Goal: Task Accomplishment & Management: Manage account settings

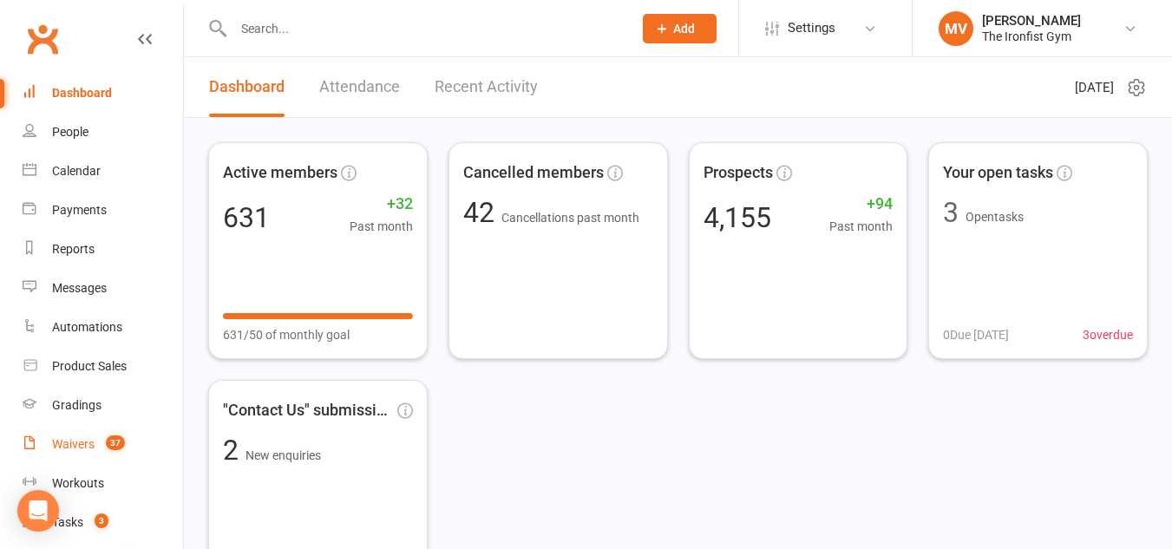
click at [76, 446] on div "Waivers" at bounding box center [73, 444] width 43 height 14
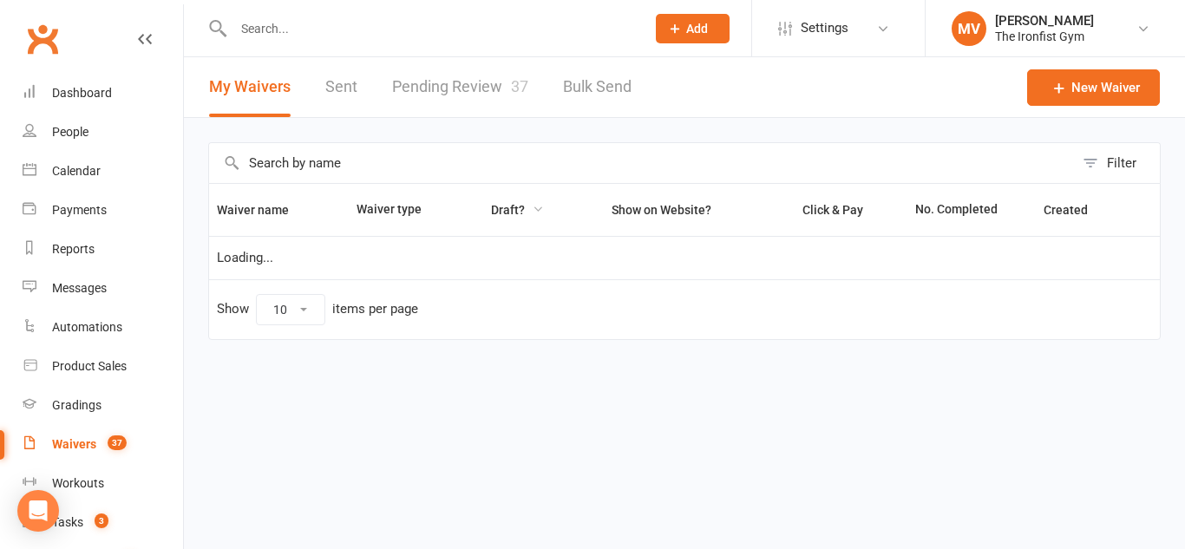
select select "100"
click at [472, 86] on link "Pending Review 37" at bounding box center [460, 87] width 136 height 60
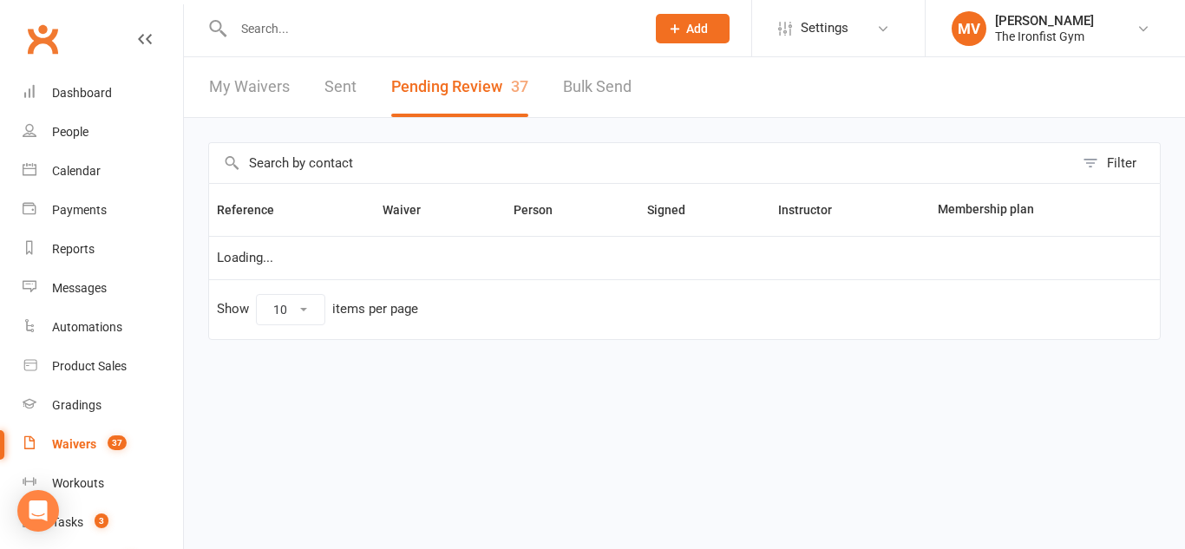
select select "100"
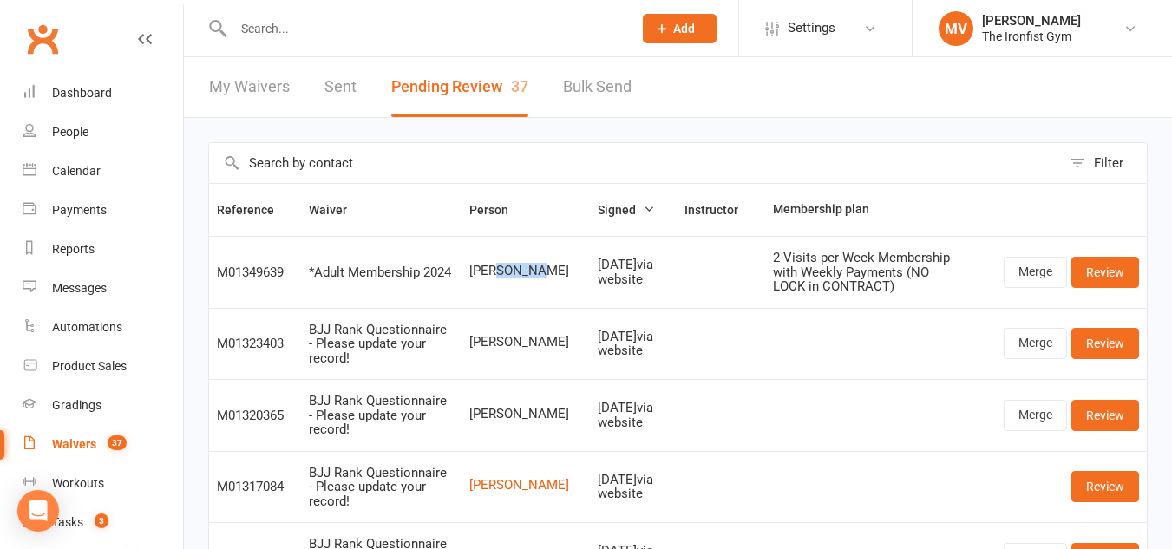
drag, startPoint x: 500, startPoint y: 271, endPoint x: 547, endPoint y: 273, distance: 46.9
click at [547, 272] on span "[PERSON_NAME]" at bounding box center [525, 271] width 113 height 15
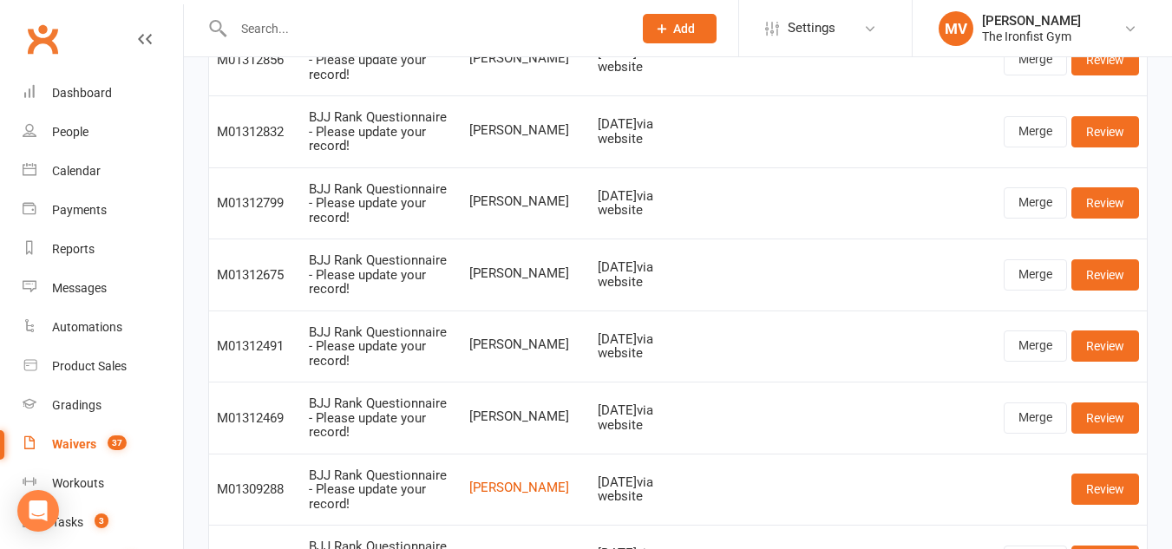
scroll to position [867, 0]
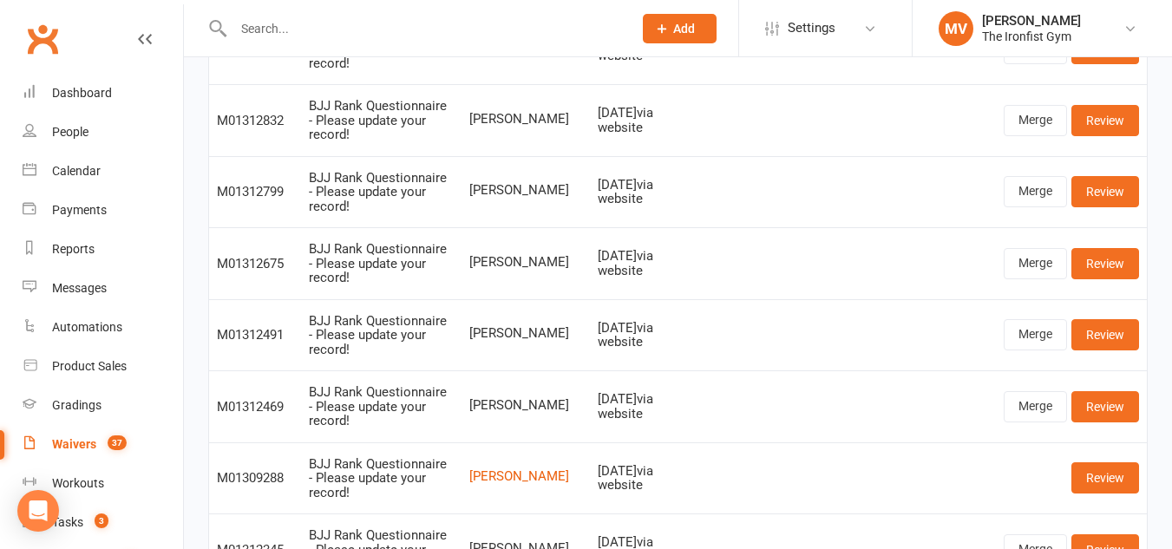
click at [75, 435] on link "Waivers 37" at bounding box center [103, 444] width 160 height 39
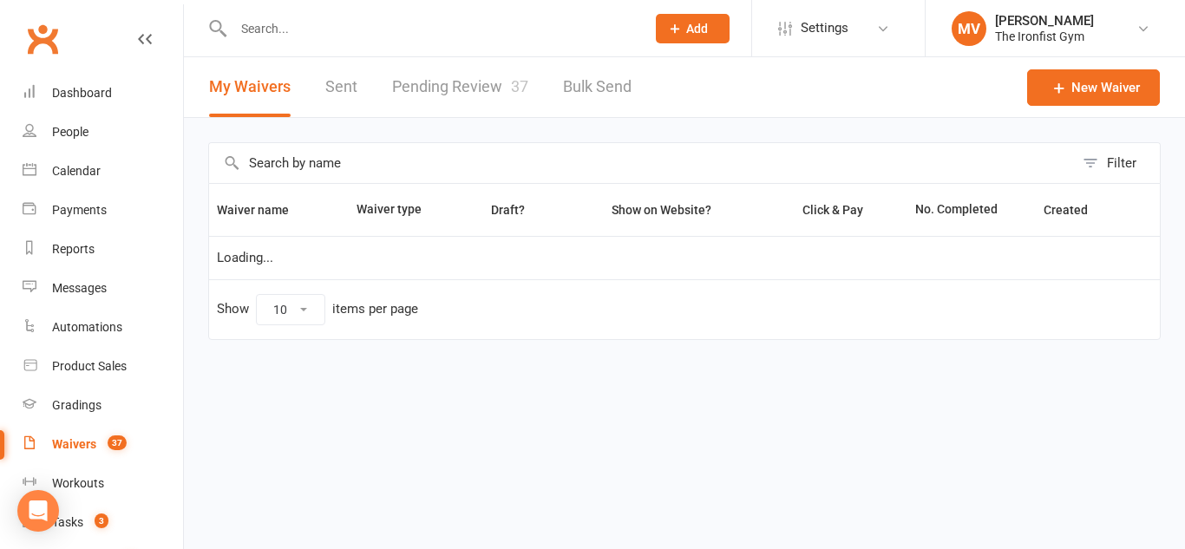
select select "100"
click at [468, 87] on link "Pending Review 37" at bounding box center [460, 87] width 136 height 60
select select "100"
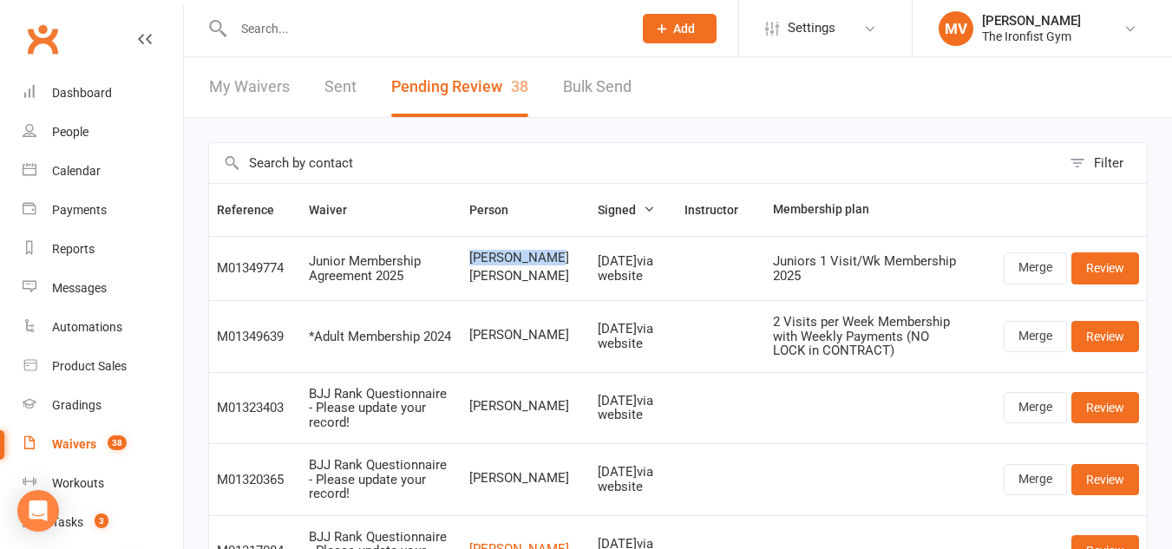
drag, startPoint x: 474, startPoint y: 256, endPoint x: 548, endPoint y: 262, distance: 74.0
click at [550, 261] on span "[PERSON_NAME]" at bounding box center [525, 258] width 113 height 15
click at [551, 261] on span "[PERSON_NAME]" at bounding box center [525, 258] width 113 height 15
copy span "[PERSON_NAME]"
click at [419, 36] on input "text" at bounding box center [424, 28] width 392 height 24
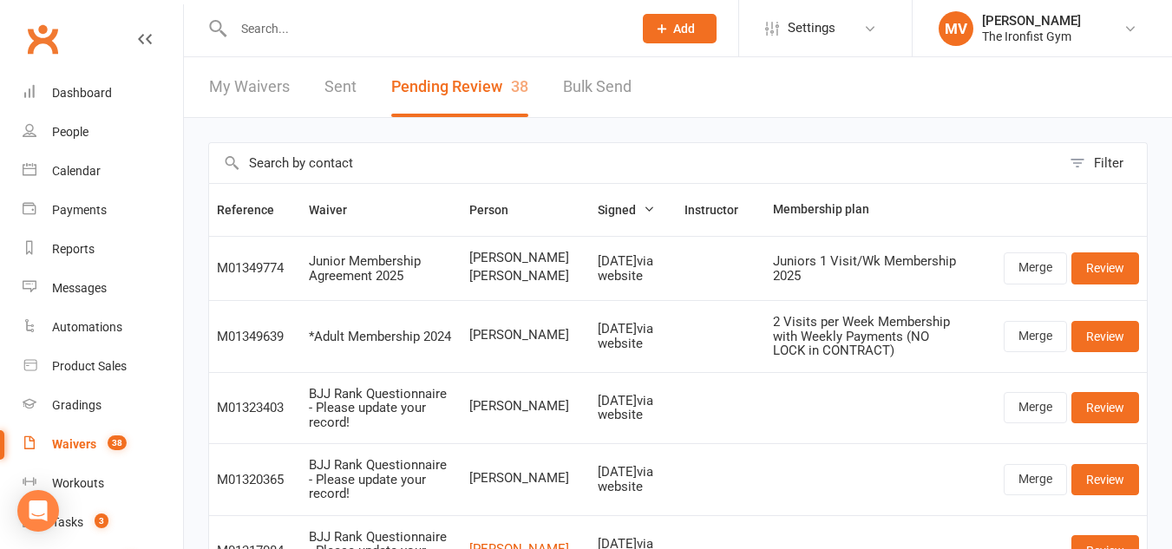
paste input "[PERSON_NAME]"
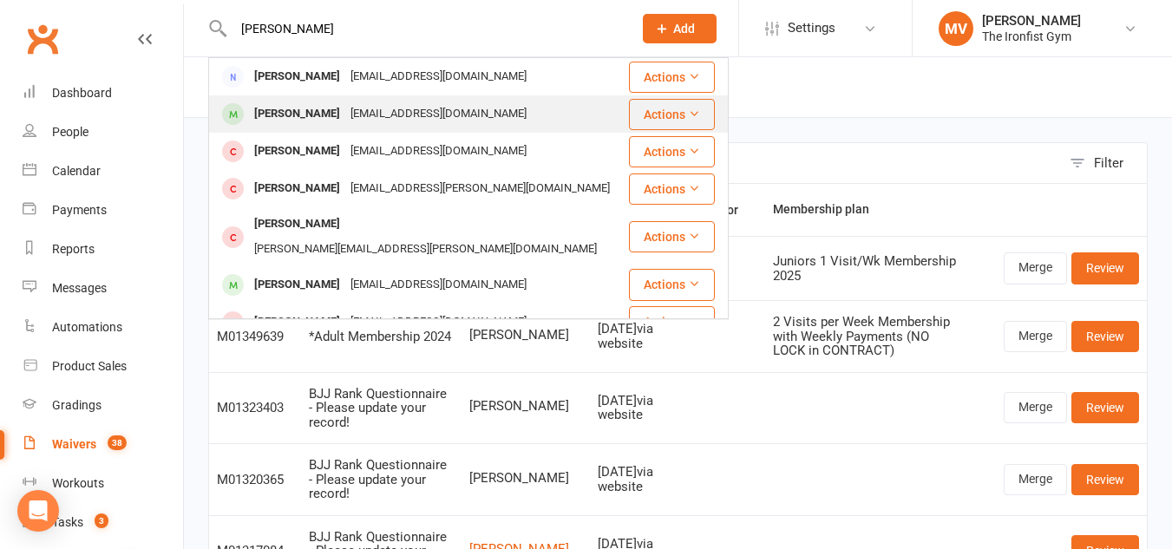
type input "[PERSON_NAME]"
click at [279, 115] on div "[PERSON_NAME]" at bounding box center [297, 113] width 96 height 25
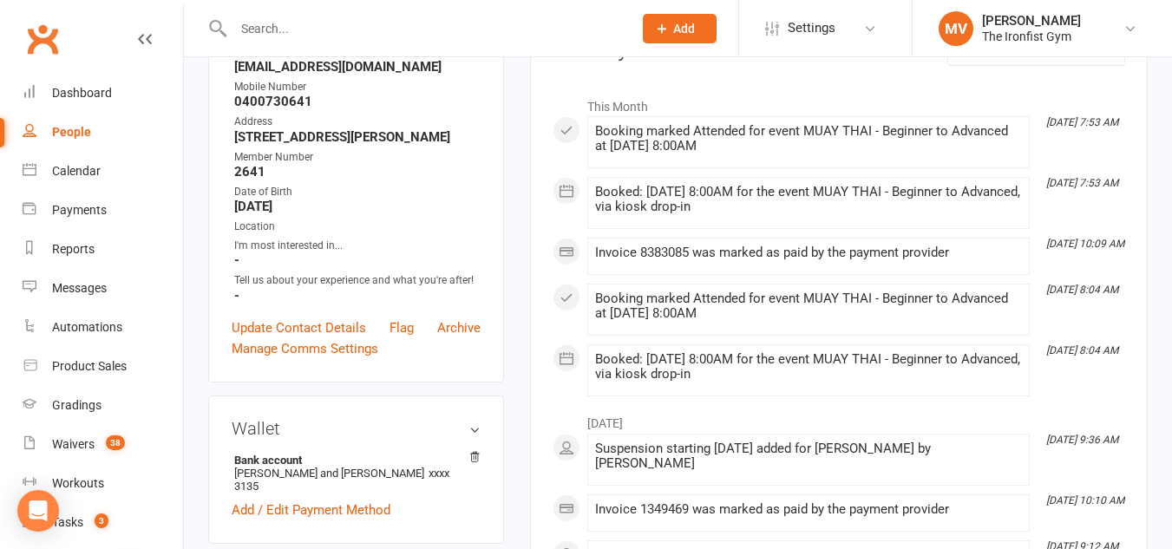
scroll to position [173, 0]
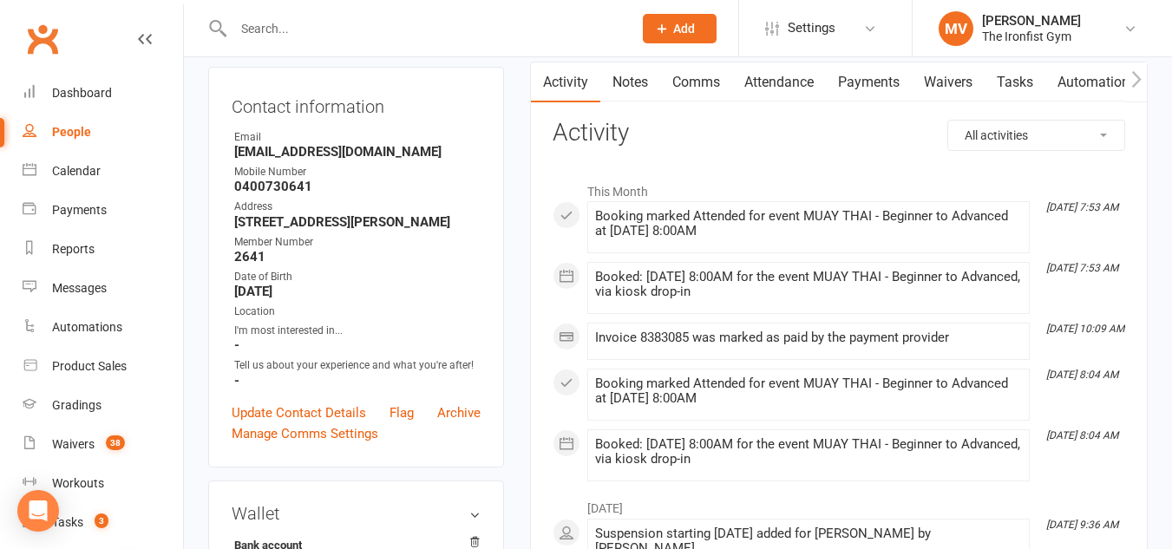
drag, startPoint x: 784, startPoint y: 83, endPoint x: 859, endPoint y: 73, distance: 75.3
click at [856, 74] on div "Activity Notes Comms Attendance Payments Waivers Tasks Automations Workouts Gra…" at bounding box center [1176, 82] width 1291 height 40
click at [878, 73] on link "Payments" at bounding box center [869, 82] width 86 height 40
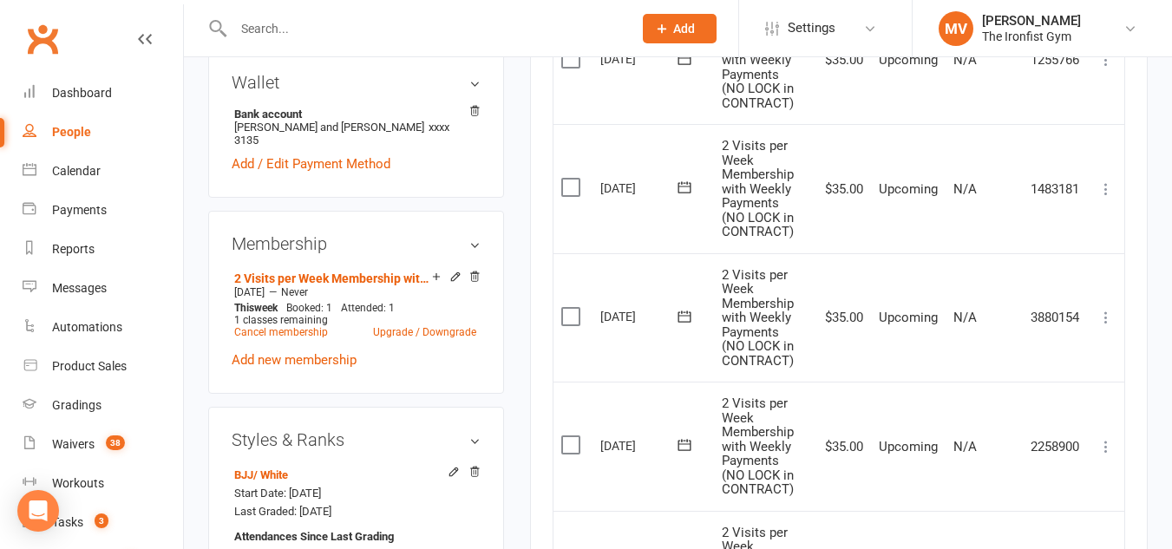
scroll to position [694, 0]
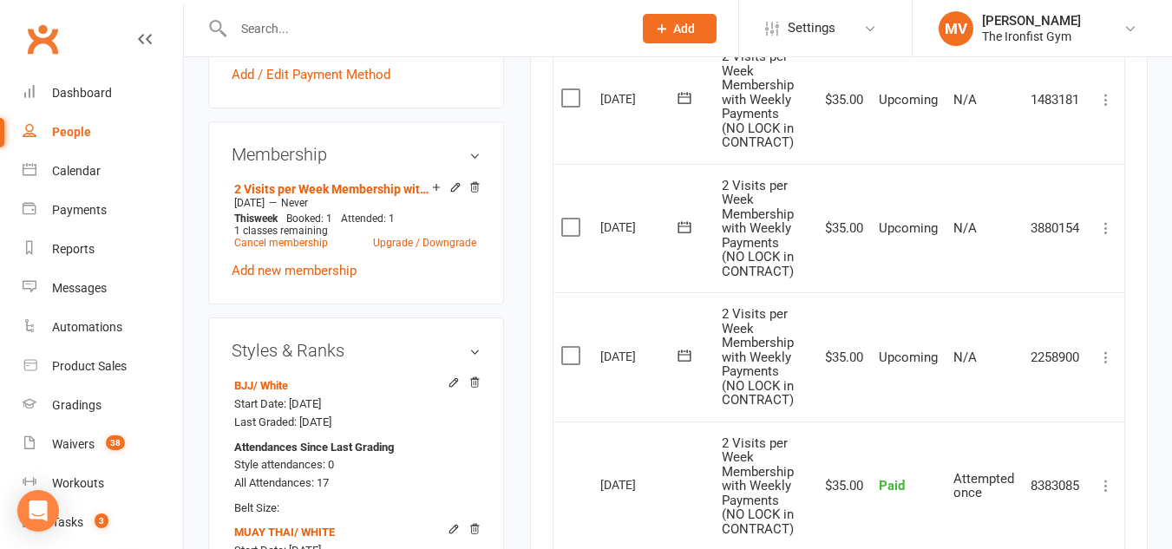
click at [412, 385] on div "Styles & Ranks BJJ / White Start Date: [DATE] Last Graded: [DATE] Attendances S…" at bounding box center [356, 515] width 296 height 397
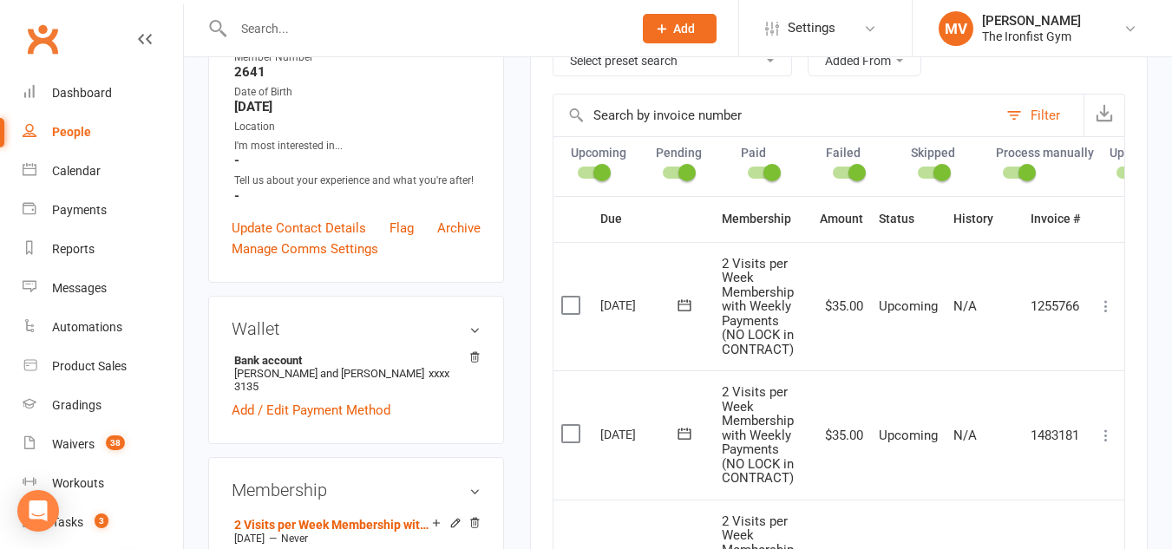
scroll to position [0, 0]
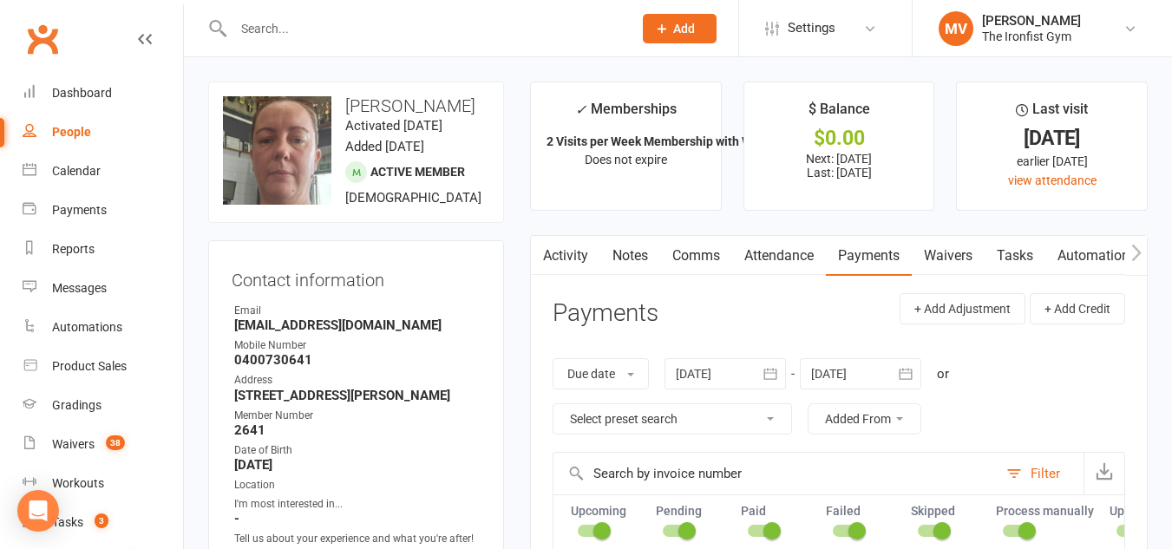
click at [313, 30] on input "text" at bounding box center [424, 28] width 392 height 24
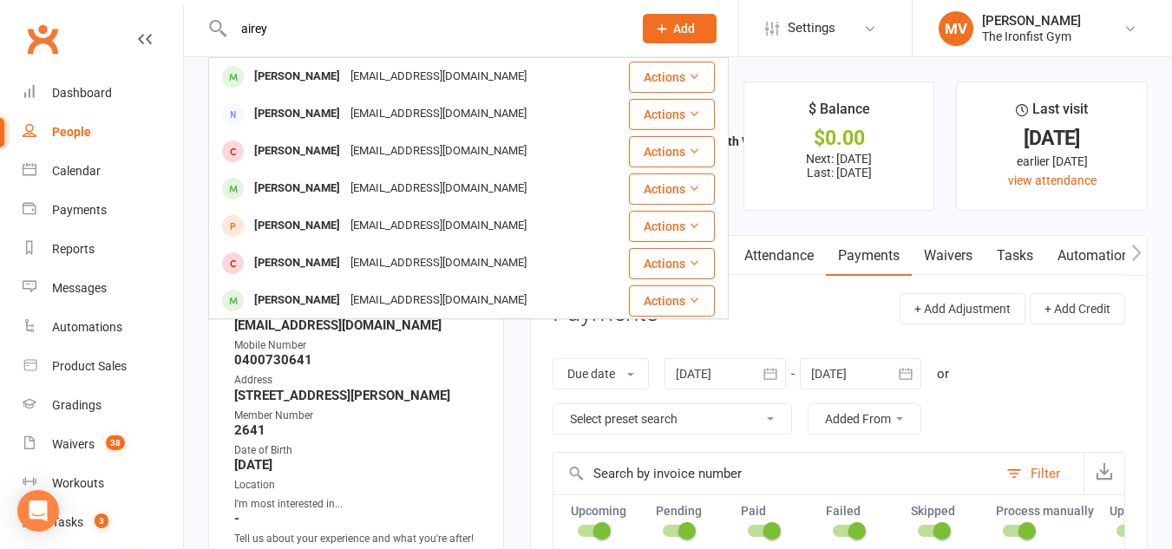
type input "airey"
click at [299, 187] on div "[PERSON_NAME]" at bounding box center [297, 188] width 96 height 25
click at [0, 0] on div "Loading" at bounding box center [0, 0] width 0 height 0
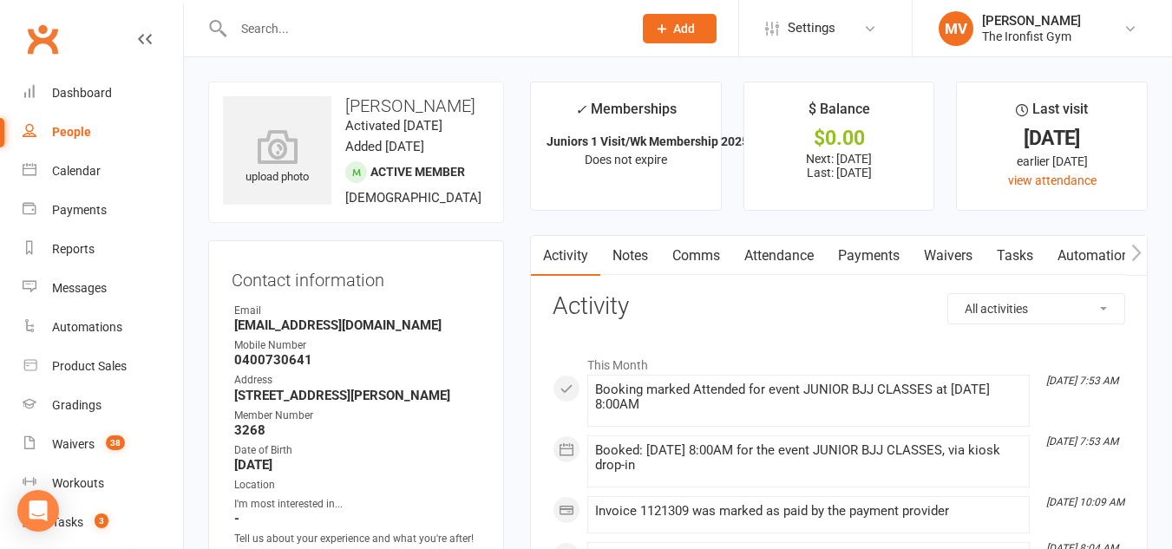
click at [883, 251] on link "Payments" at bounding box center [869, 256] width 86 height 40
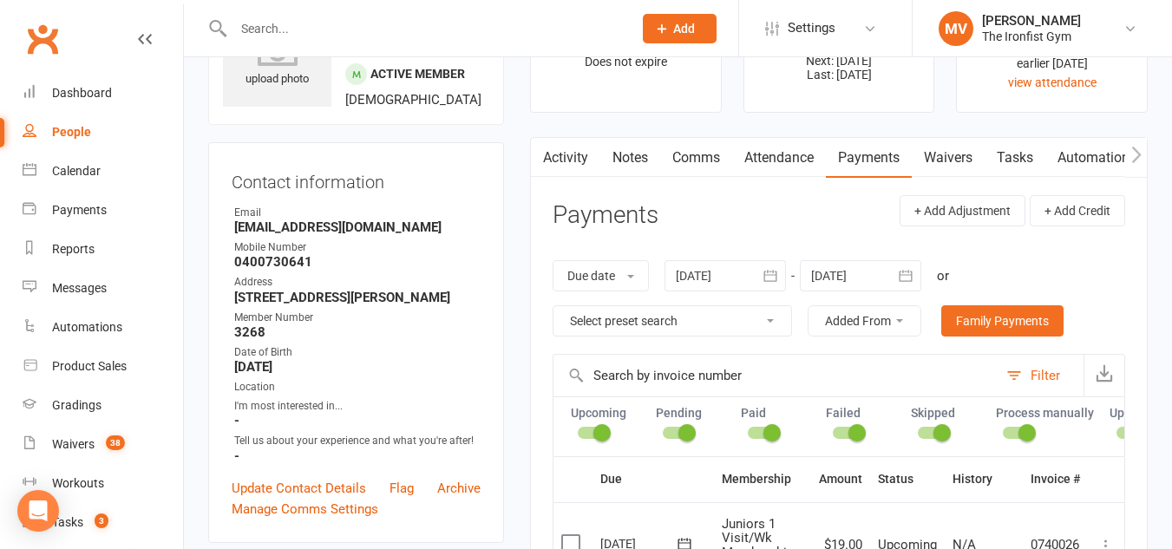
scroll to position [520, 0]
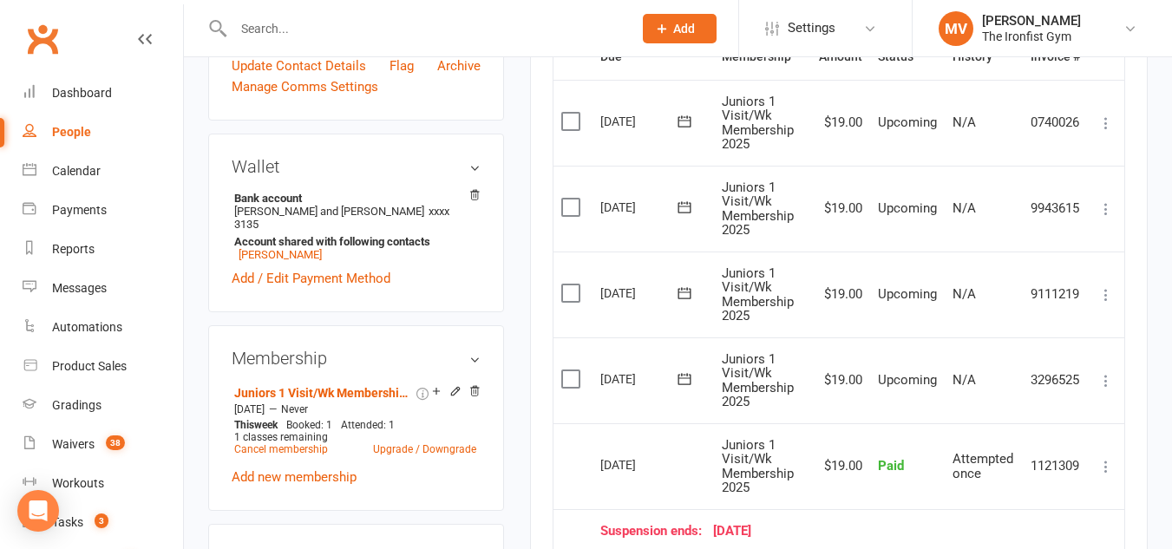
click at [79, 438] on div "Waivers" at bounding box center [73, 444] width 43 height 14
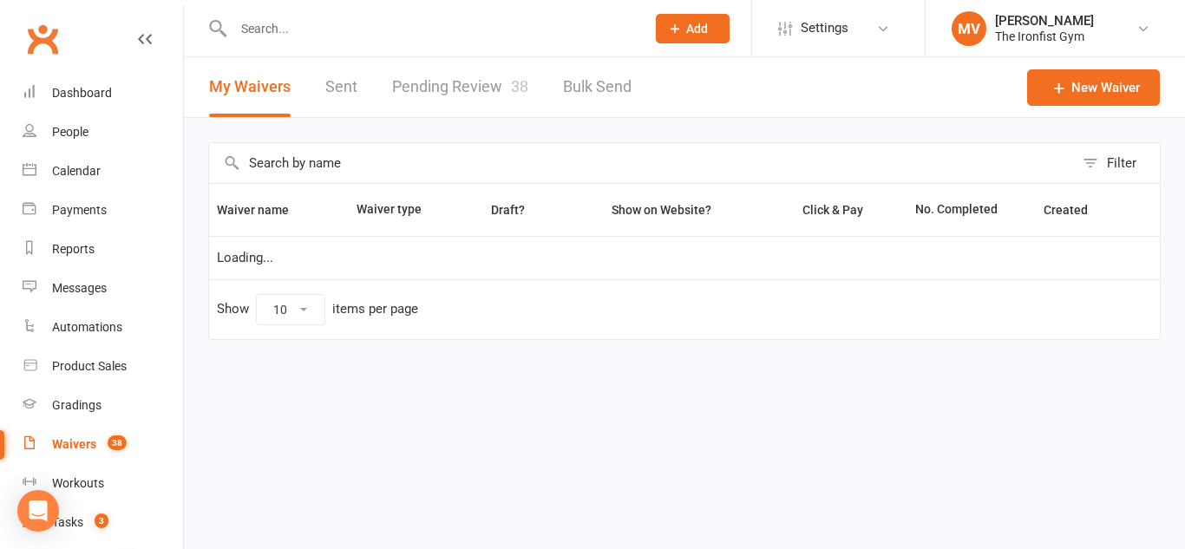
select select "100"
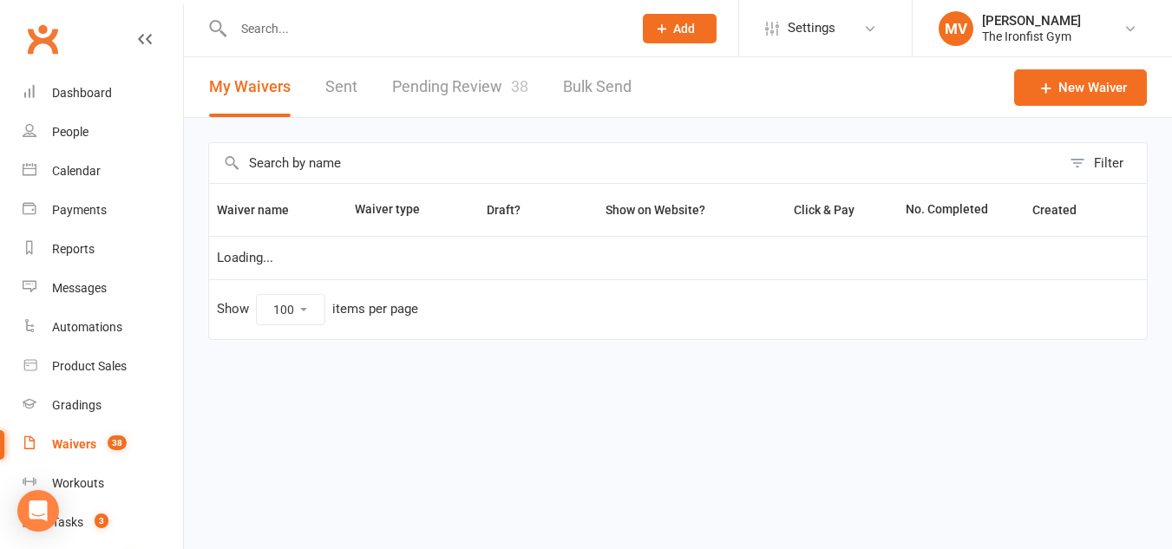
click at [479, 82] on link "Pending Review 38" at bounding box center [460, 87] width 136 height 60
select select "100"
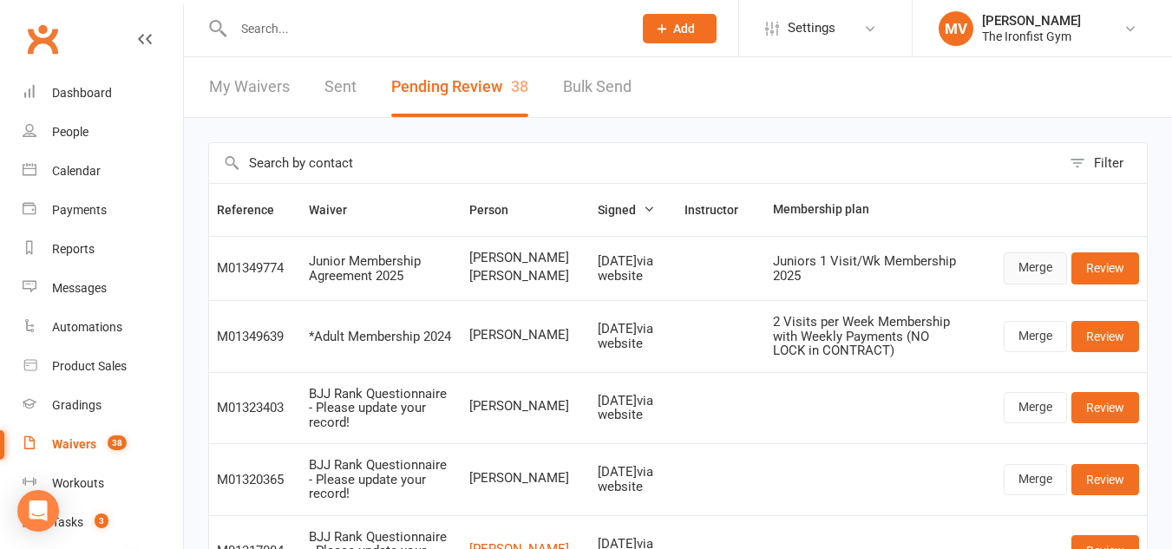
click at [1037, 265] on link "Merge" at bounding box center [1035, 267] width 63 height 31
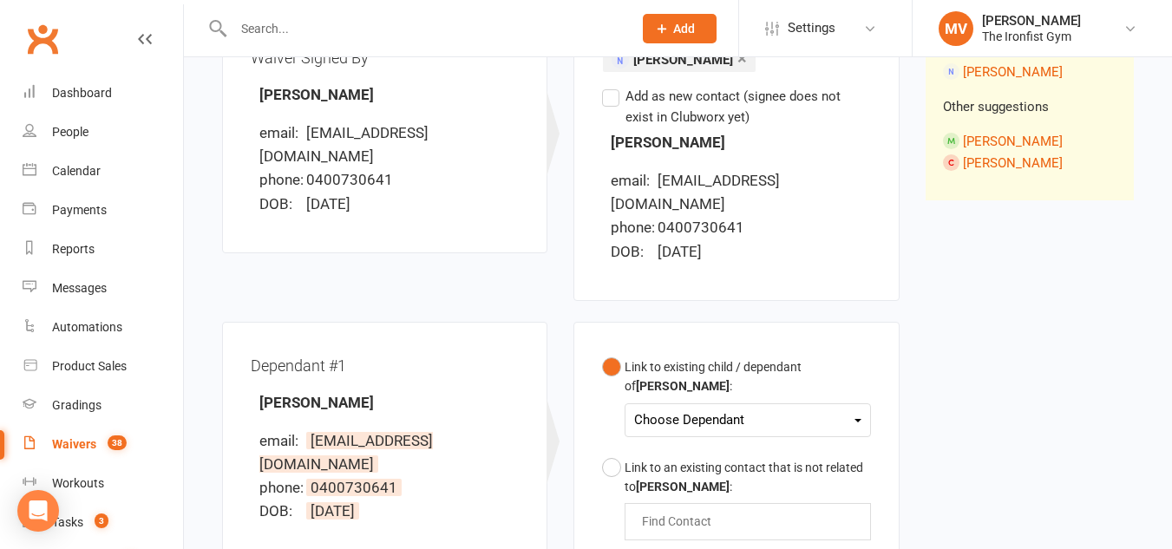
scroll to position [260, 0]
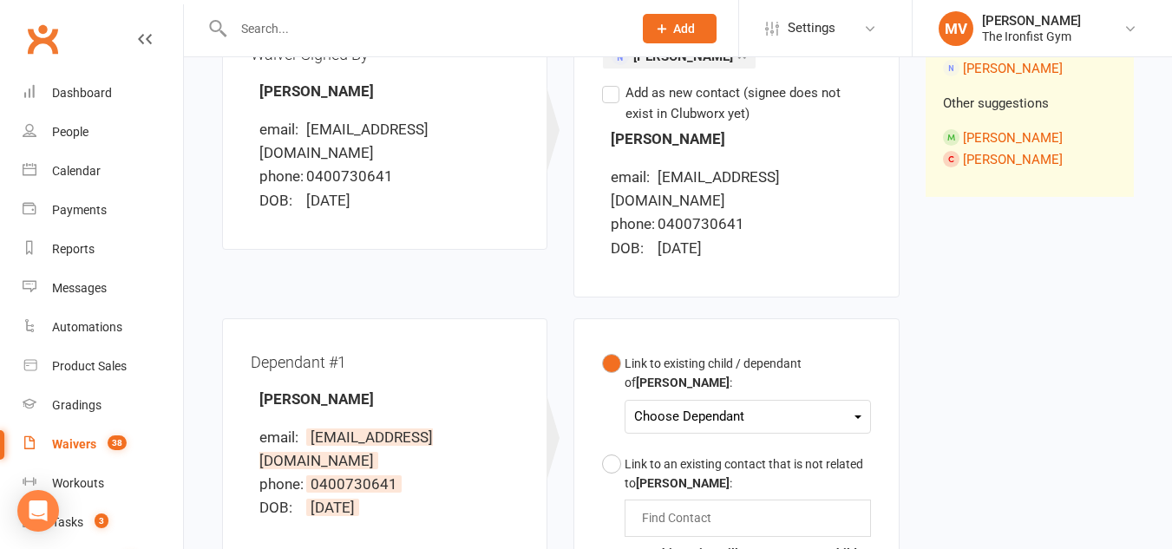
click at [692, 405] on div "Choose Dependant" at bounding box center [747, 416] width 226 height 23
click at [683, 507] on input "text" at bounding box center [680, 517] width 81 height 21
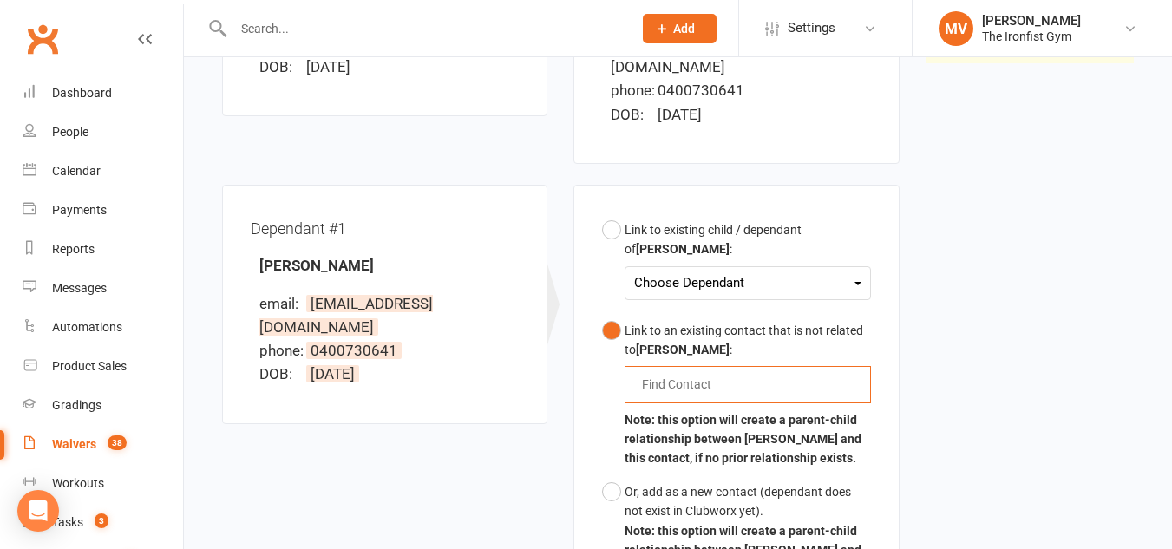
scroll to position [607, 0]
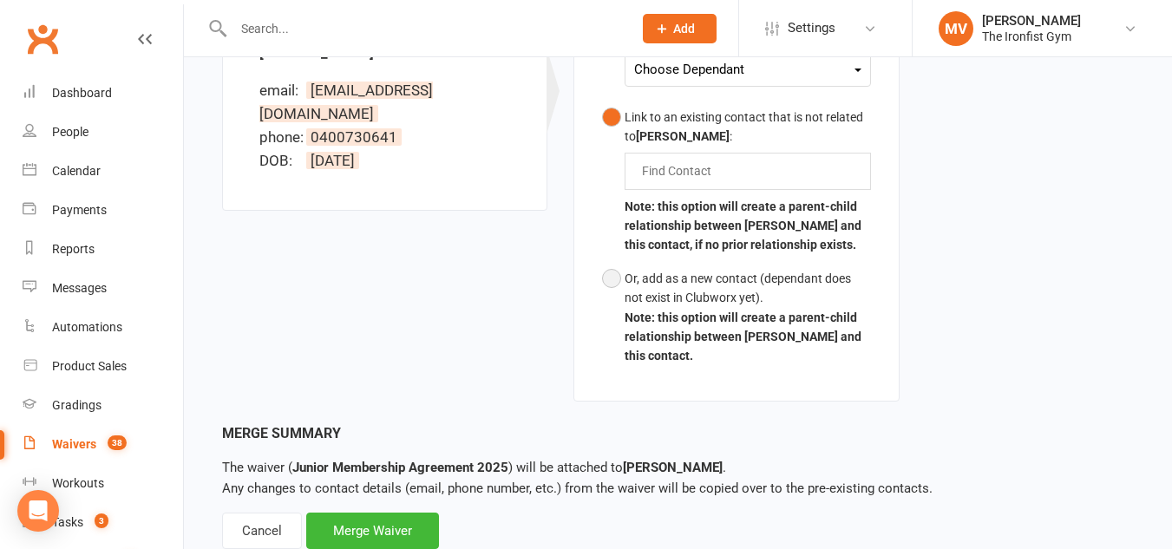
click at [615, 262] on button "Or, add as a new contact (dependant does not exist in Clubworx yet). Note: this…" at bounding box center [736, 317] width 268 height 111
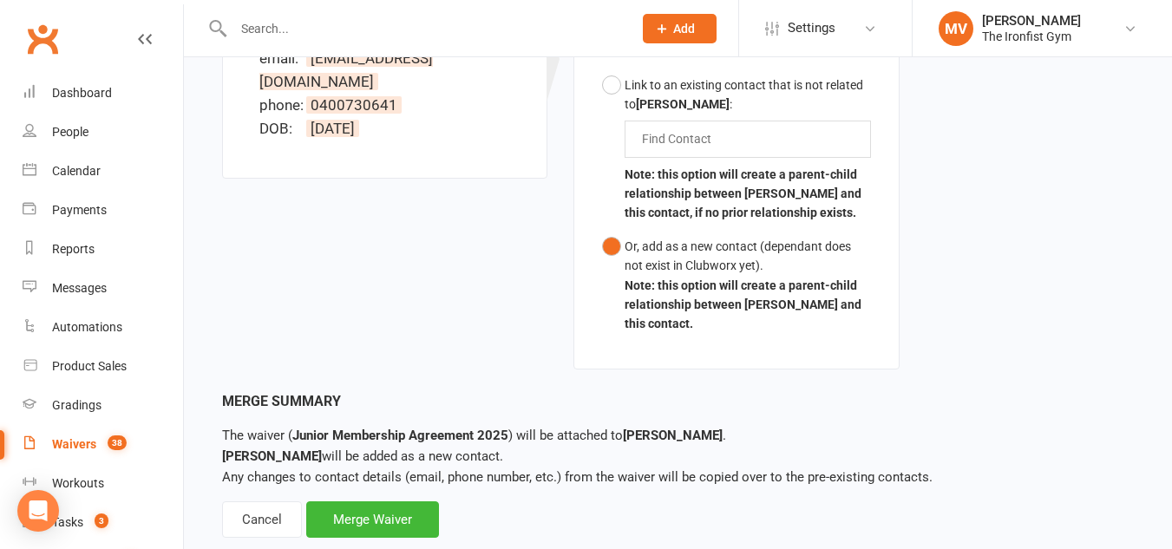
scroll to position [657, 0]
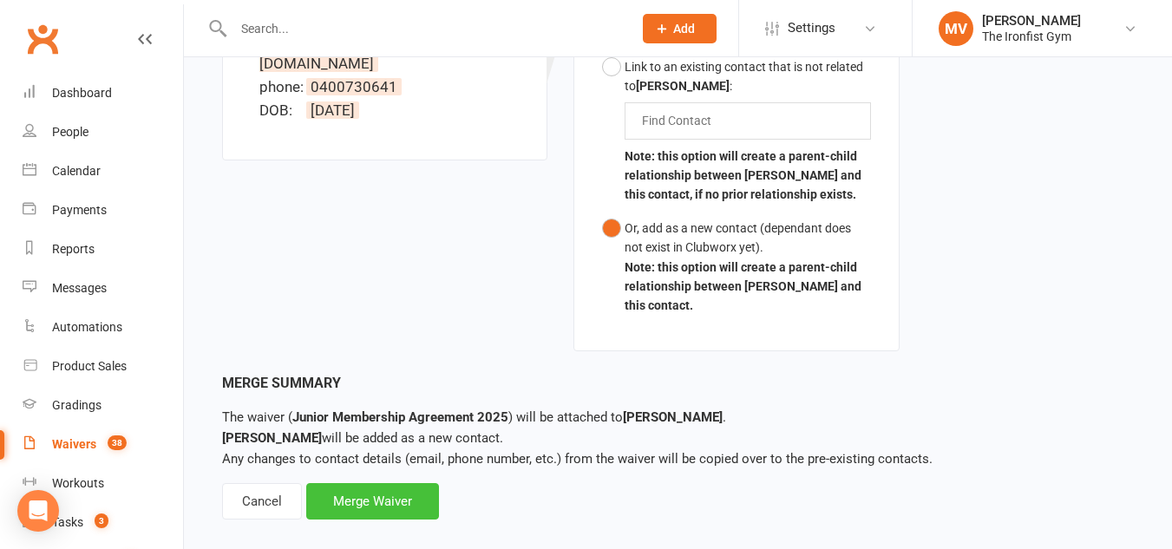
click at [398, 485] on div "Merge Waiver" at bounding box center [372, 501] width 133 height 36
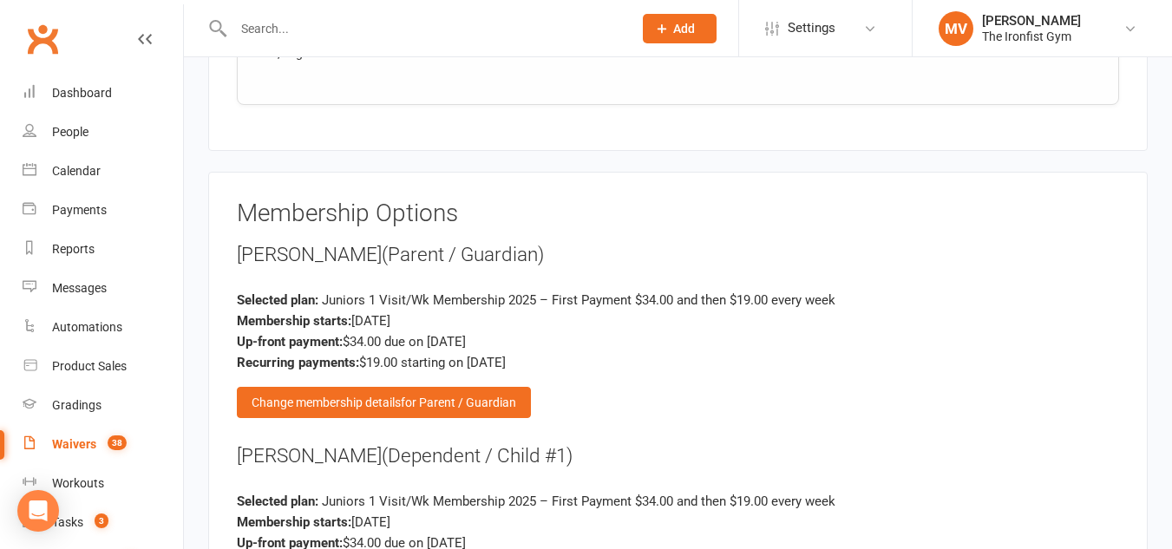
scroll to position [2689, 0]
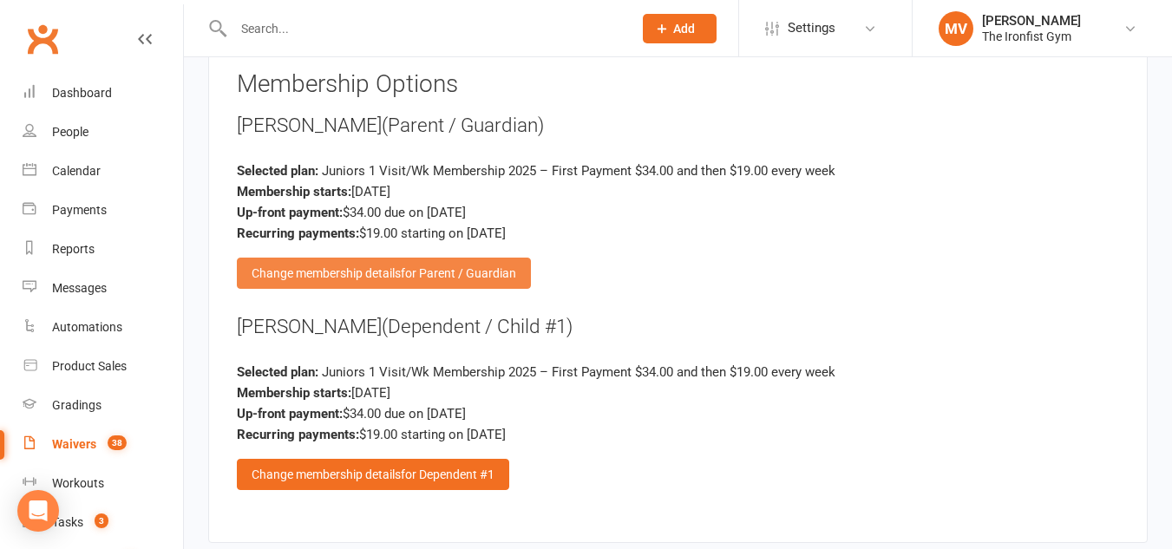
click at [418, 266] on span "for Parent / Guardian" at bounding box center [458, 273] width 115 height 14
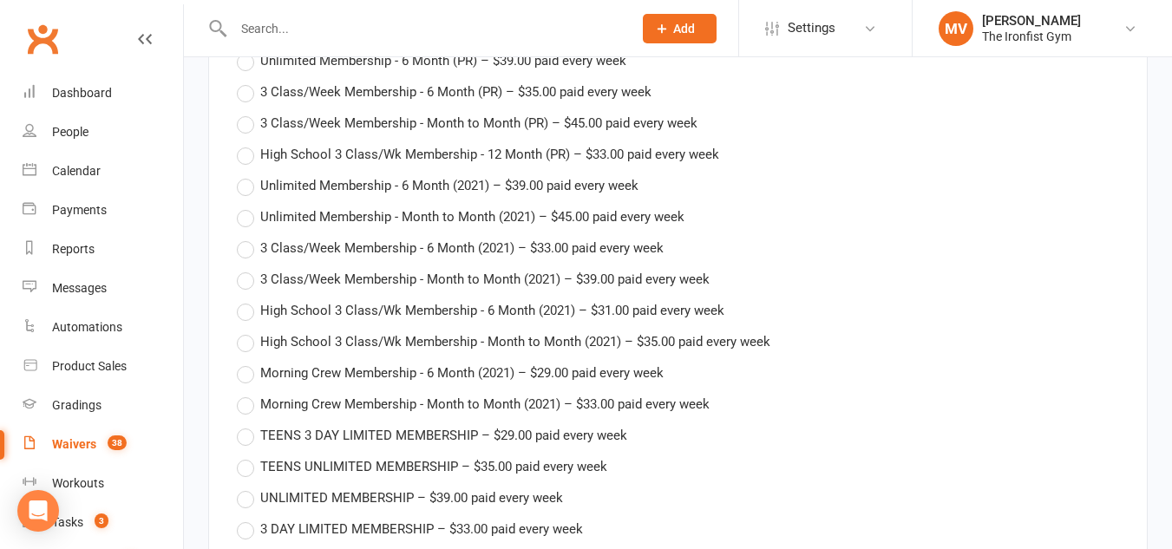
scroll to position [3383, 0]
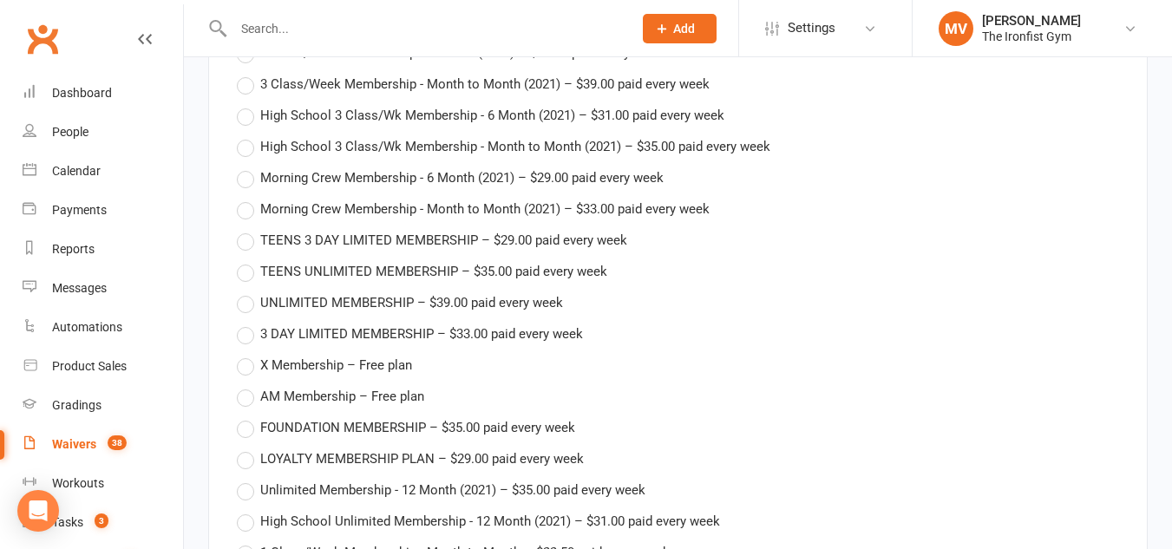
drag, startPoint x: 245, startPoint y: 347, endPoint x: 389, endPoint y: 361, distance: 143.8
click at [246, 355] on label "X Membership – Free plan" at bounding box center [324, 365] width 175 height 21
click at [246, 355] on input "X Membership – Free plan" at bounding box center [242, 355] width 11 height 0
type input "X Membership"
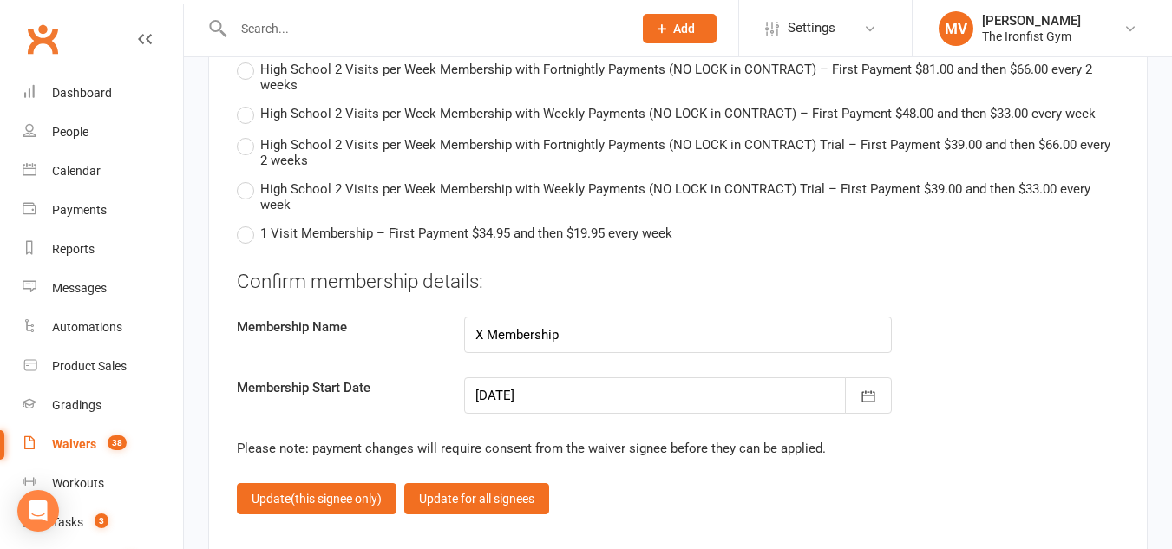
scroll to position [4677, 0]
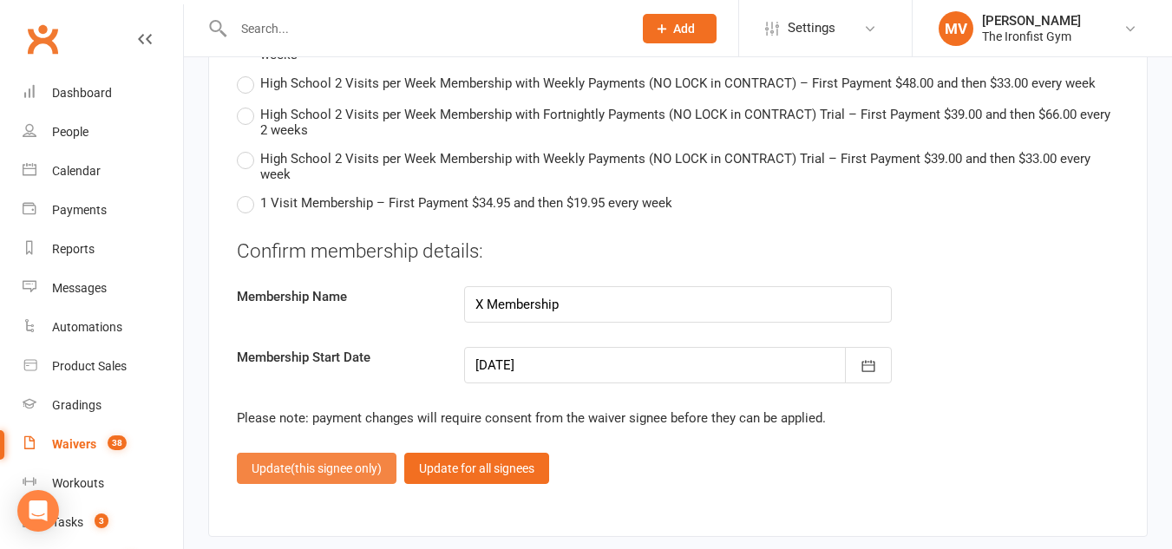
click at [334, 461] on span "(this signee only)" at bounding box center [336, 468] width 91 height 14
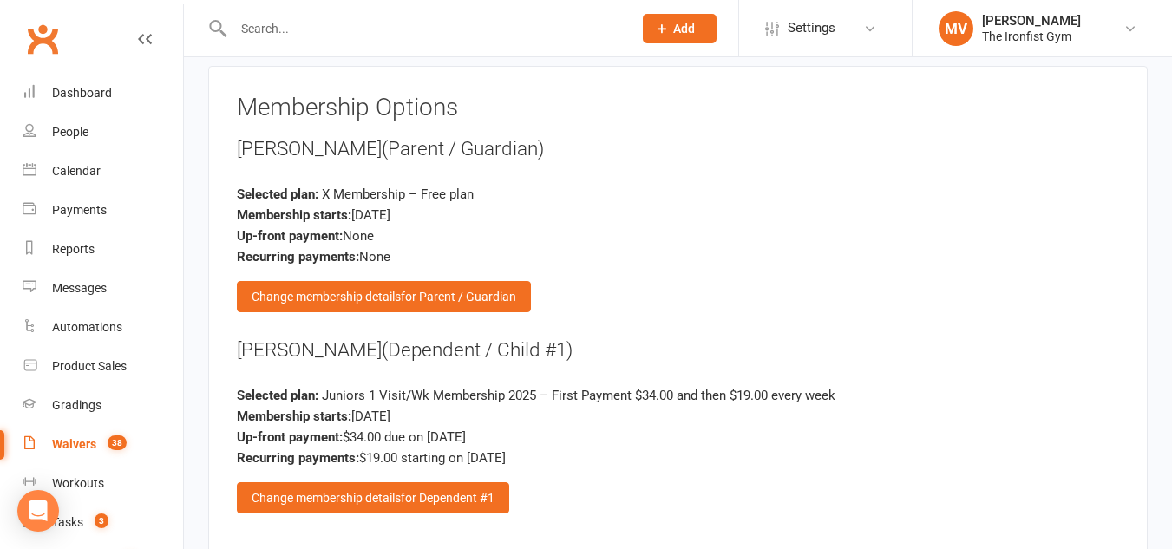
scroll to position [2695, 0]
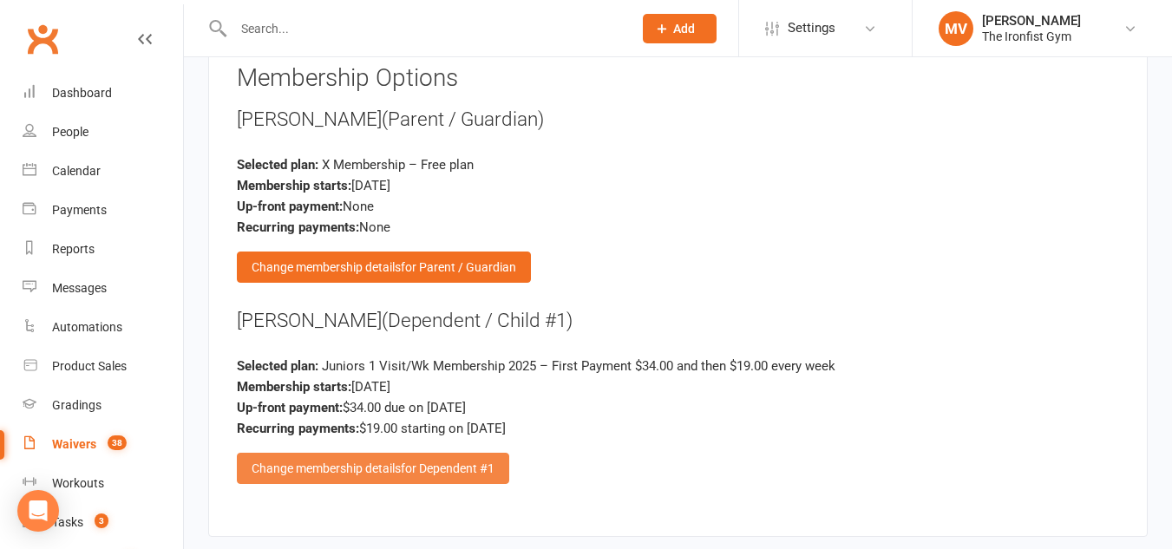
click at [424, 461] on span "for Dependent #1" at bounding box center [448, 468] width 94 height 14
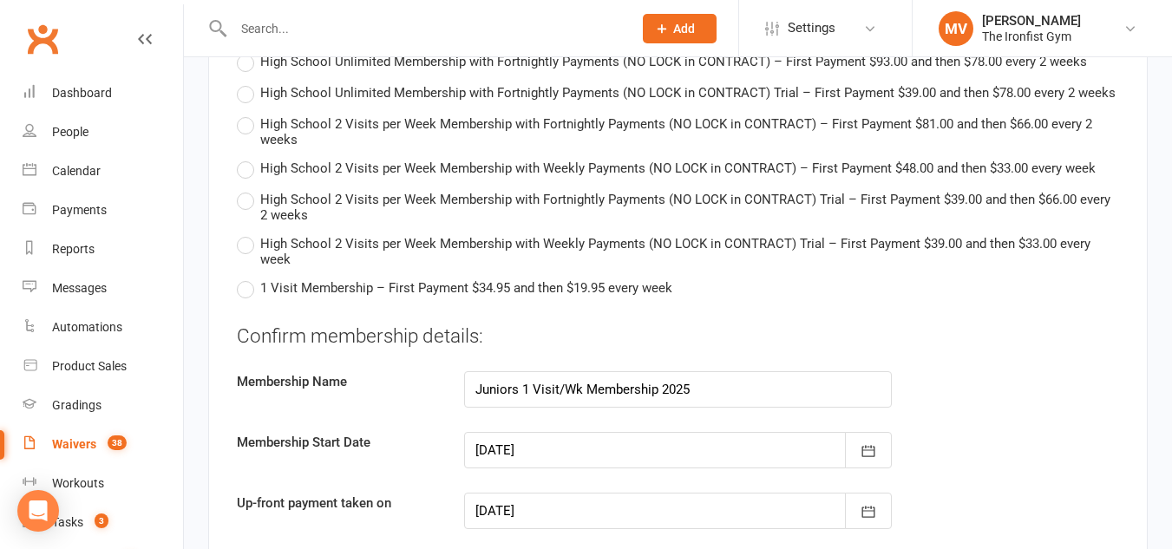
scroll to position [4863, 0]
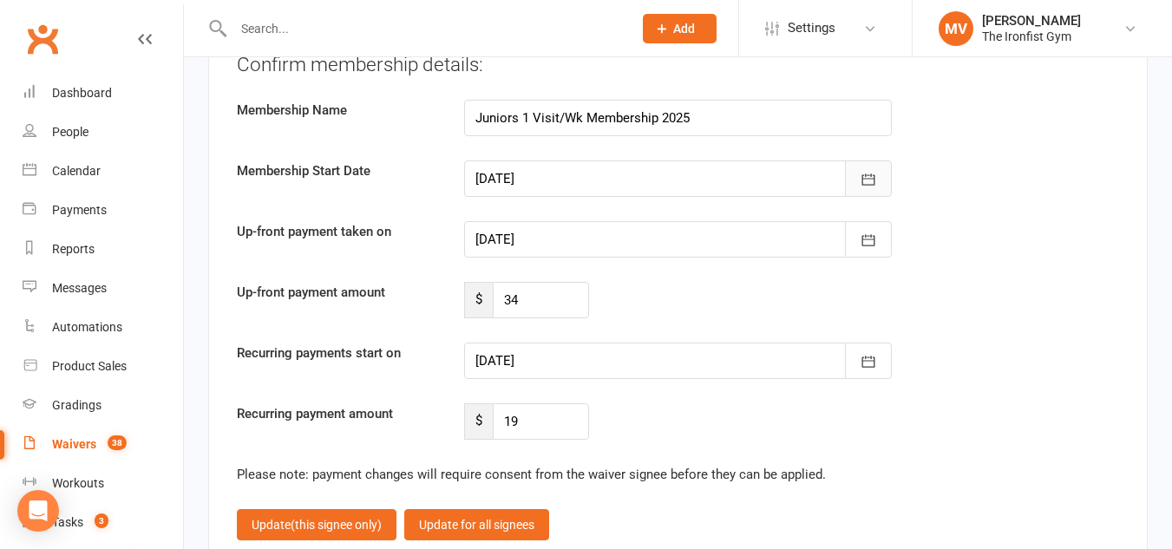
click at [866, 173] on icon "button" at bounding box center [868, 178] width 13 height 11
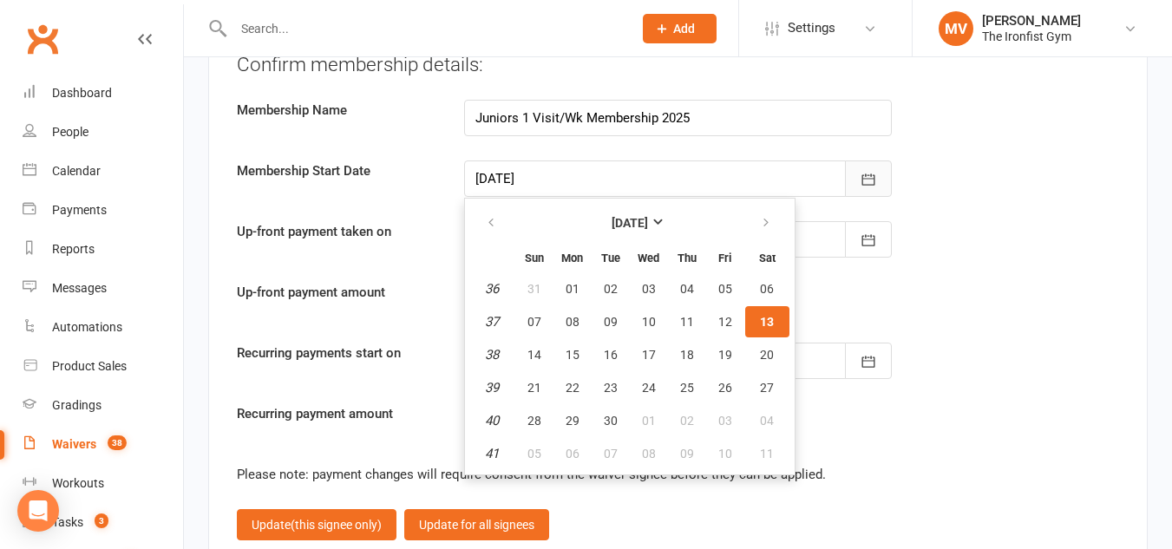
click at [866, 173] on icon "button" at bounding box center [868, 178] width 13 height 11
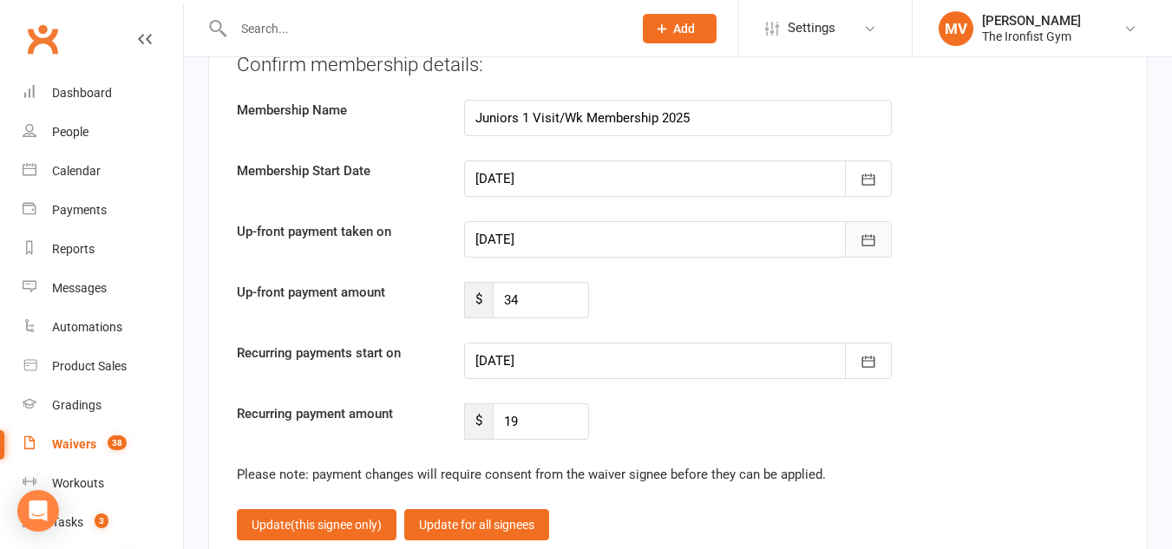
click at [873, 232] on icon "button" at bounding box center [868, 240] width 17 height 17
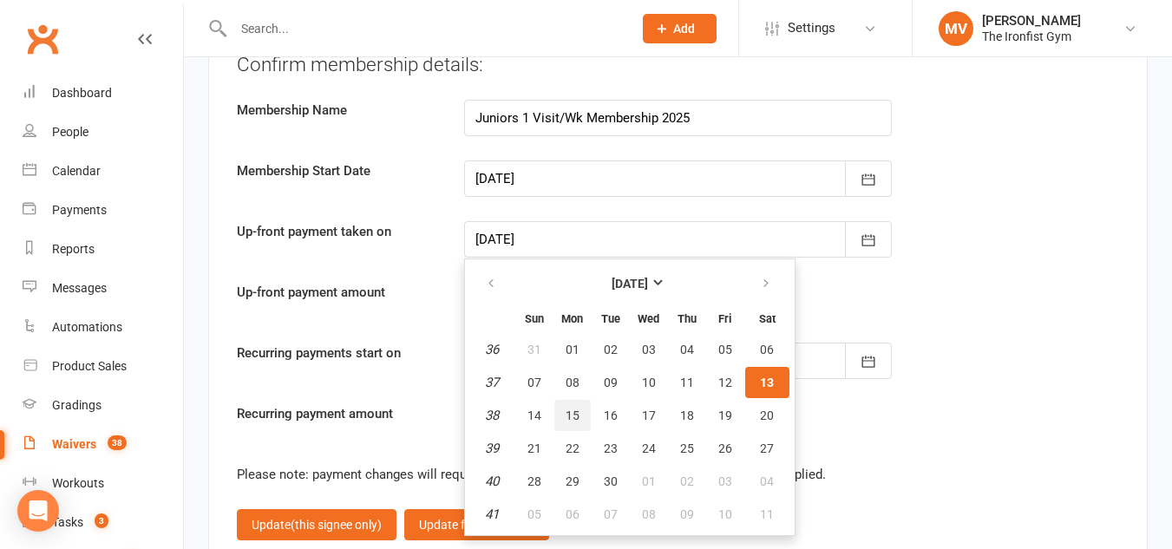
click at [577, 409] on span "15" at bounding box center [573, 416] width 14 height 14
type input "[DATE]"
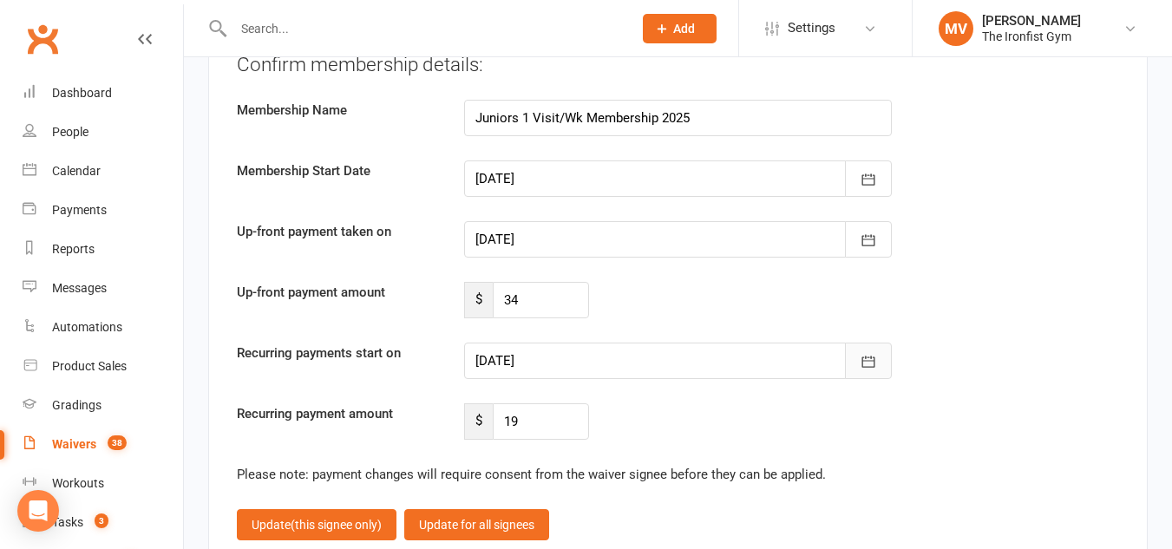
click at [871, 343] on button "button" at bounding box center [868, 361] width 47 height 36
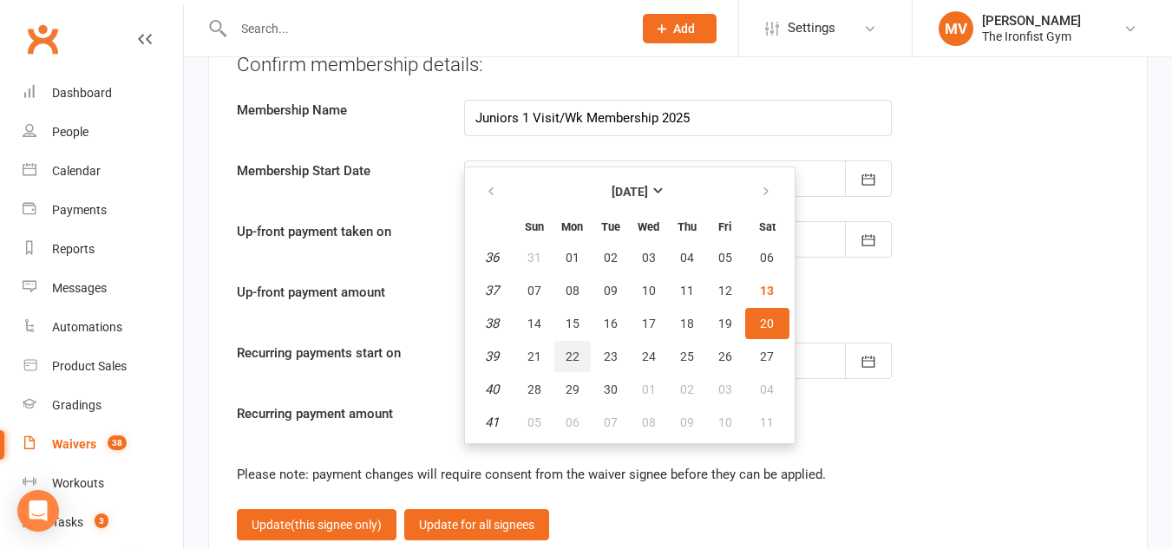
click at [574, 350] on span "22" at bounding box center [573, 357] width 14 height 14
type input "[DATE]"
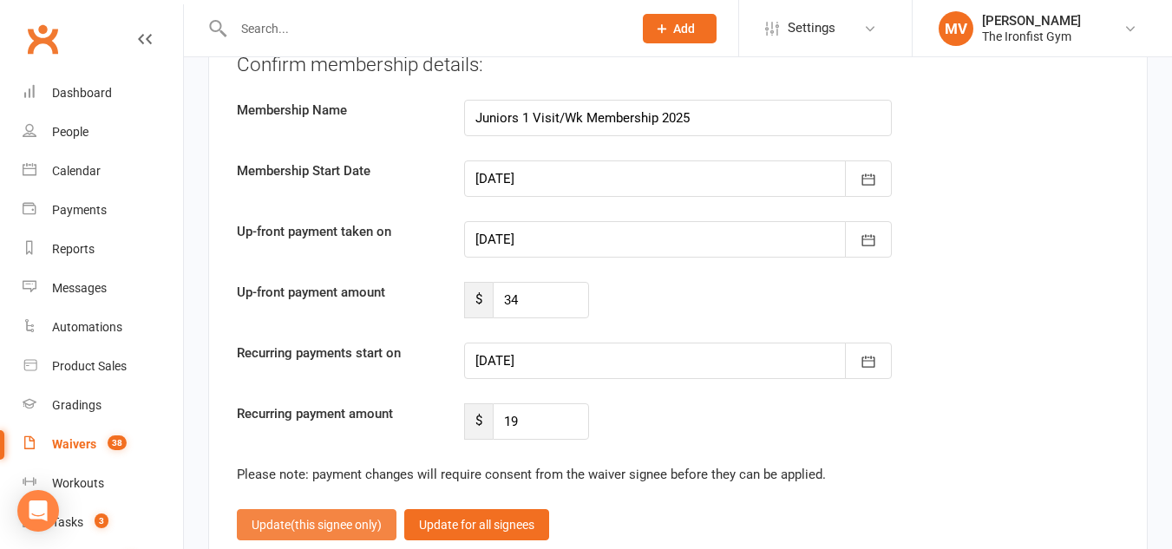
click at [341, 518] on span "(this signee only)" at bounding box center [336, 525] width 91 height 14
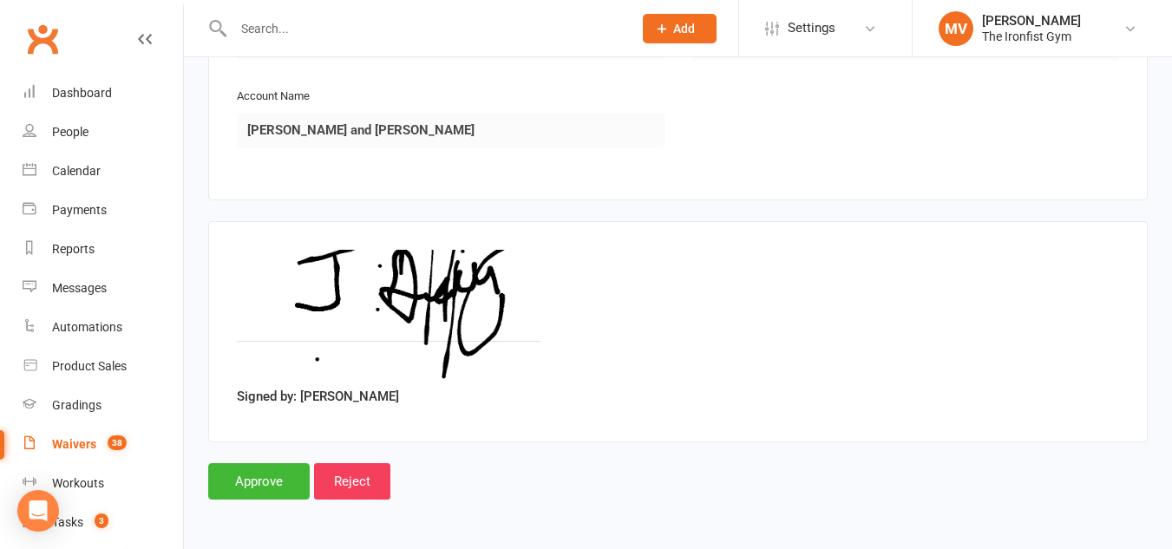
scroll to position [3389, 0]
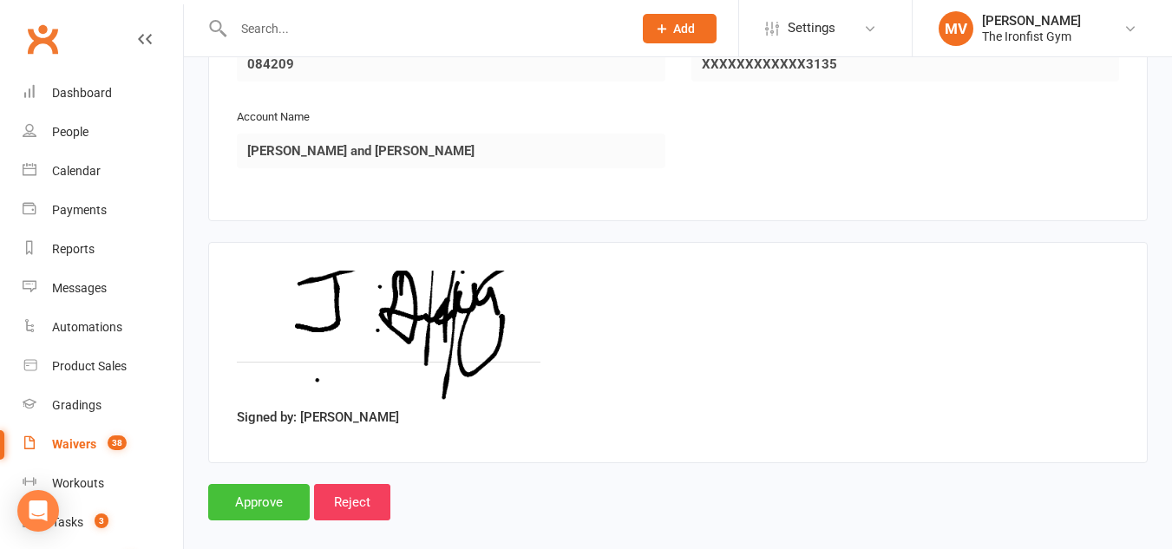
click at [247, 487] on input "Approve" at bounding box center [258, 502] width 101 height 36
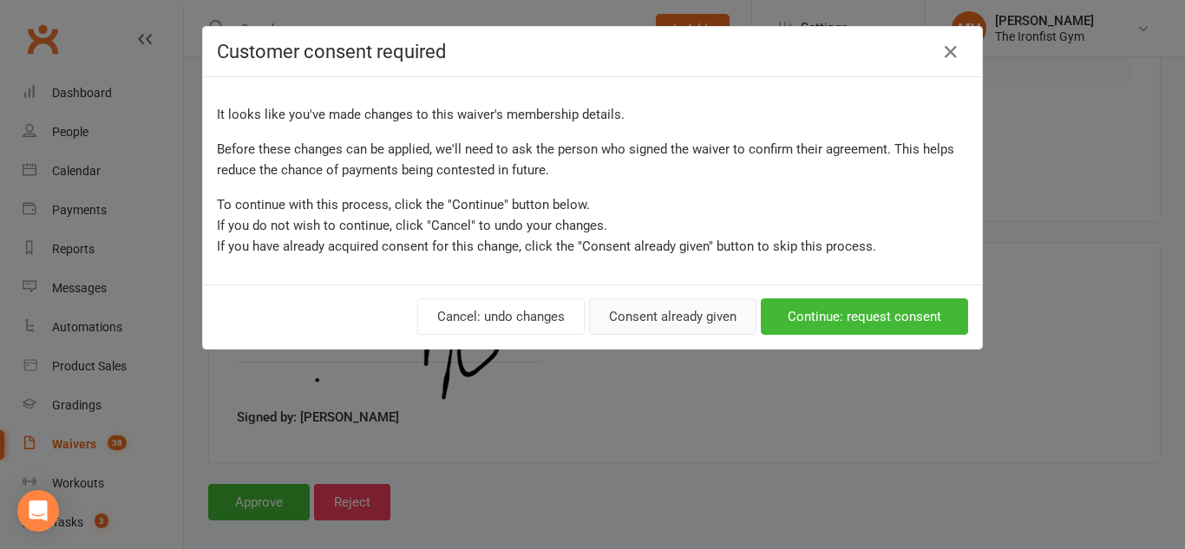
click at [631, 313] on button "Consent already given" at bounding box center [672, 316] width 167 height 36
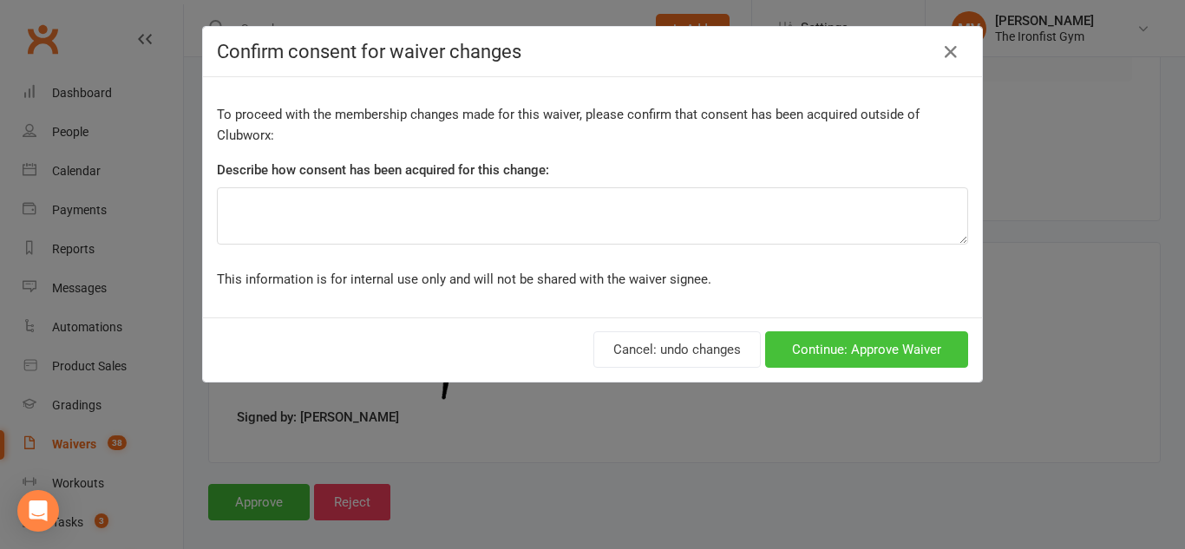
click at [886, 350] on button "Continue: Approve Waiver" at bounding box center [866, 349] width 203 height 36
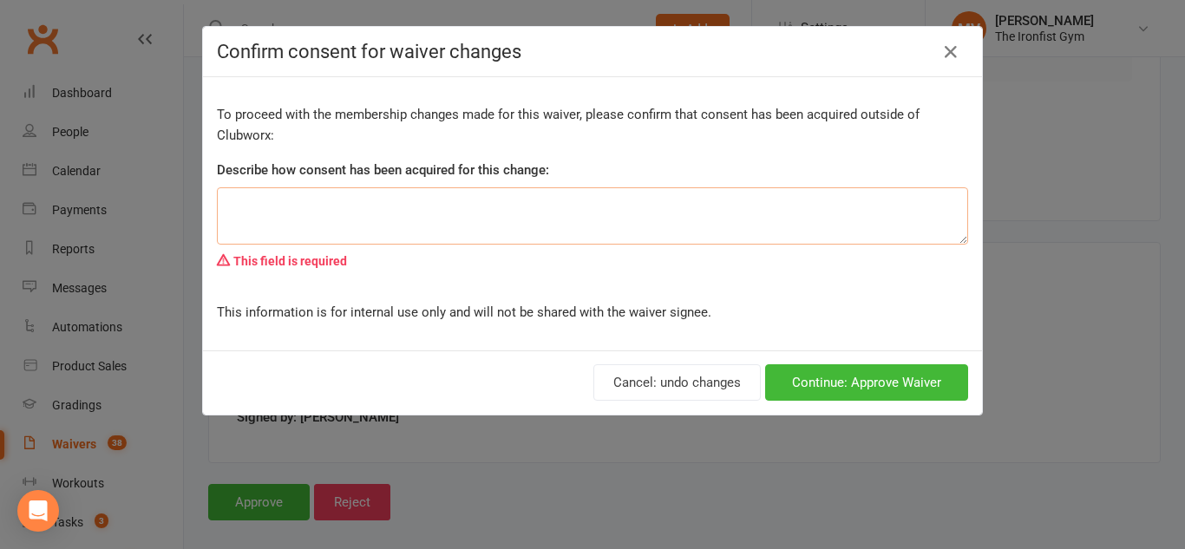
click at [369, 212] on textarea at bounding box center [592, 215] width 751 height 57
type textarea "Verbal"
click at [836, 378] on button "Continue: Approve Waiver" at bounding box center [866, 382] width 203 height 36
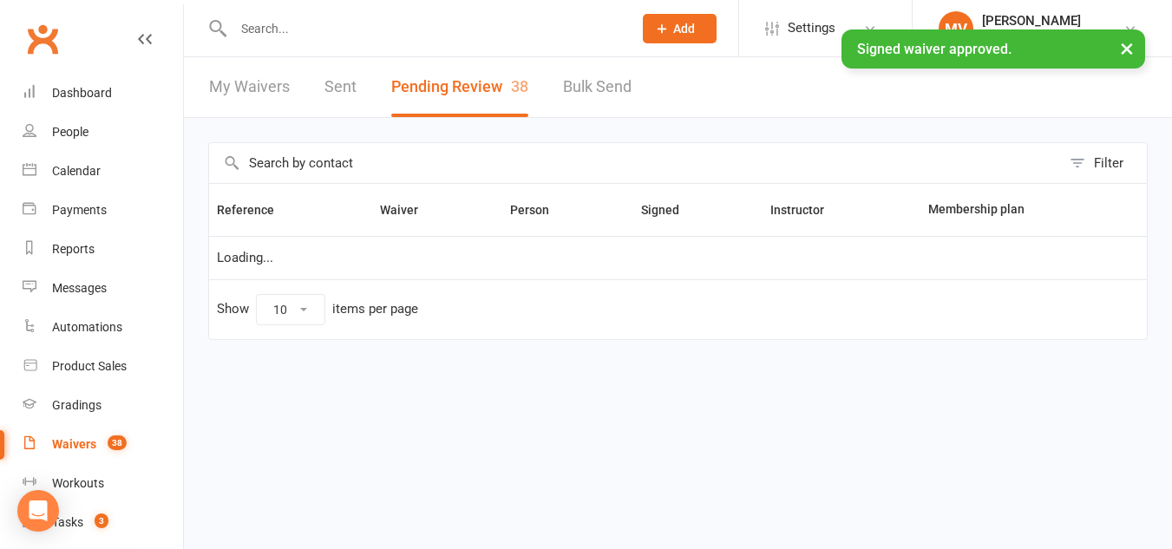
select select "100"
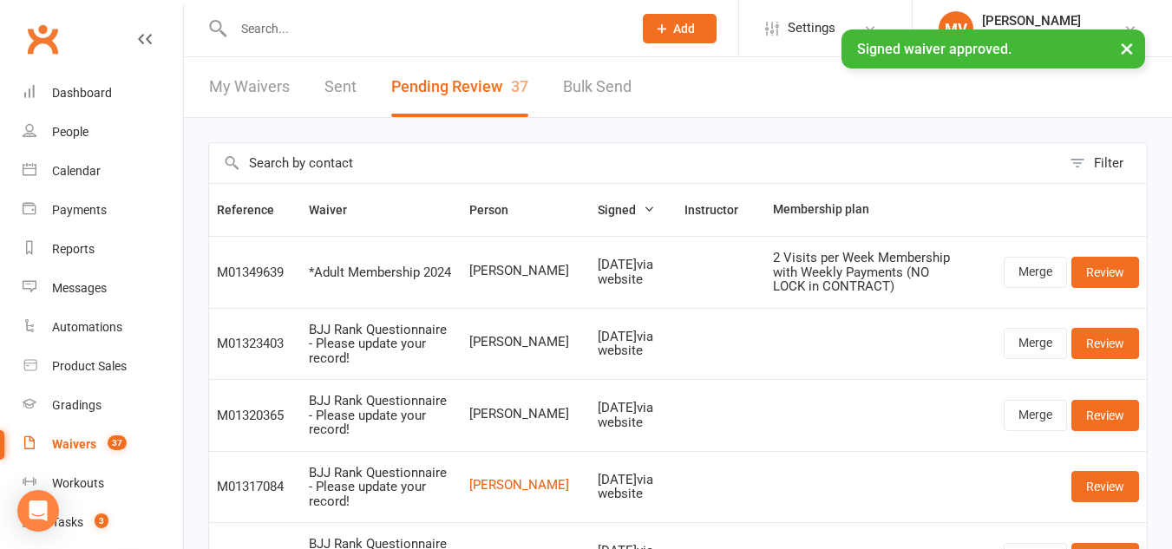
click at [318, 27] on input "text" at bounding box center [424, 28] width 392 height 24
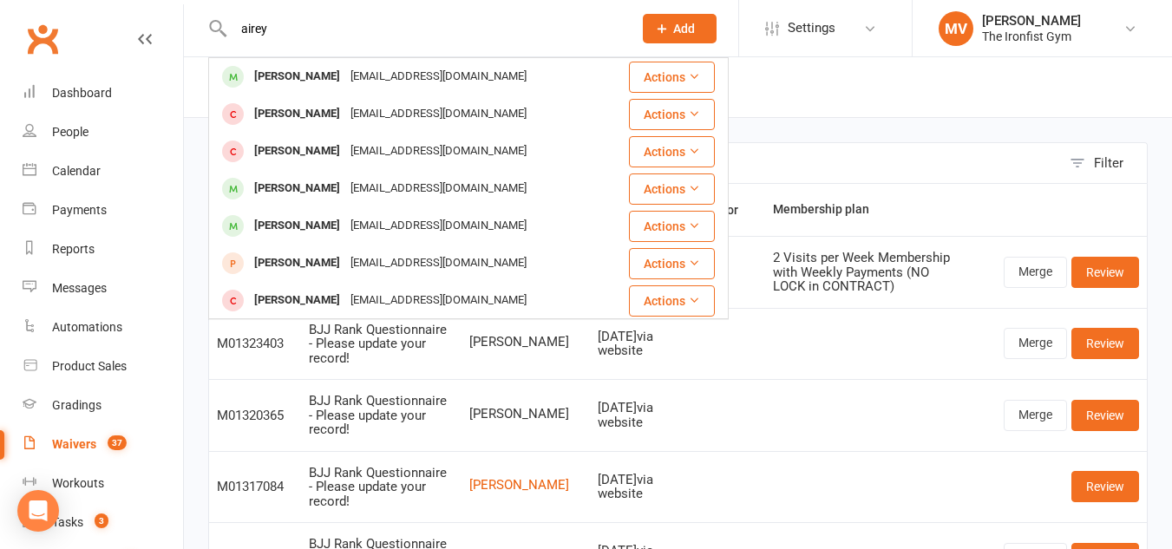
type input "airey"
click at [289, 74] on div "[PERSON_NAME]" at bounding box center [297, 76] width 96 height 25
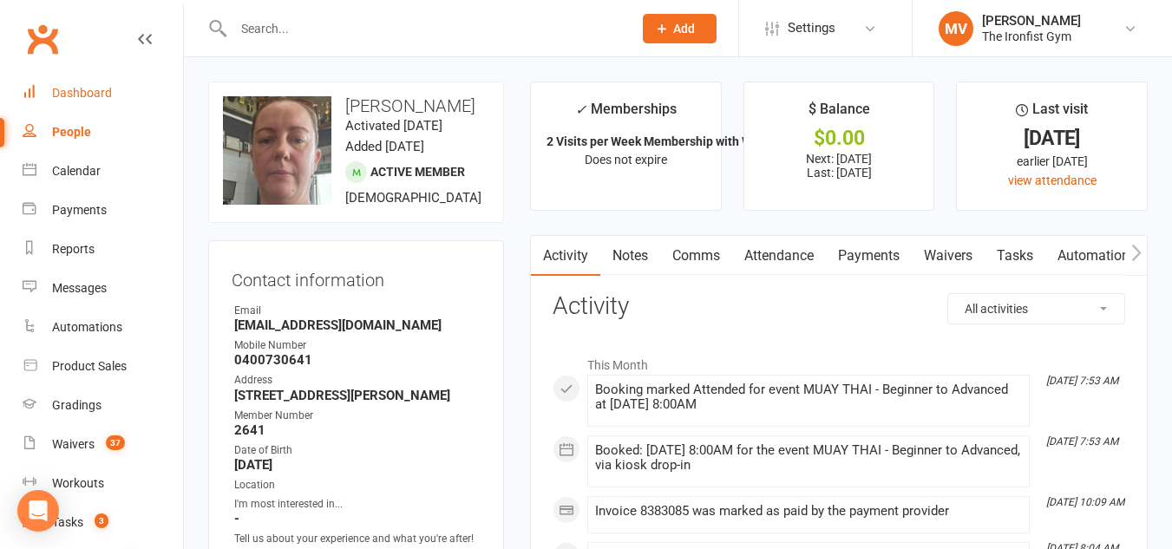
click at [102, 94] on div "Dashboard" at bounding box center [82, 93] width 60 height 14
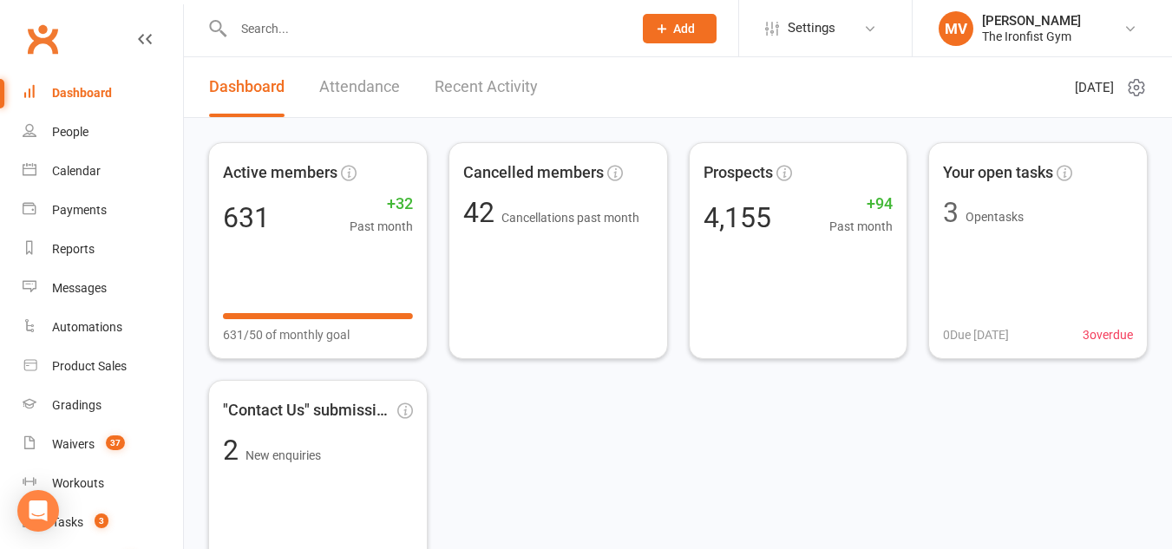
click at [501, 82] on link "Recent Activity" at bounding box center [486, 87] width 103 height 60
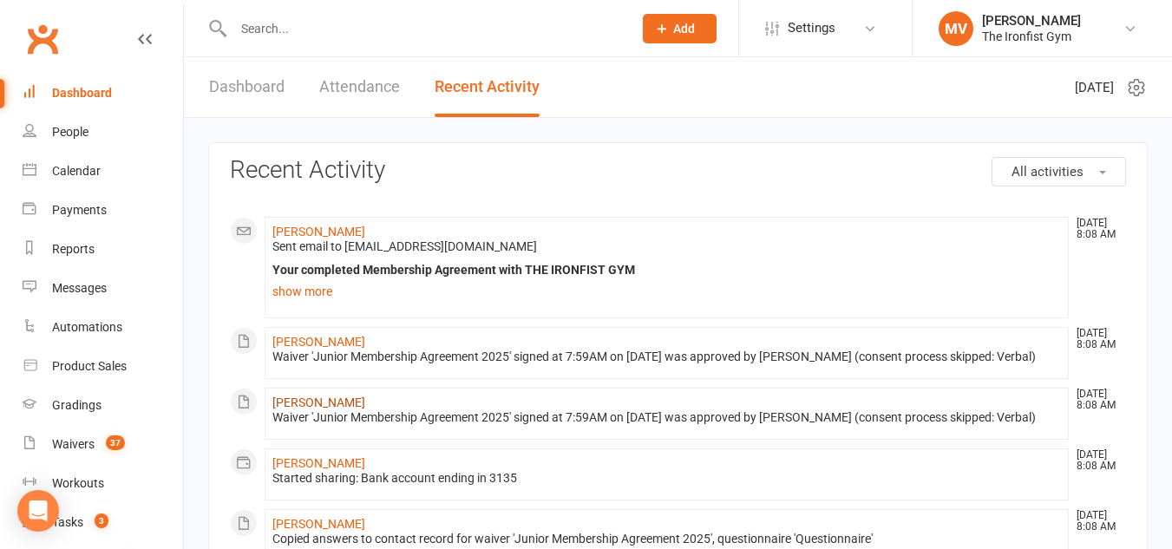
click at [305, 409] on link "[PERSON_NAME]" at bounding box center [318, 403] width 93 height 14
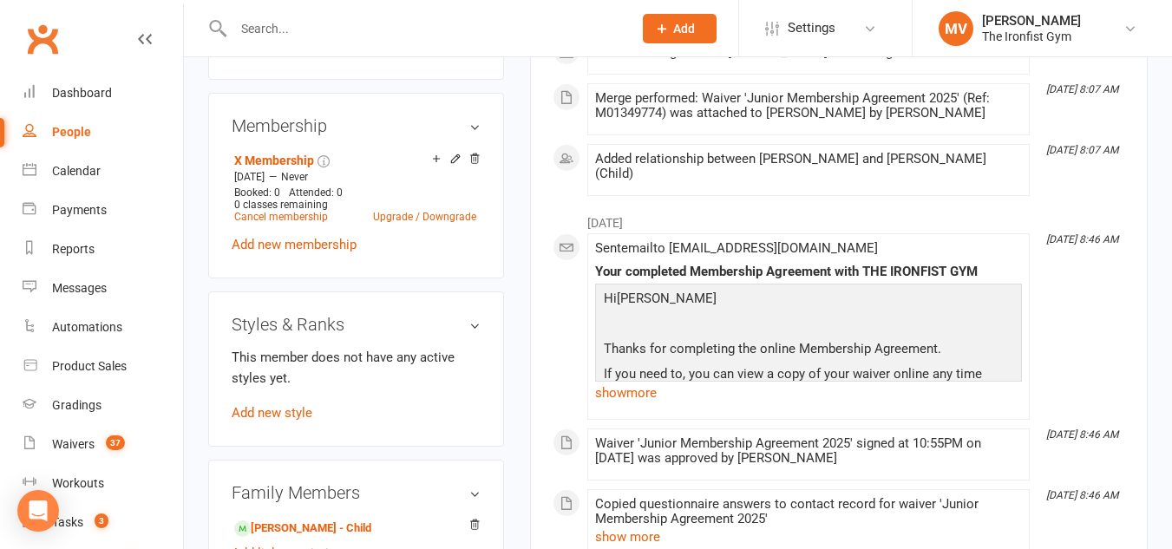
scroll to position [781, 0]
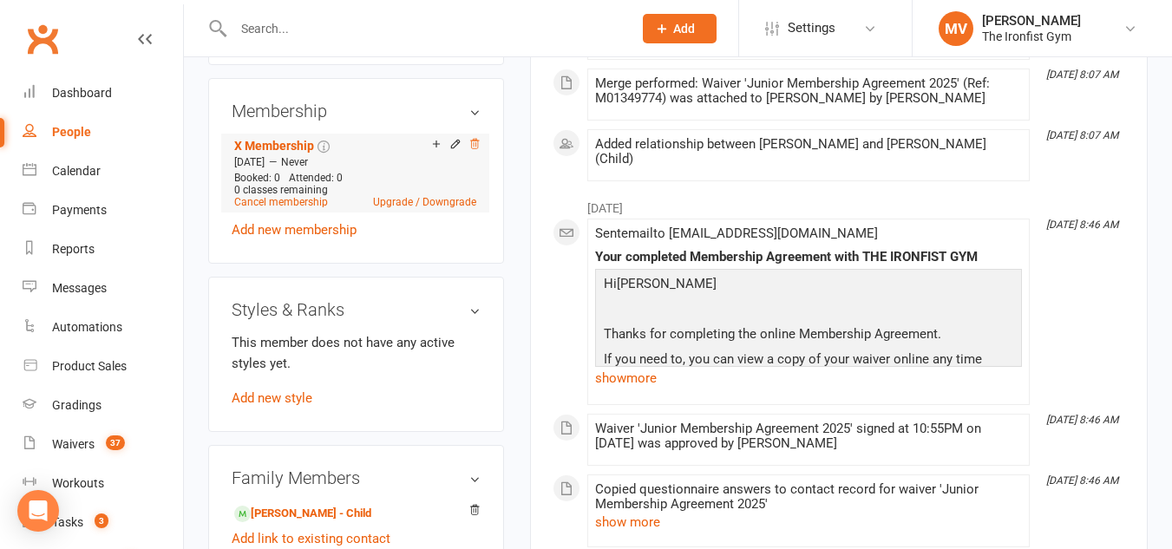
click at [478, 148] on icon at bounding box center [474, 144] width 9 height 10
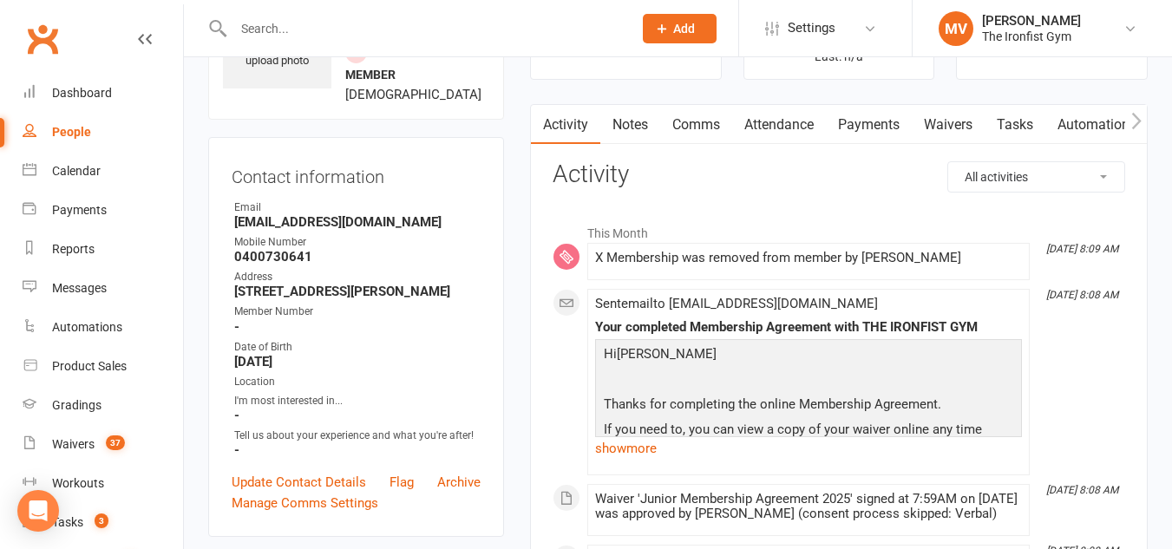
scroll to position [0, 0]
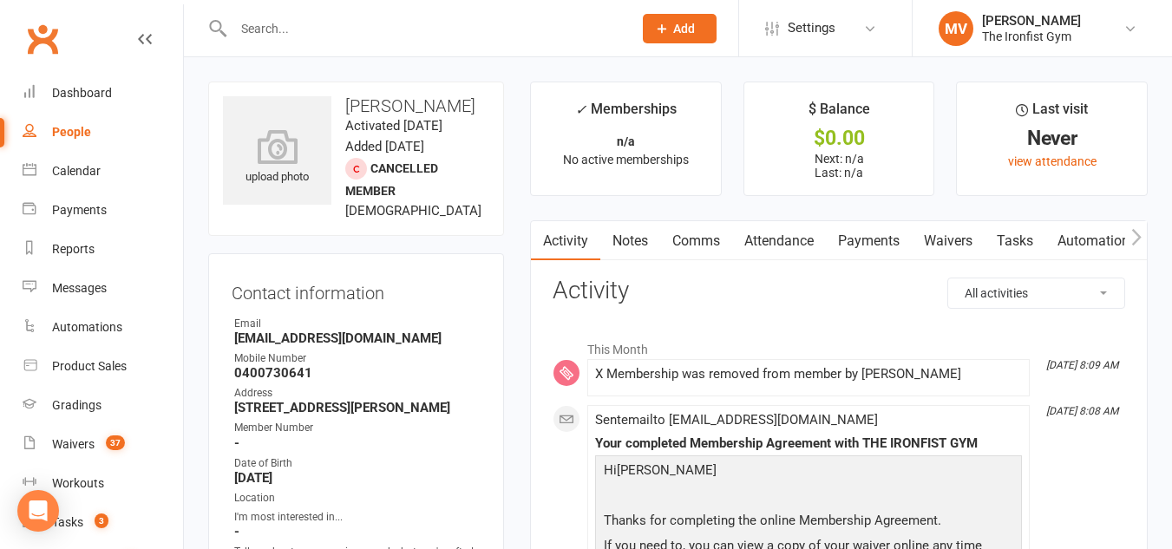
click at [320, 25] on input "text" at bounding box center [424, 28] width 392 height 24
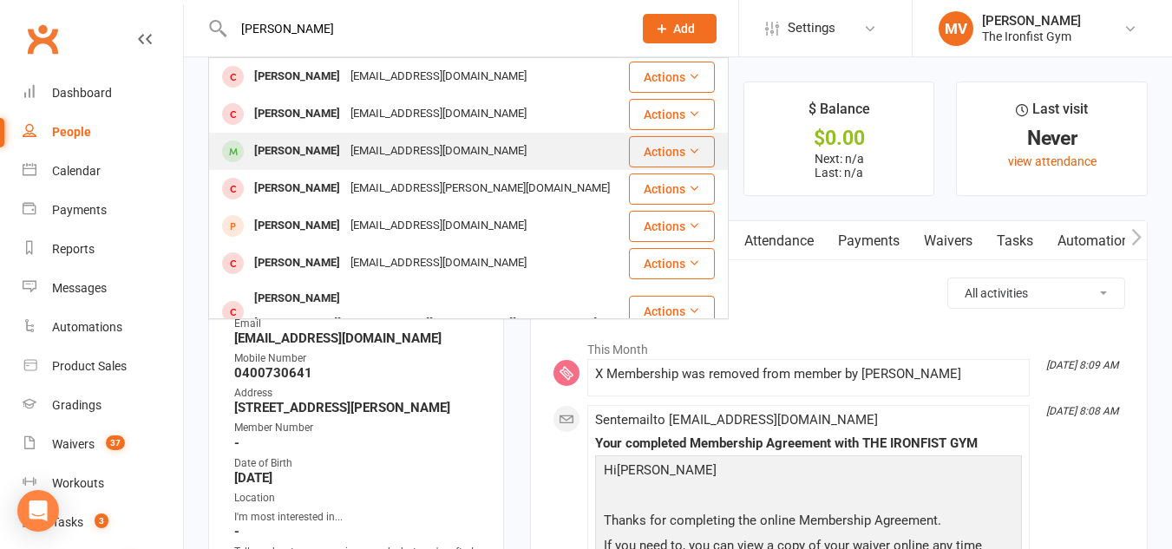
type input "[PERSON_NAME]"
click at [295, 152] on div "[PERSON_NAME]" at bounding box center [297, 151] width 96 height 25
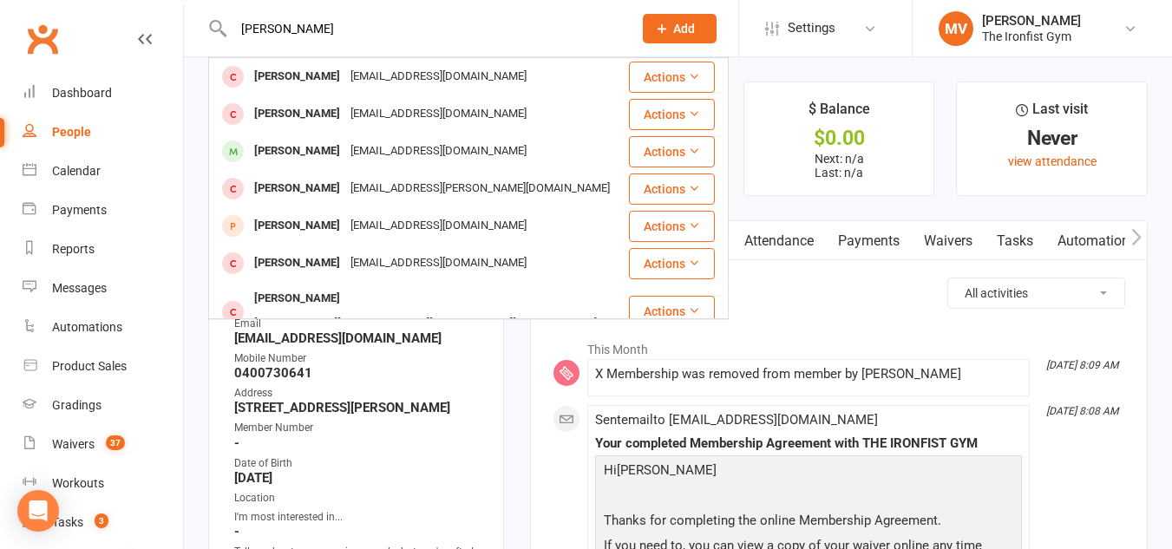
click at [0, 0] on div "Loading" at bounding box center [0, 0] width 0 height 0
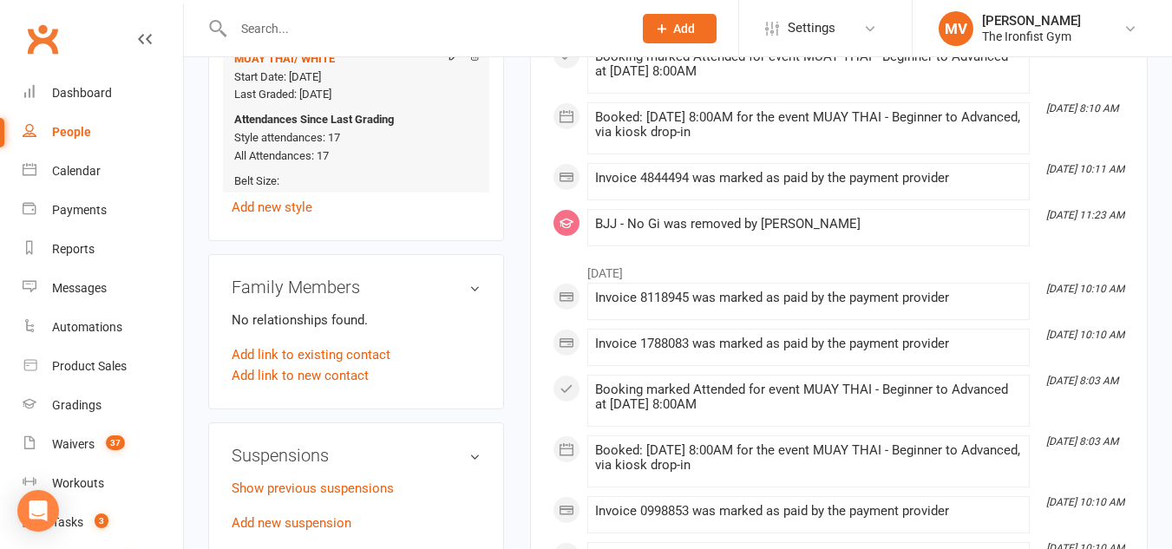
scroll to position [1214, 0]
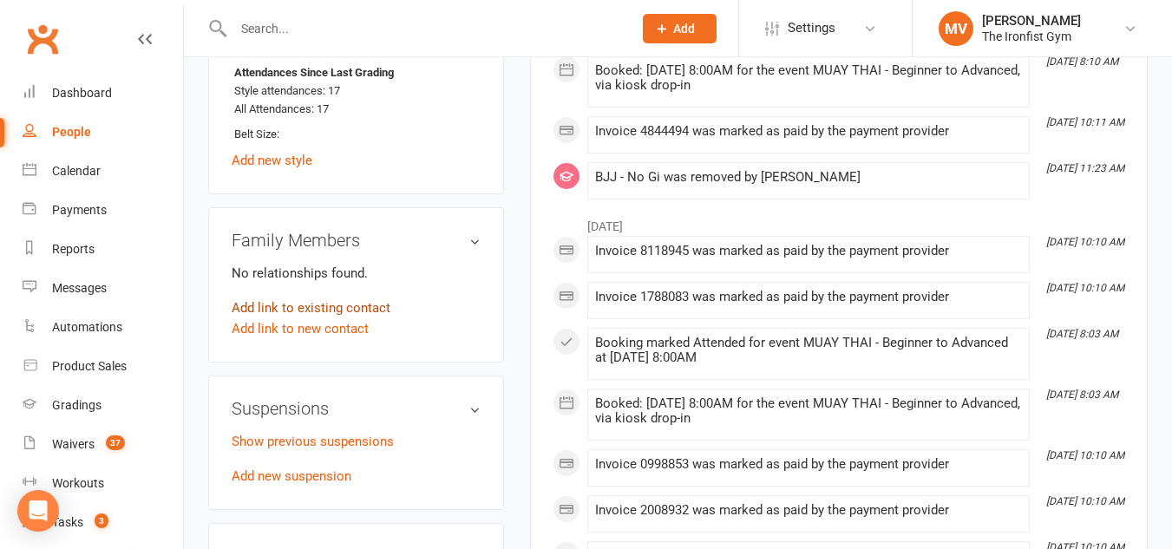
click at [366, 318] on link "Add link to existing contact" at bounding box center [311, 308] width 159 height 21
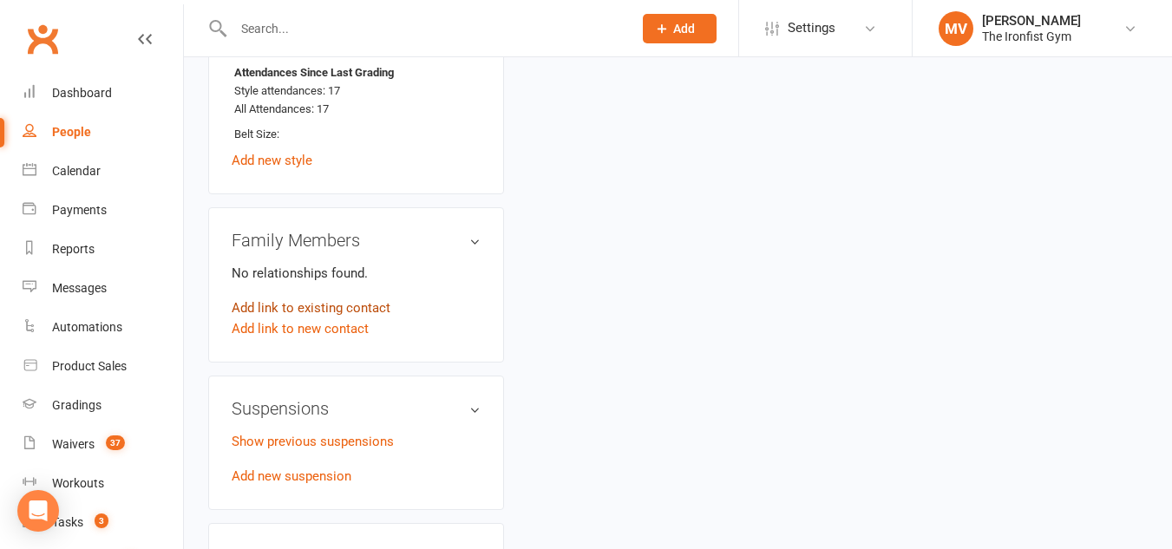
scroll to position [78, 0]
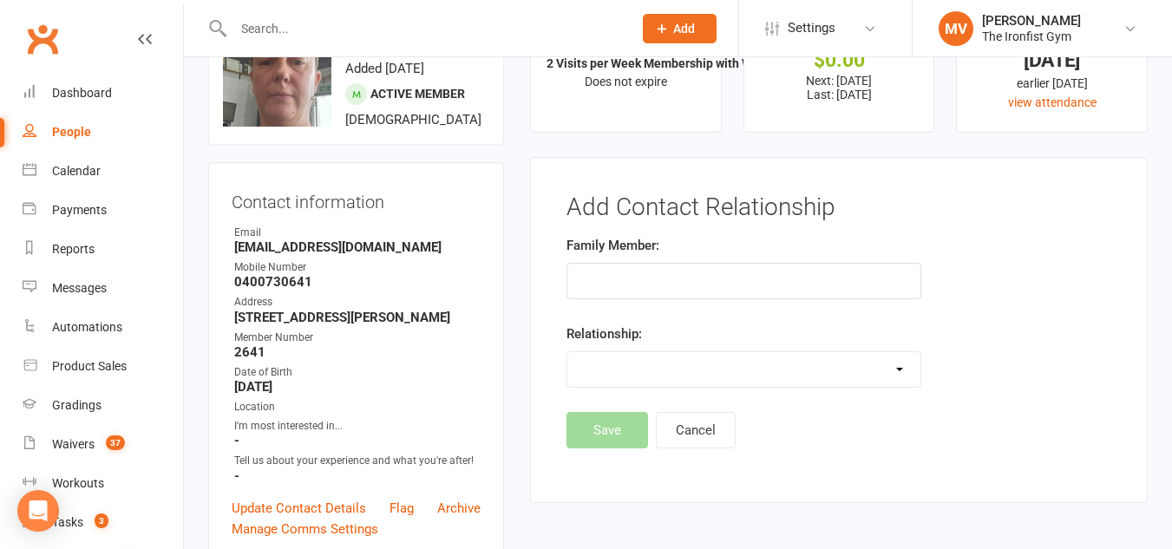
click at [614, 284] on input "text" at bounding box center [743, 281] width 355 height 36
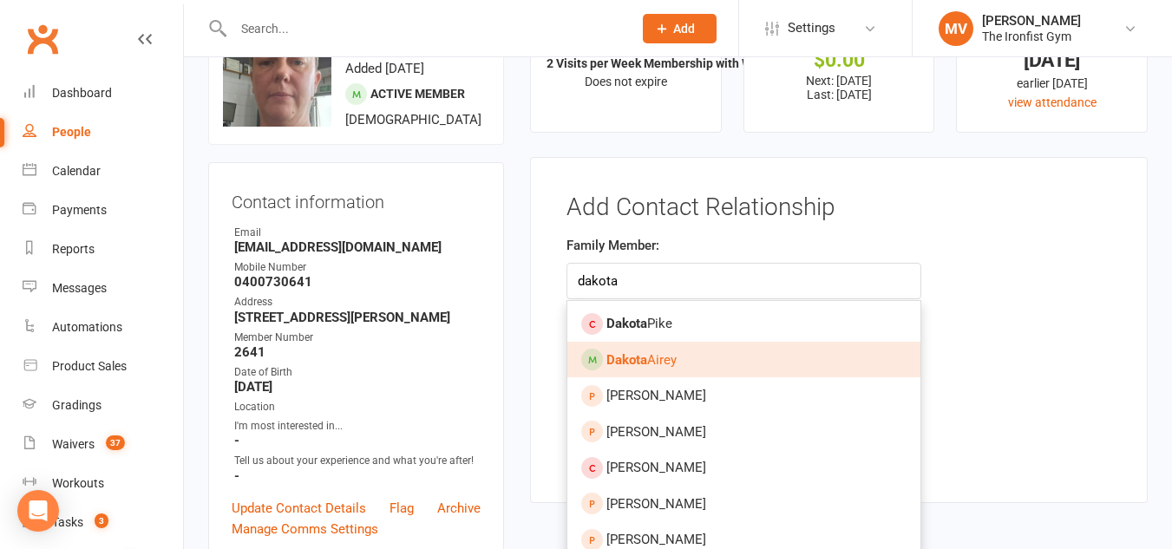
type input "dakota"
click at [674, 356] on span "[PERSON_NAME]" at bounding box center [641, 360] width 70 height 16
click at [674, 356] on select "Parent / Guardian Child Sibling (parent not in system) Spouse / Partner Cousin …" at bounding box center [743, 369] width 353 height 35
type input "[PERSON_NAME]"
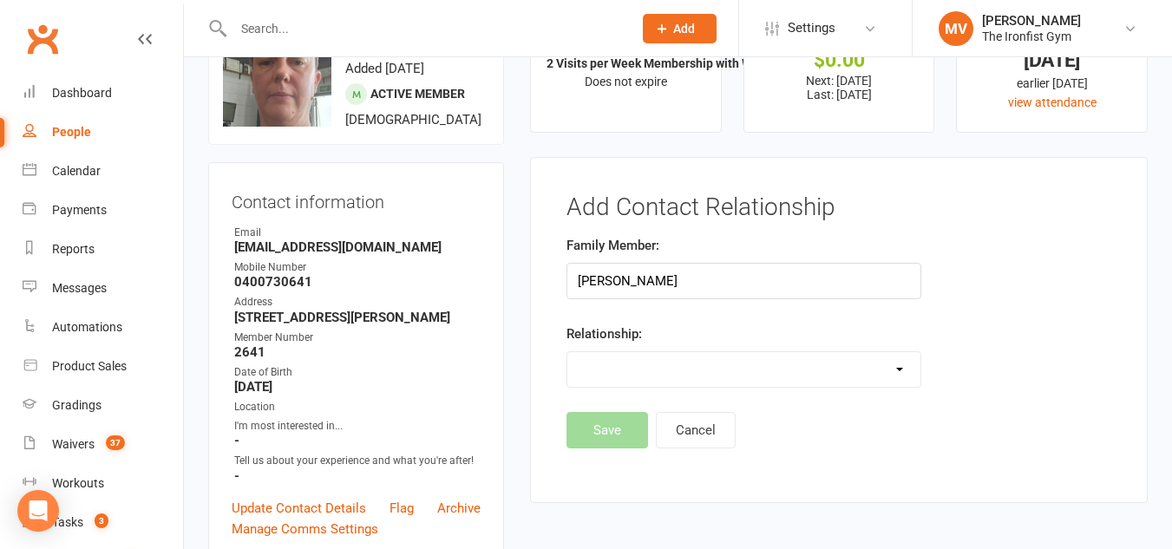
click at [707, 375] on select "Parent / Guardian Child Sibling (parent not in system) Spouse / Partner Cousin …" at bounding box center [743, 369] width 353 height 35
select select "1"
click at [567, 352] on select "Parent / Guardian Child Sibling (parent not in system) Spouse / Partner Cousin …" at bounding box center [743, 369] width 353 height 35
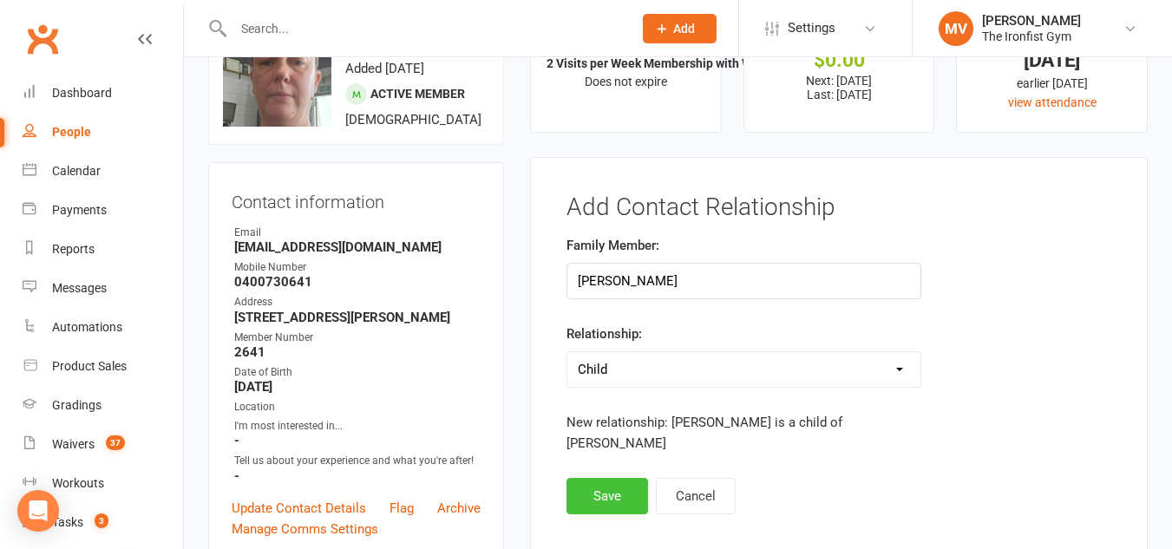
click at [599, 478] on button "Save" at bounding box center [607, 496] width 82 height 36
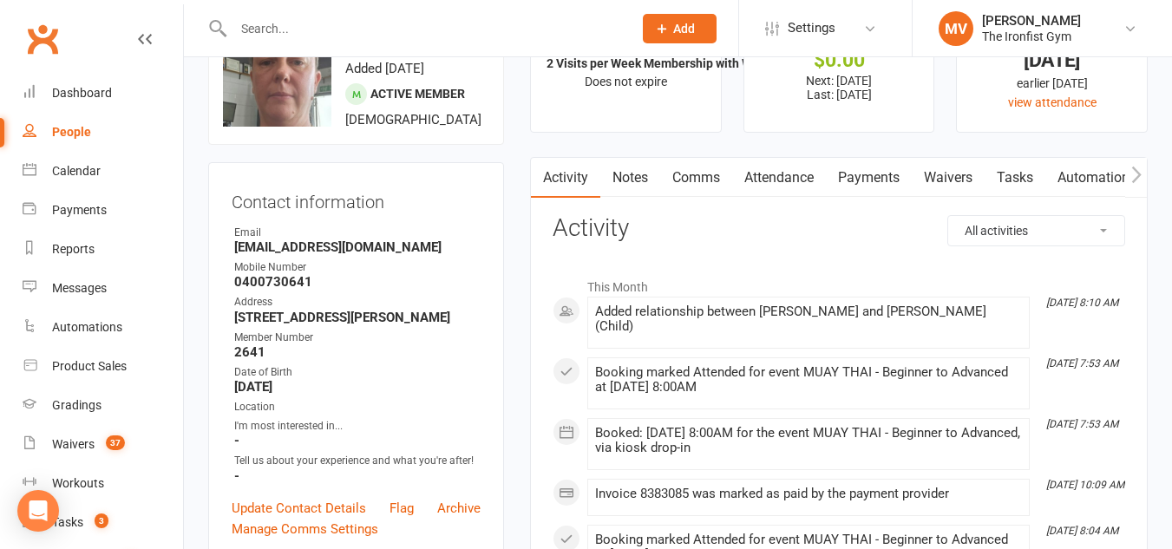
scroll to position [0, 0]
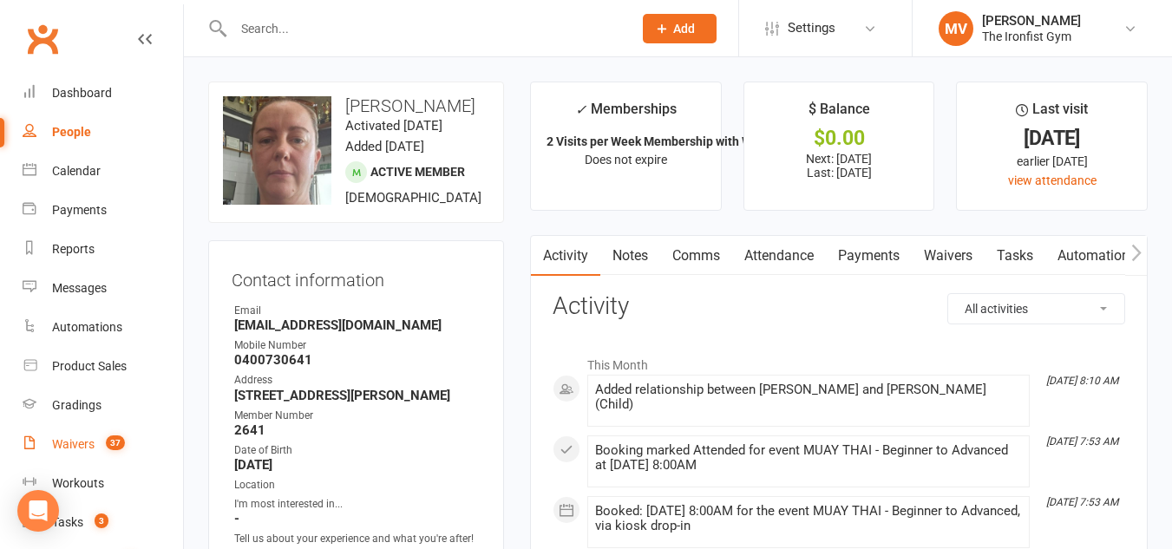
click at [80, 440] on div "Waivers" at bounding box center [73, 444] width 43 height 14
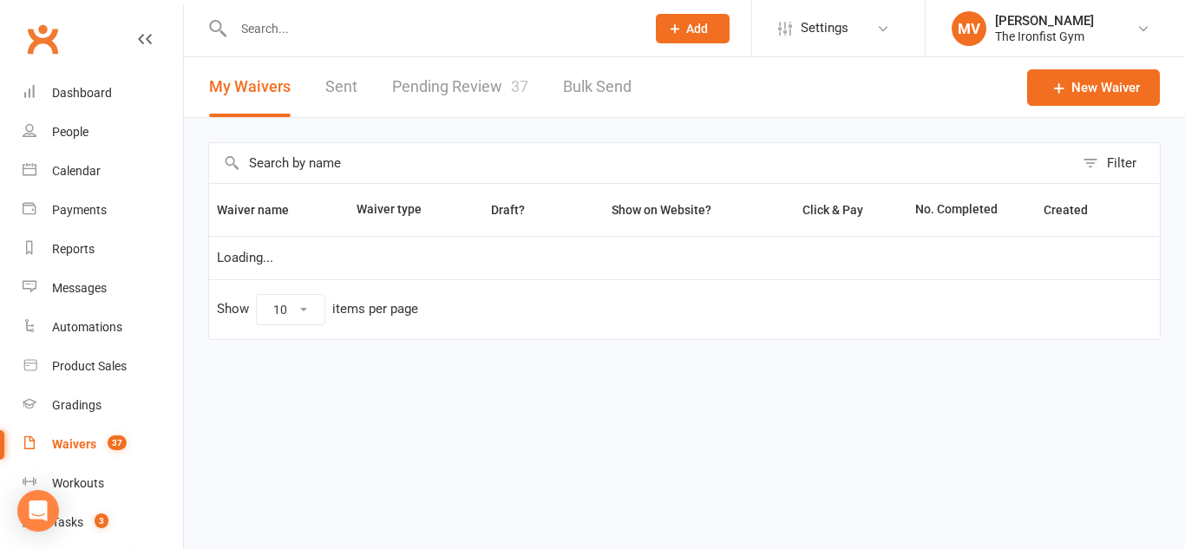
select select "100"
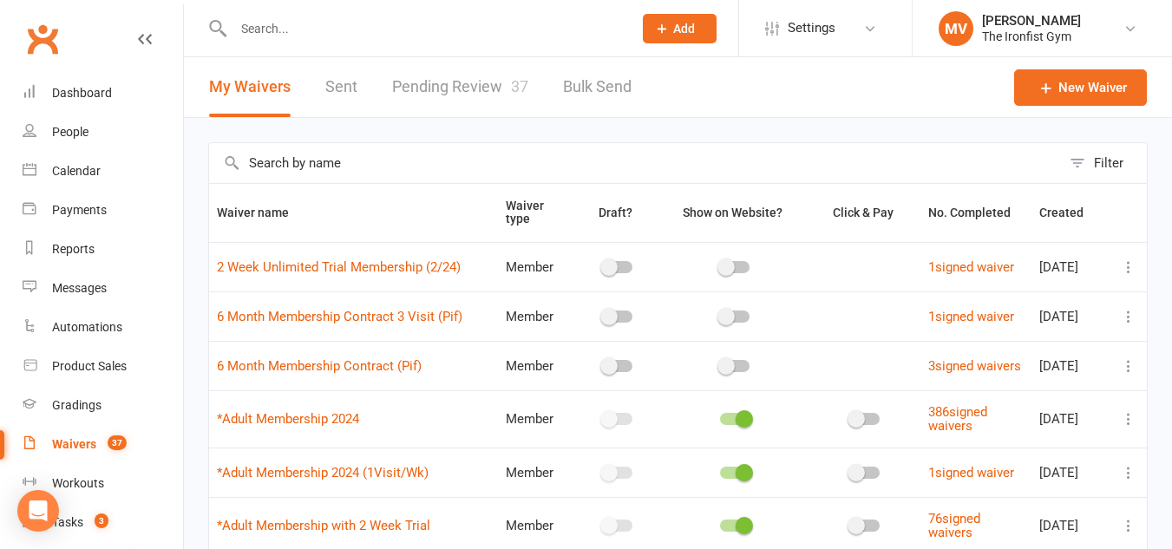
click at [480, 77] on link "Pending Review 37" at bounding box center [460, 87] width 136 height 60
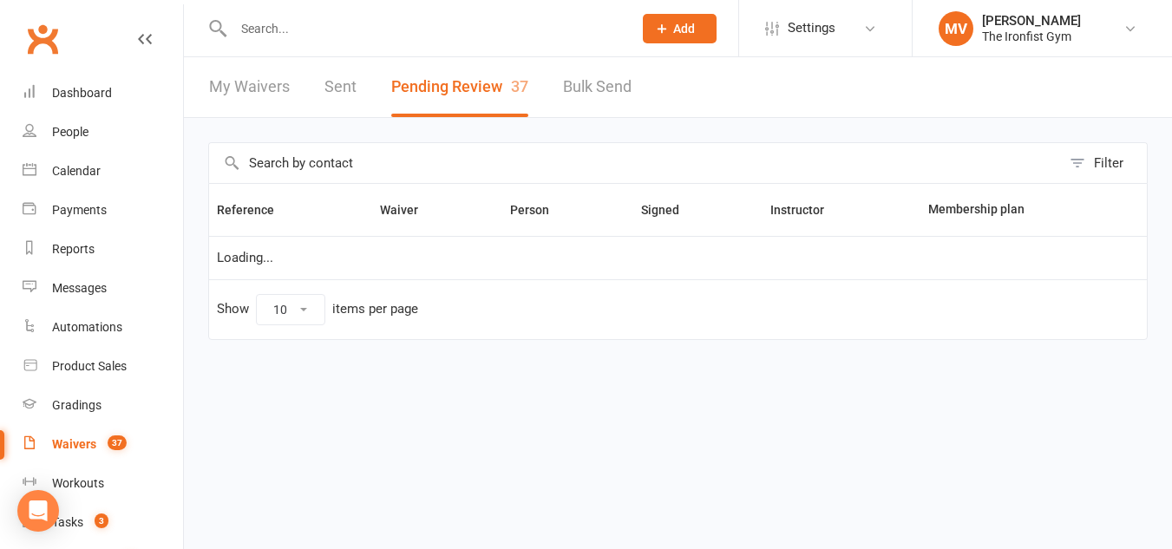
select select "100"
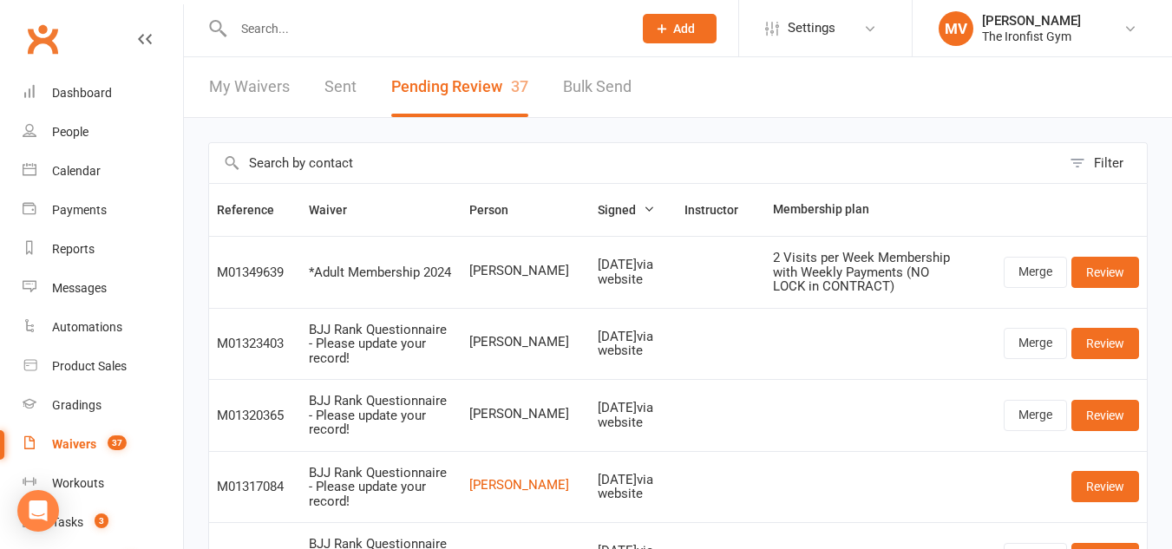
click at [474, 270] on span "[PERSON_NAME]" at bounding box center [525, 271] width 113 height 15
drag, startPoint x: 474, startPoint y: 270, endPoint x: 553, endPoint y: 268, distance: 78.9
click at [553, 268] on span "[PERSON_NAME]" at bounding box center [525, 271] width 113 height 15
copy span "[PERSON_NAME]"
click at [1027, 273] on link "Merge" at bounding box center [1035, 272] width 63 height 31
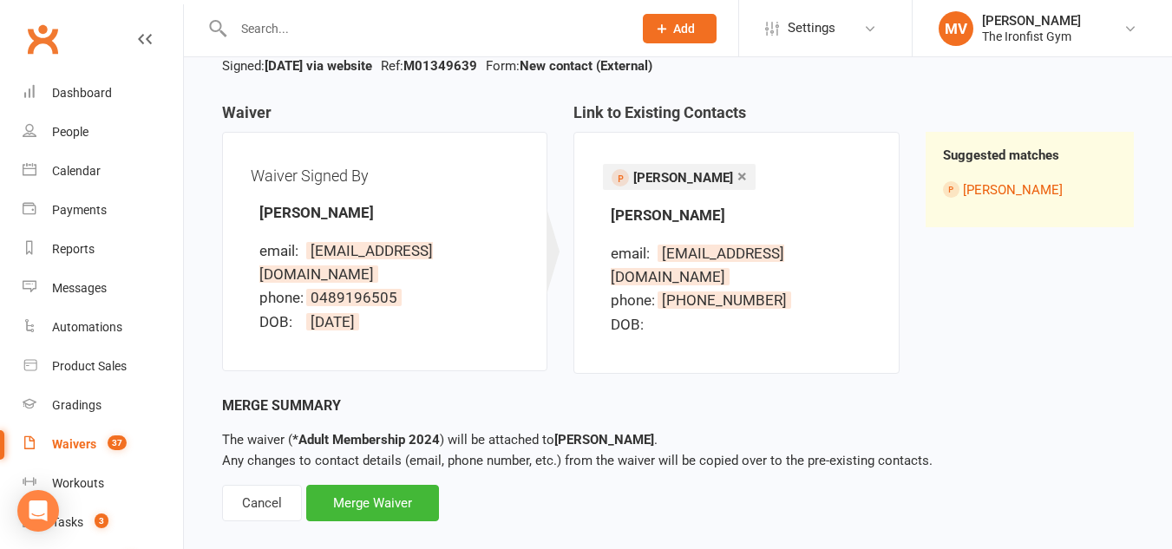
scroll to position [141, 0]
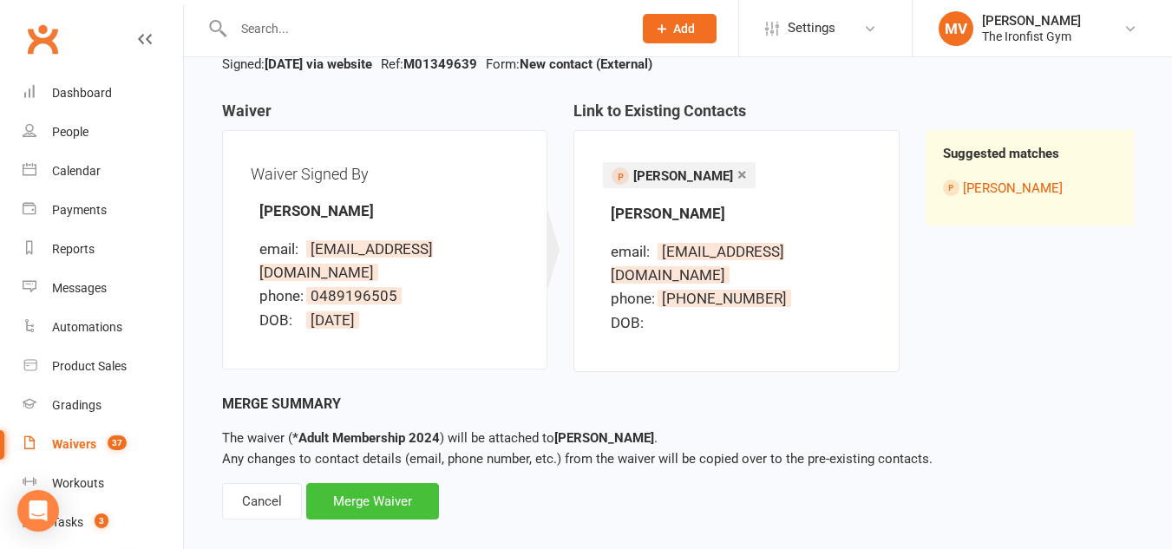
click at [396, 483] on div "Merge Waiver" at bounding box center [372, 501] width 133 height 36
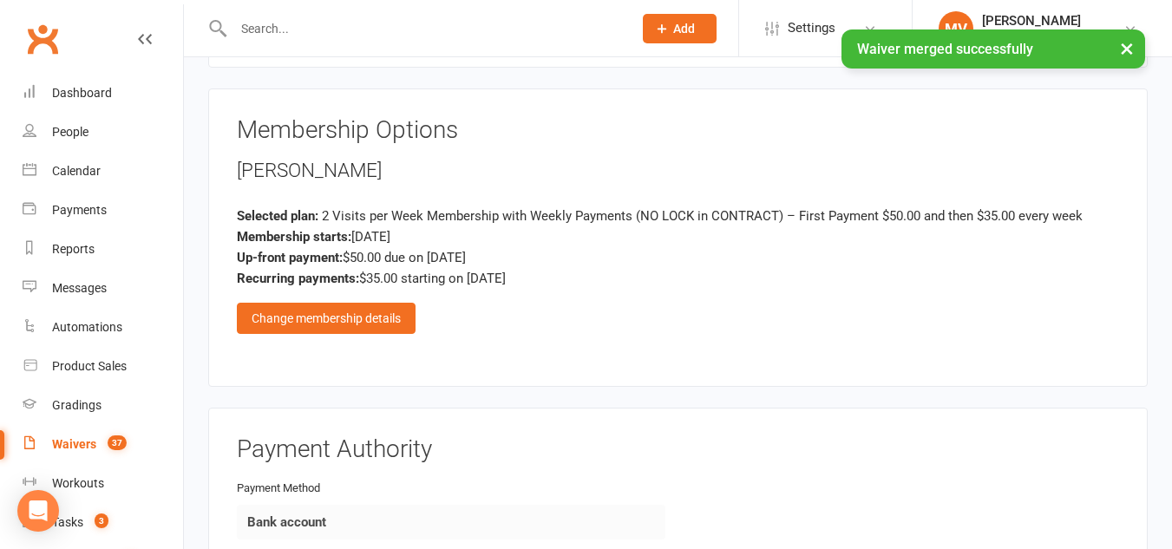
scroll to position [1561, 0]
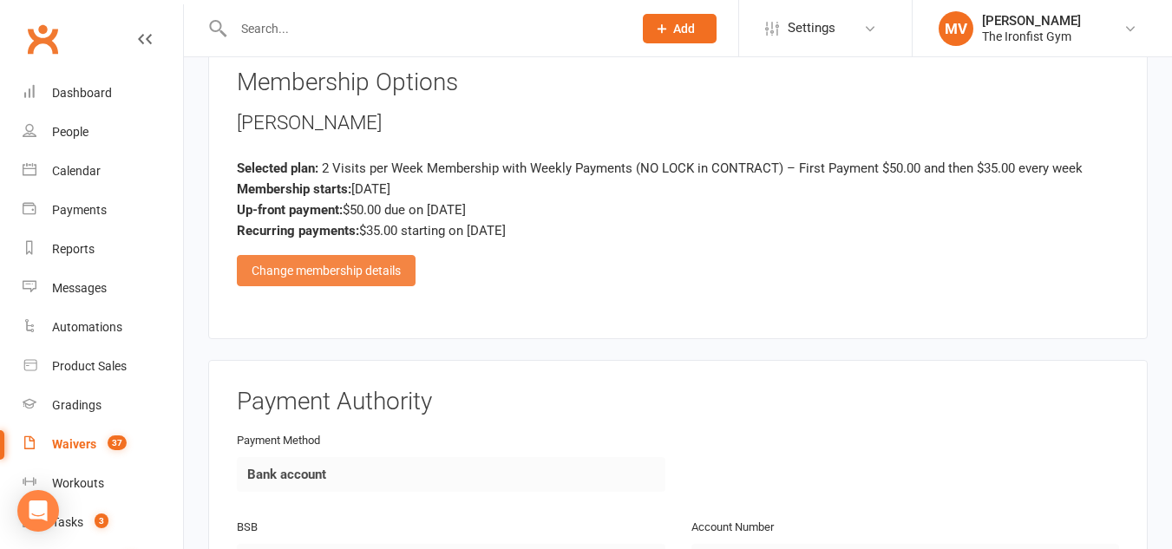
click at [369, 269] on div "Change membership details" at bounding box center [326, 270] width 179 height 31
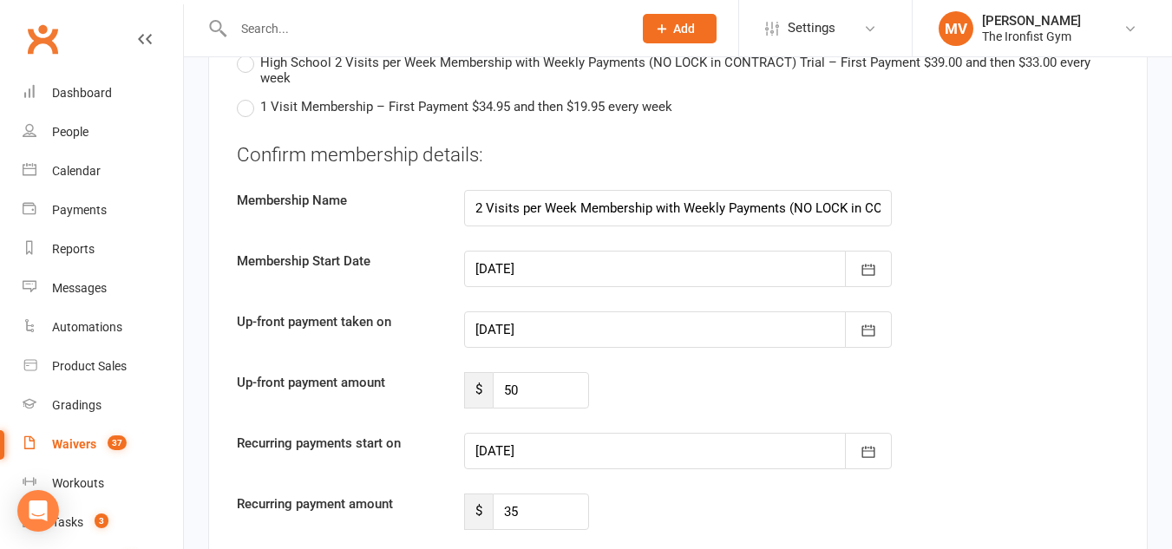
scroll to position [3816, 0]
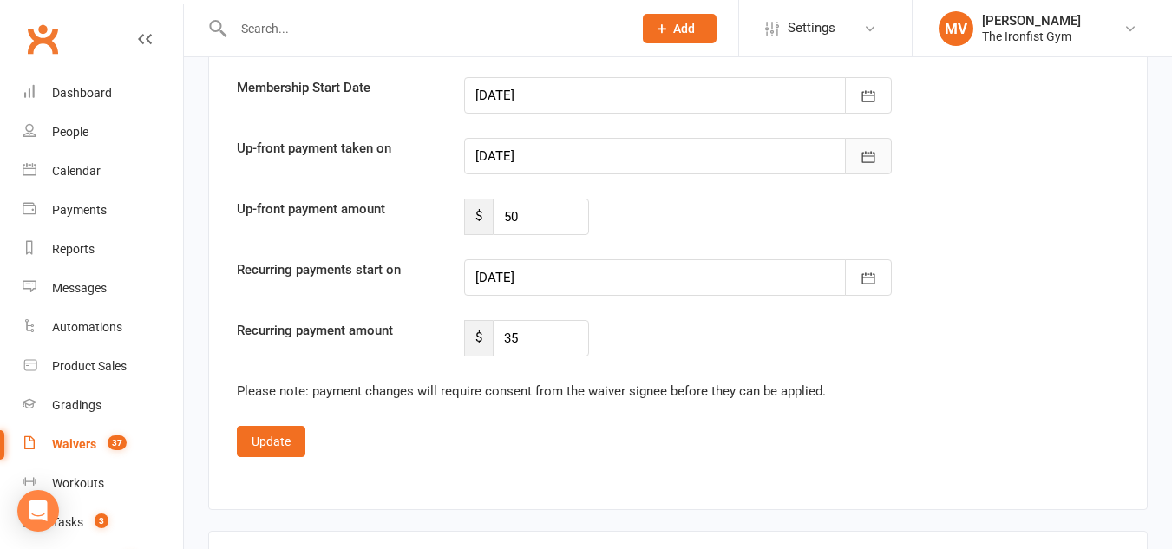
click at [870, 153] on icon "button" at bounding box center [868, 156] width 17 height 17
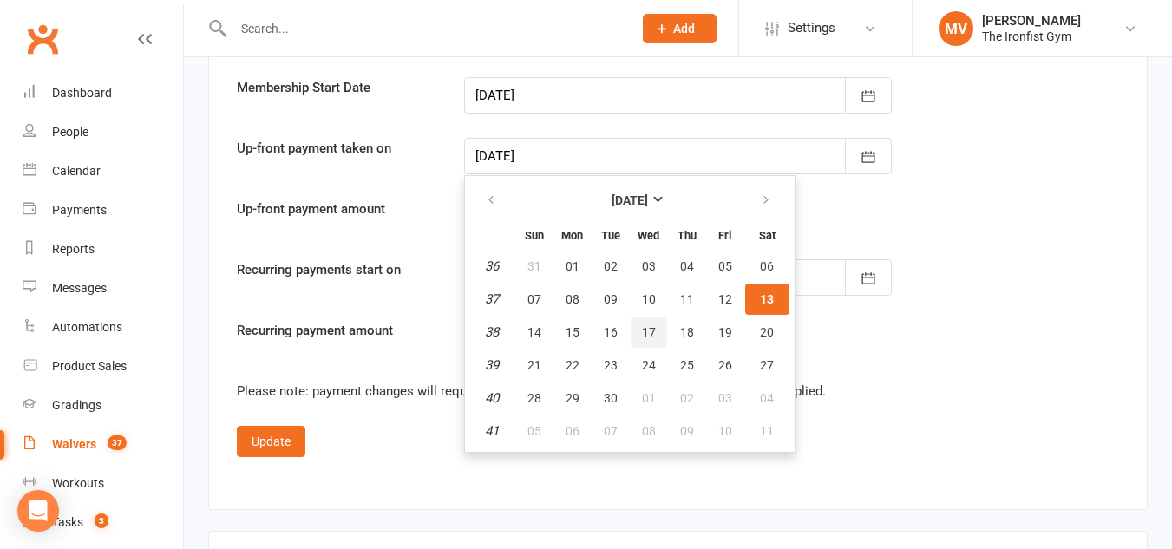
click at [647, 326] on span "17" at bounding box center [649, 332] width 14 height 14
type input "[DATE]"
click at [647, 326] on div "Recurring payment amount $ 35" at bounding box center [678, 338] width 908 height 36
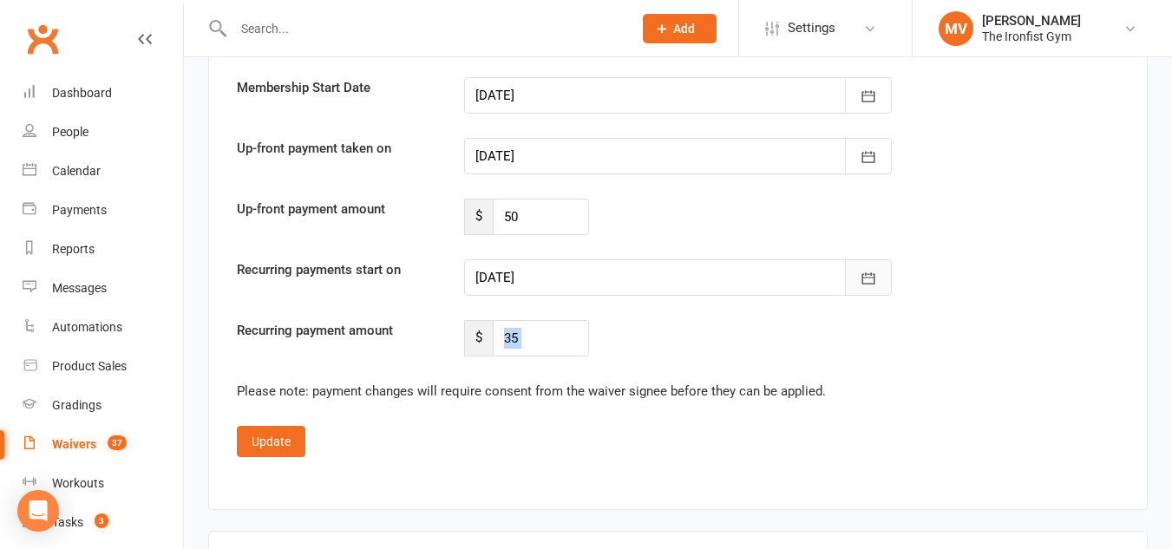
click at [865, 279] on icon "button" at bounding box center [868, 278] width 17 height 17
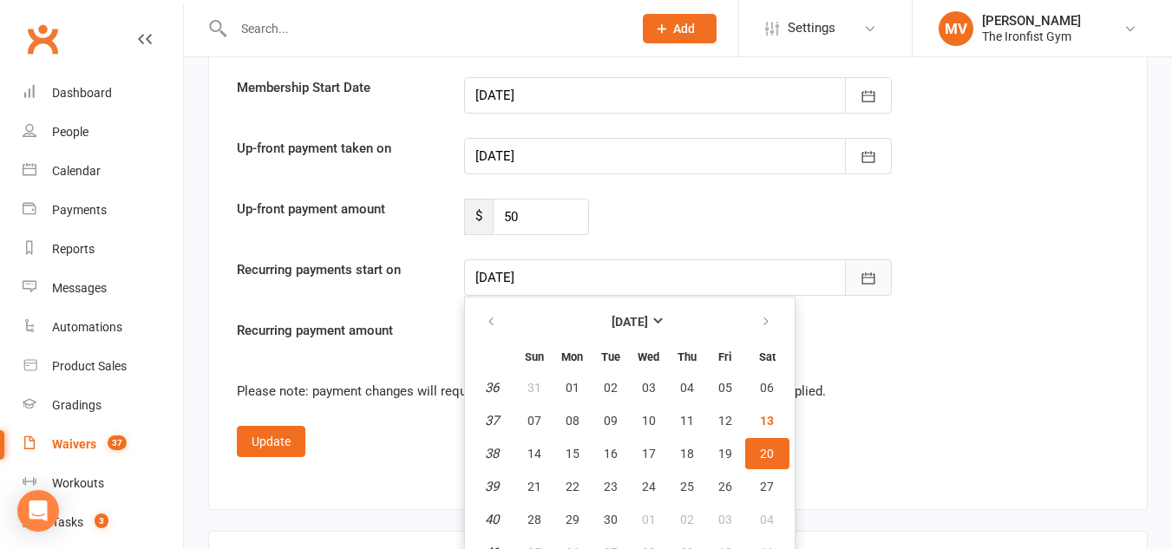
scroll to position [3837, 0]
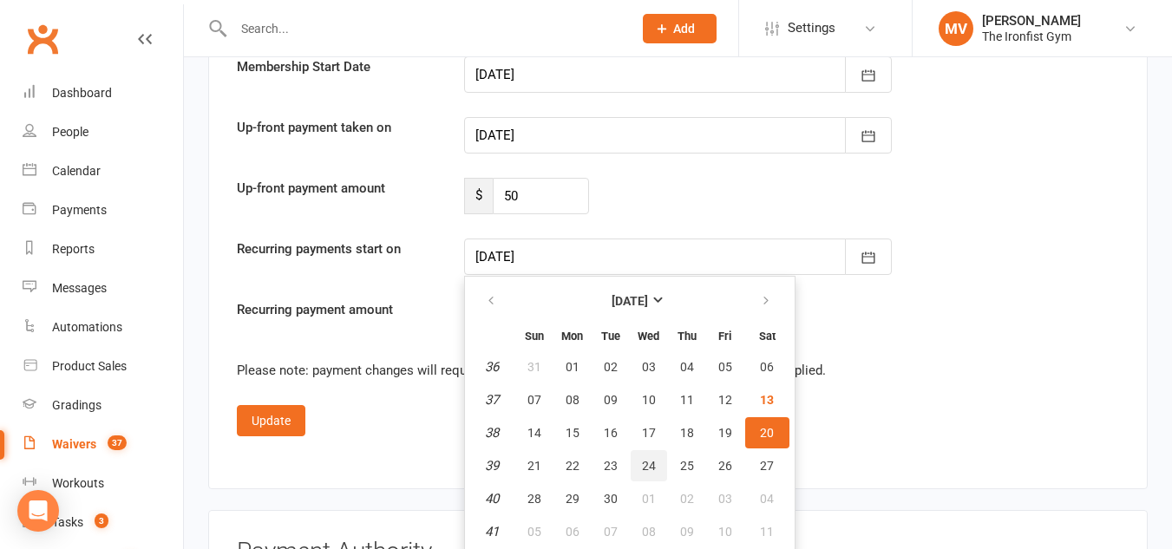
click at [648, 468] on span "24" at bounding box center [649, 466] width 14 height 14
type input "[DATE]"
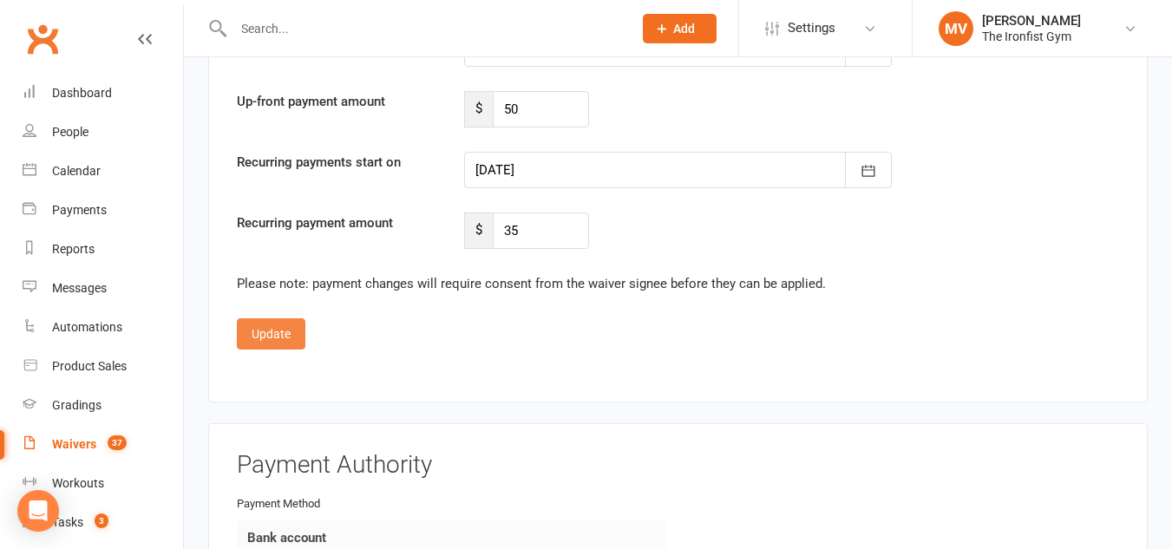
click at [278, 330] on button "Update" at bounding box center [271, 333] width 69 height 31
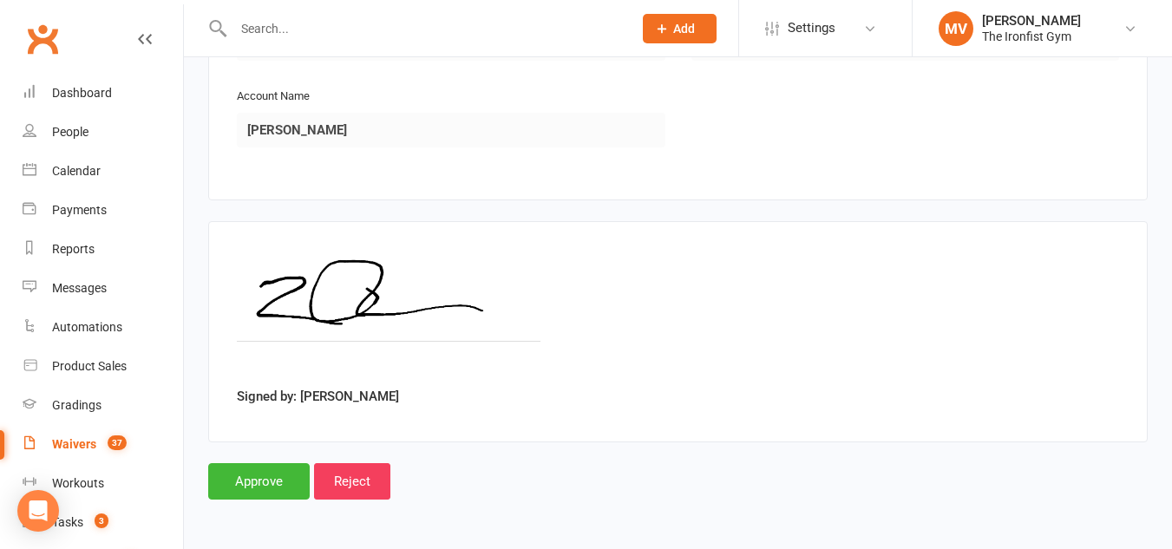
scroll to position [2079, 0]
click at [242, 474] on input "Approve" at bounding box center [258, 481] width 101 height 36
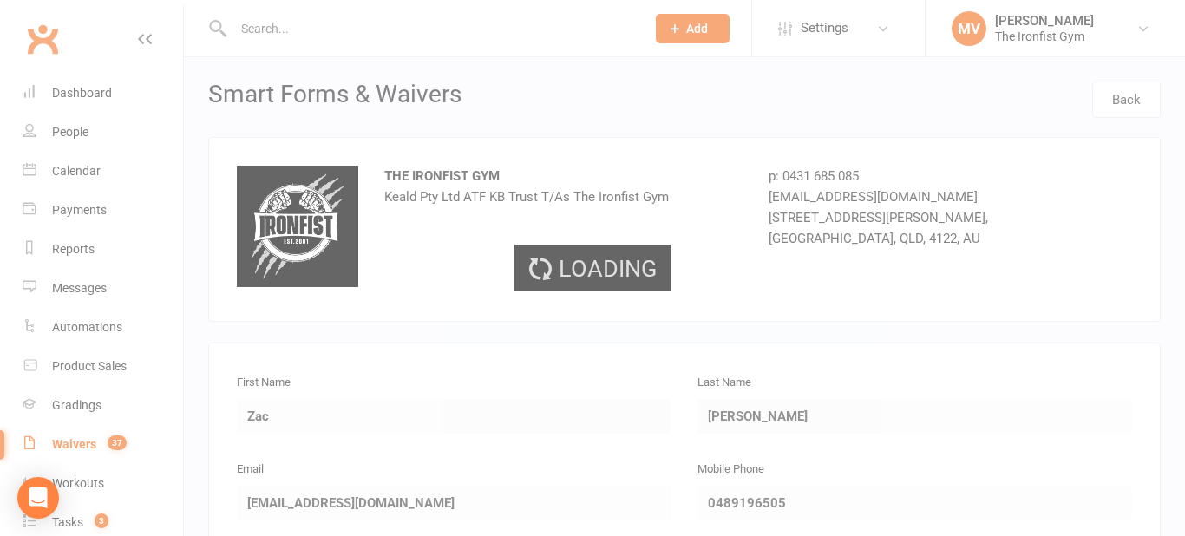
select select "100"
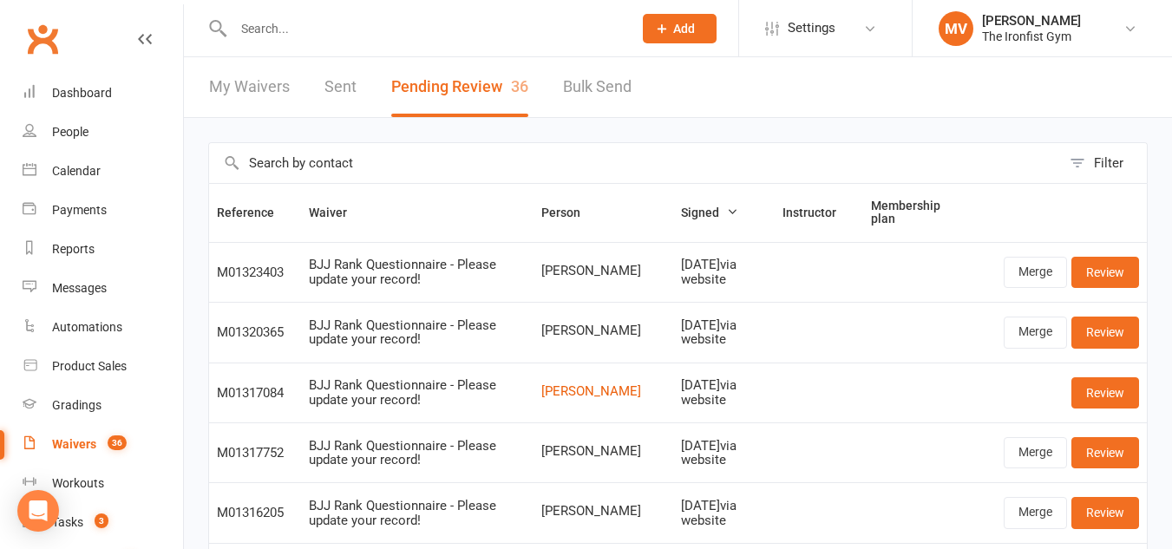
click at [363, 36] on input "text" at bounding box center [424, 28] width 392 height 24
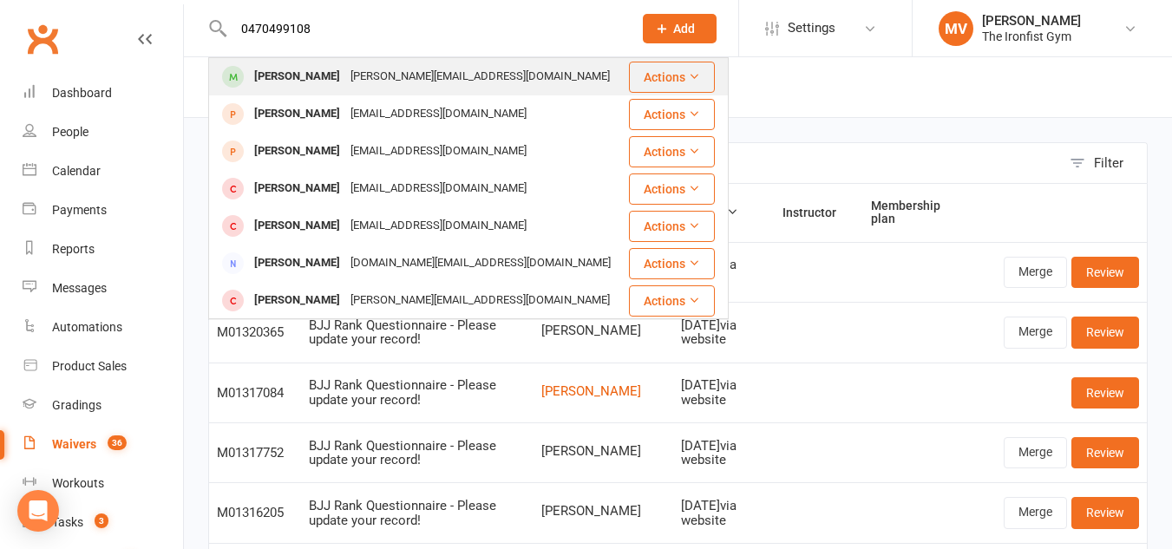
type input "0470499108"
click at [277, 71] on div "[PERSON_NAME]" at bounding box center [297, 76] width 96 height 25
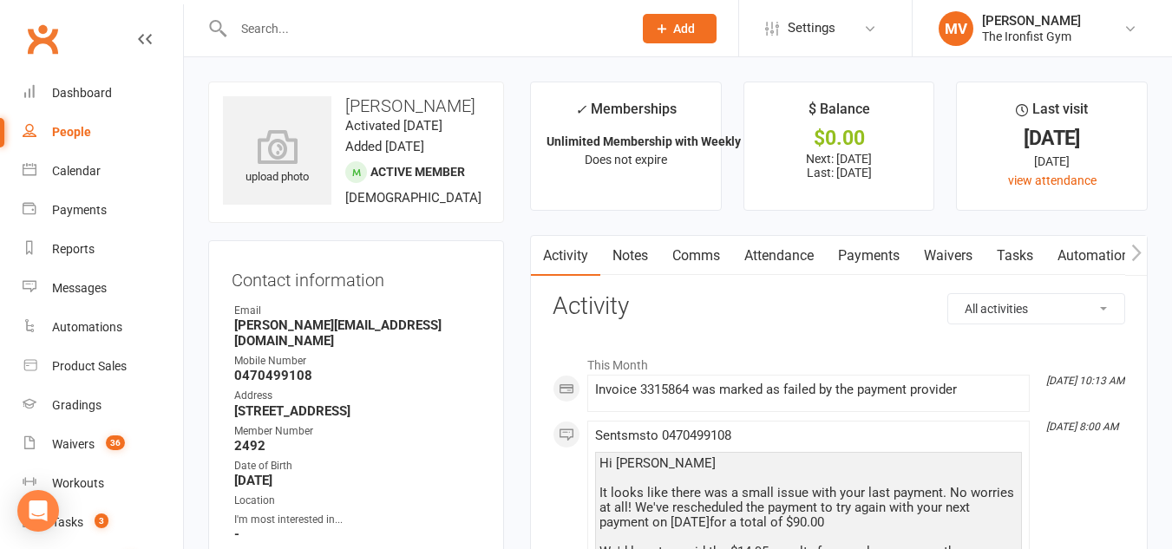
click at [886, 253] on link "Payments" at bounding box center [869, 256] width 86 height 40
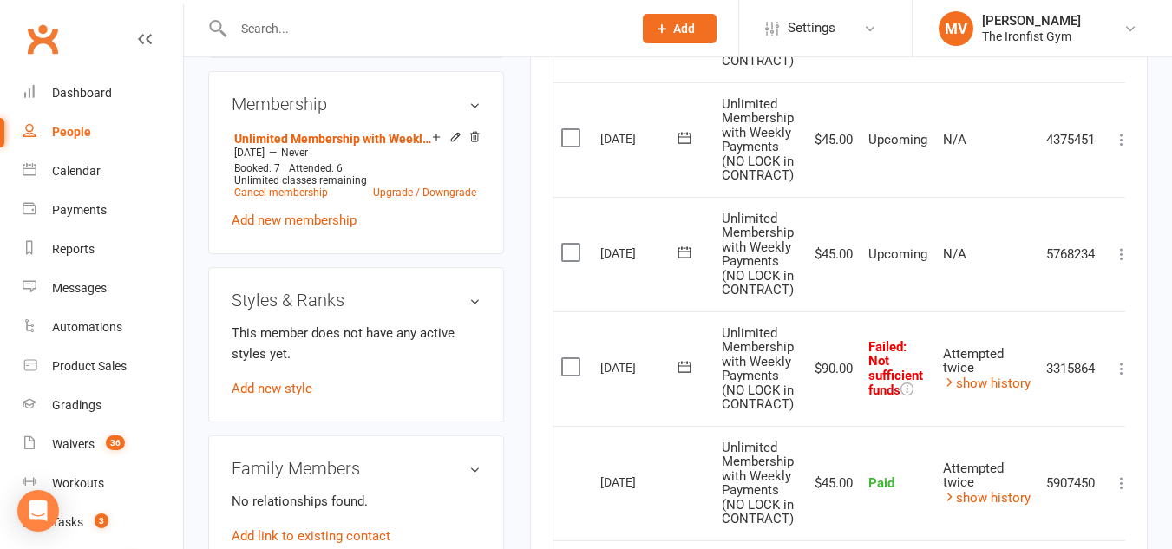
scroll to position [781, 0]
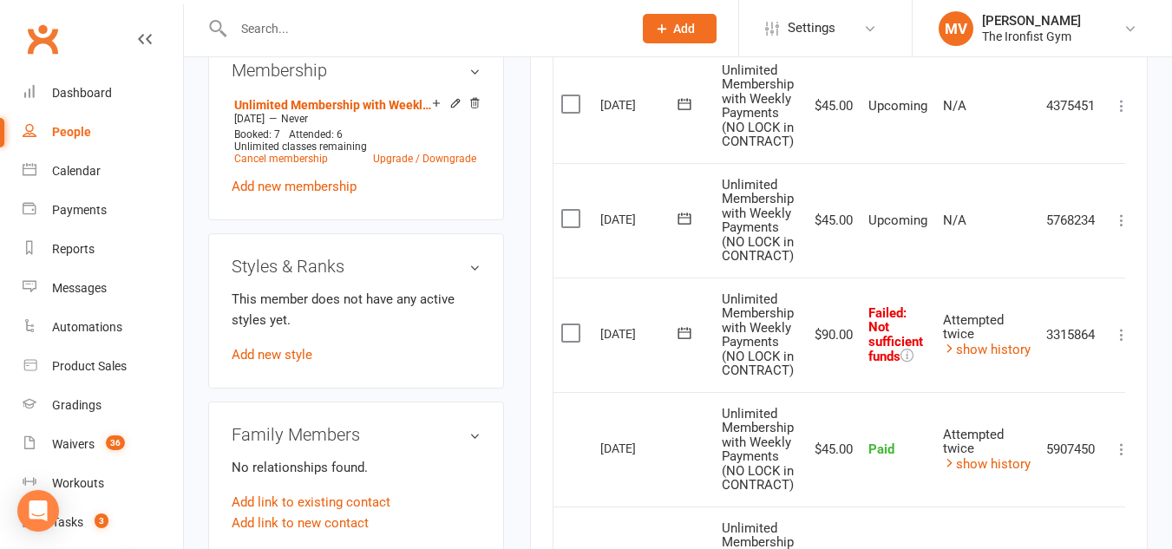
click at [1125, 343] on div "Activity Notes Comms Attendance Payments Waivers Tasks Automations Workouts Gra…" at bounding box center [839, 188] width 618 height 1469
click at [1124, 343] on icon at bounding box center [1121, 334] width 17 height 17
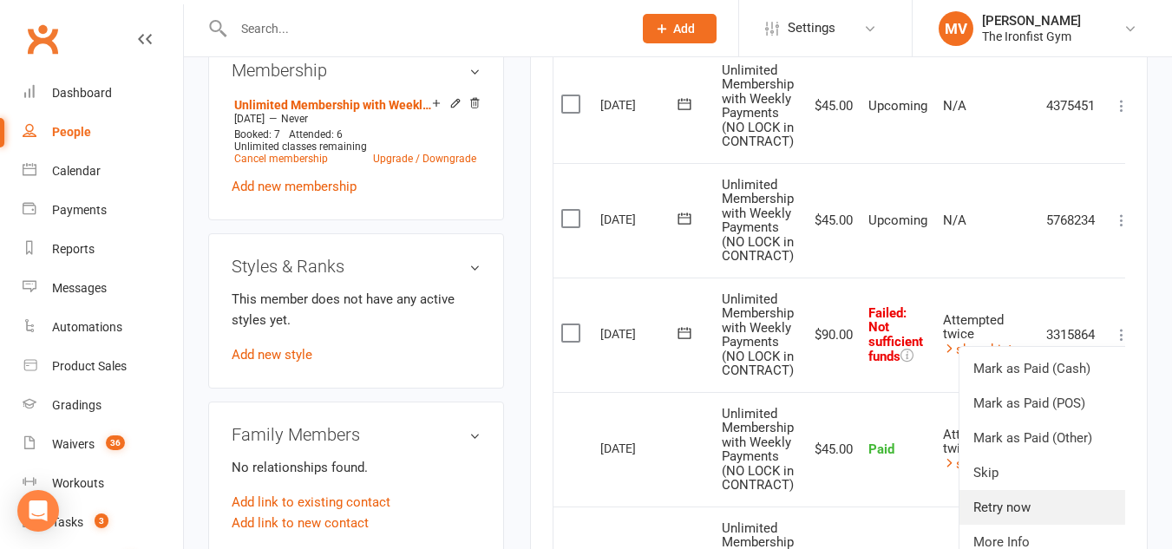
click at [1036, 513] on link "Retry now" at bounding box center [1045, 507] width 172 height 35
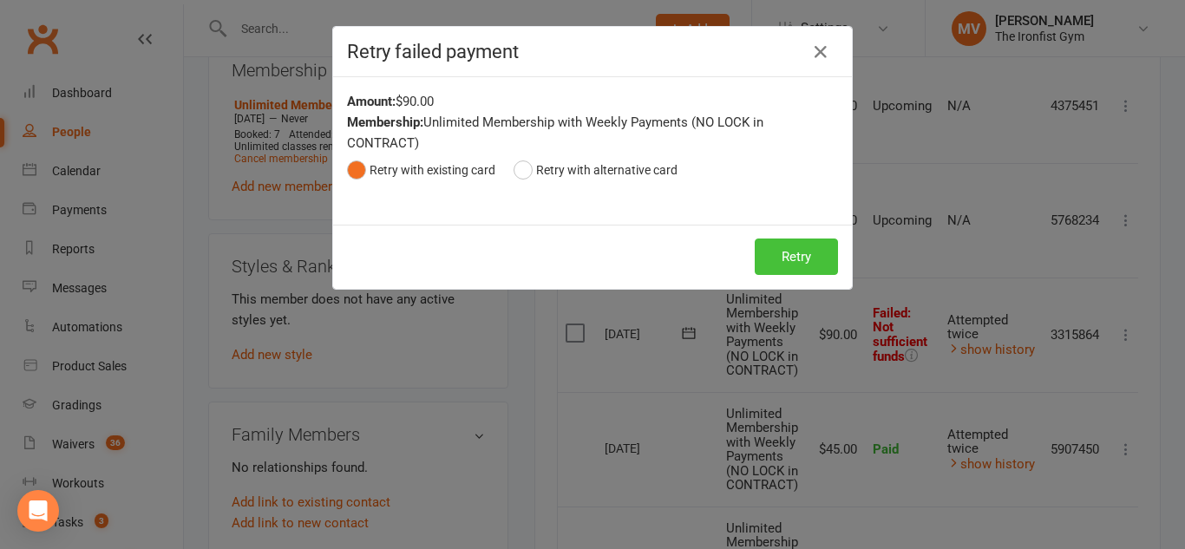
click at [808, 260] on button "Retry" at bounding box center [796, 257] width 83 height 36
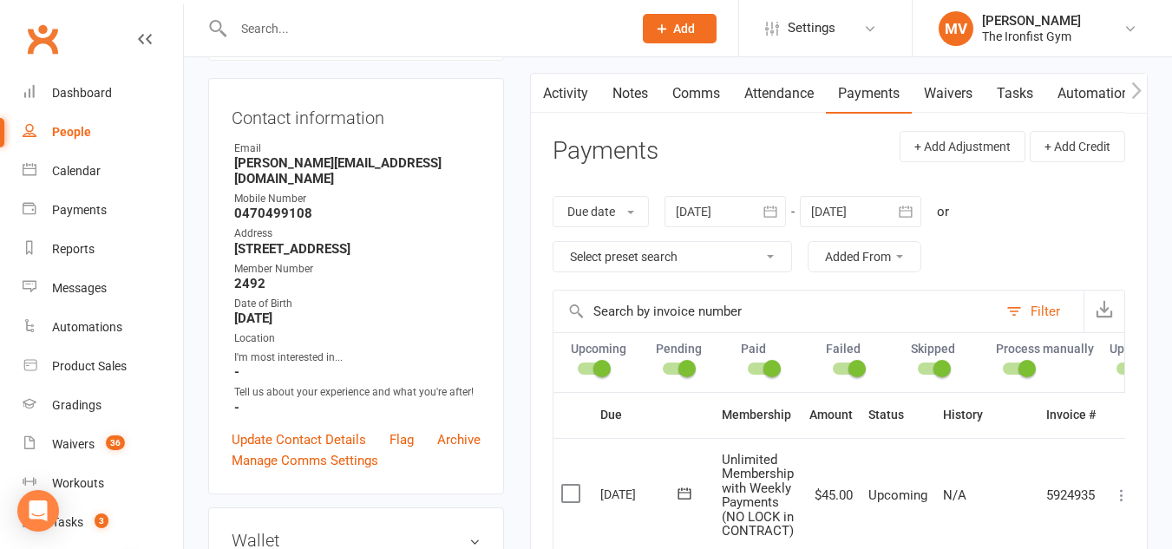
scroll to position [0, 0]
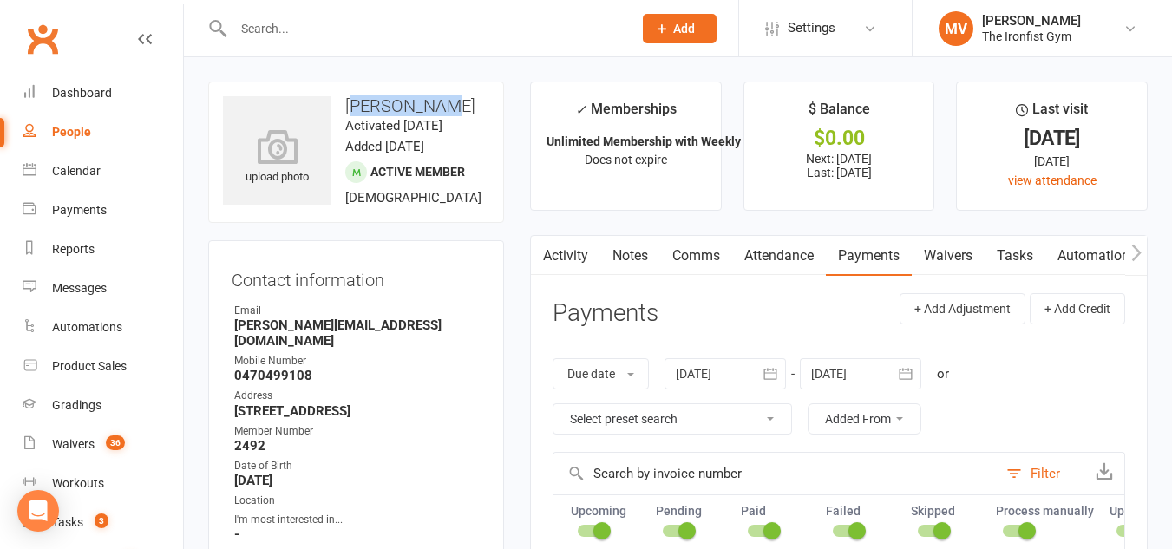
drag, startPoint x: 350, startPoint y: 103, endPoint x: 465, endPoint y: 99, distance: 115.4
click at [448, 100] on h3 "[PERSON_NAME]" at bounding box center [356, 105] width 266 height 19
click at [466, 98] on h3 "[PERSON_NAME]" at bounding box center [356, 105] width 266 height 19
drag, startPoint x: 346, startPoint y: 104, endPoint x: 451, endPoint y: 114, distance: 105.4
click at [461, 106] on h3 "[PERSON_NAME]" at bounding box center [356, 105] width 266 height 19
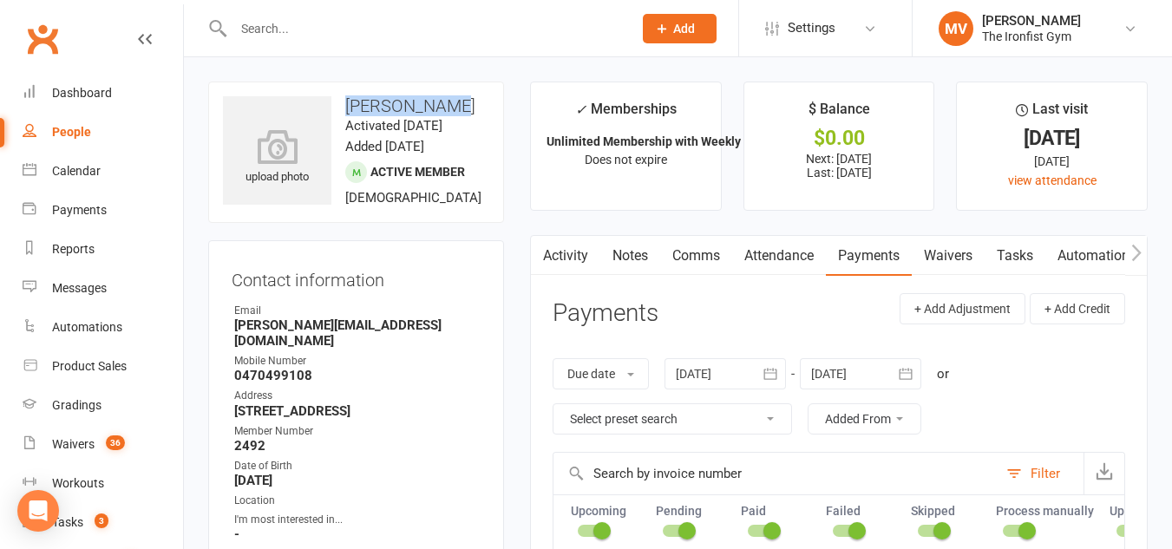
copy h3 "[PERSON_NAME]"
click at [333, 20] on input "text" at bounding box center [424, 28] width 392 height 24
click at [311, 26] on input "text" at bounding box center [424, 28] width 392 height 24
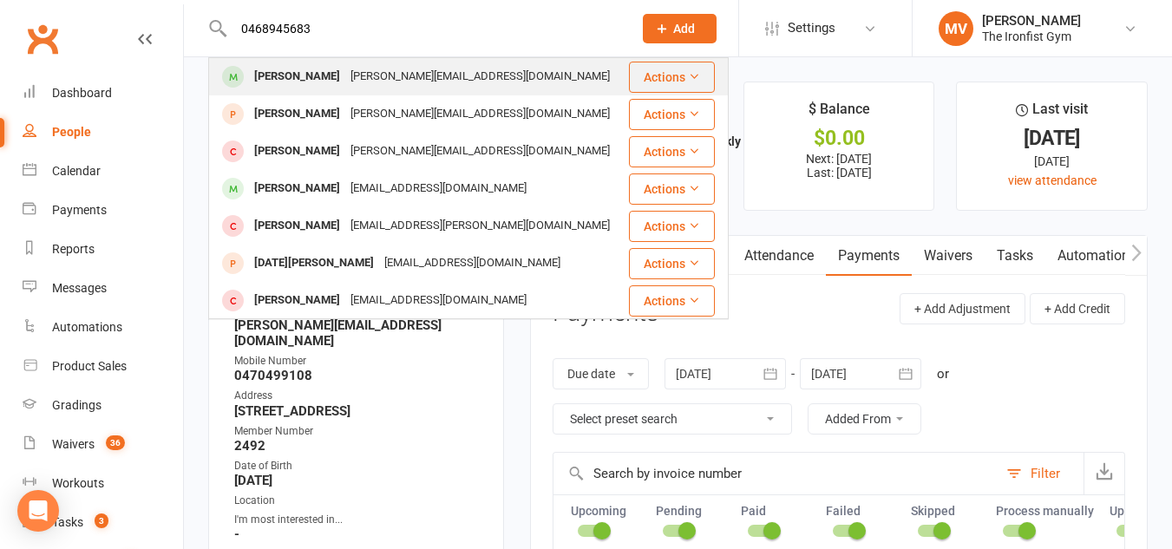
type input "0468945683"
click at [296, 67] on div "[PERSON_NAME]" at bounding box center [297, 76] width 96 height 25
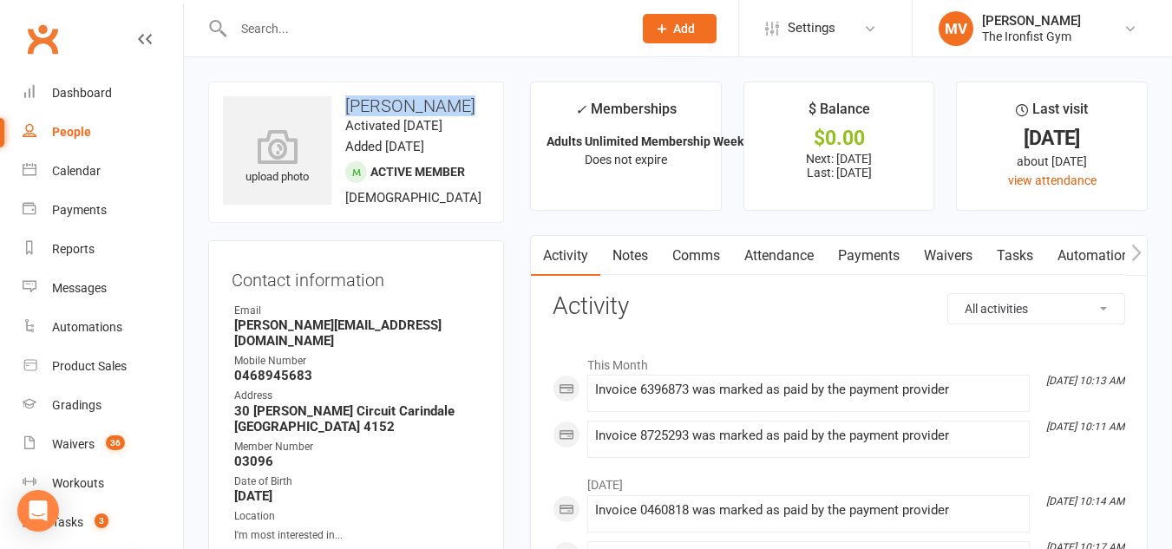
drag, startPoint x: 347, startPoint y: 108, endPoint x: 467, endPoint y: 108, distance: 119.7
click at [467, 108] on h3 "[PERSON_NAME]" at bounding box center [356, 105] width 266 height 19
copy h3 "[PERSON_NAME]"
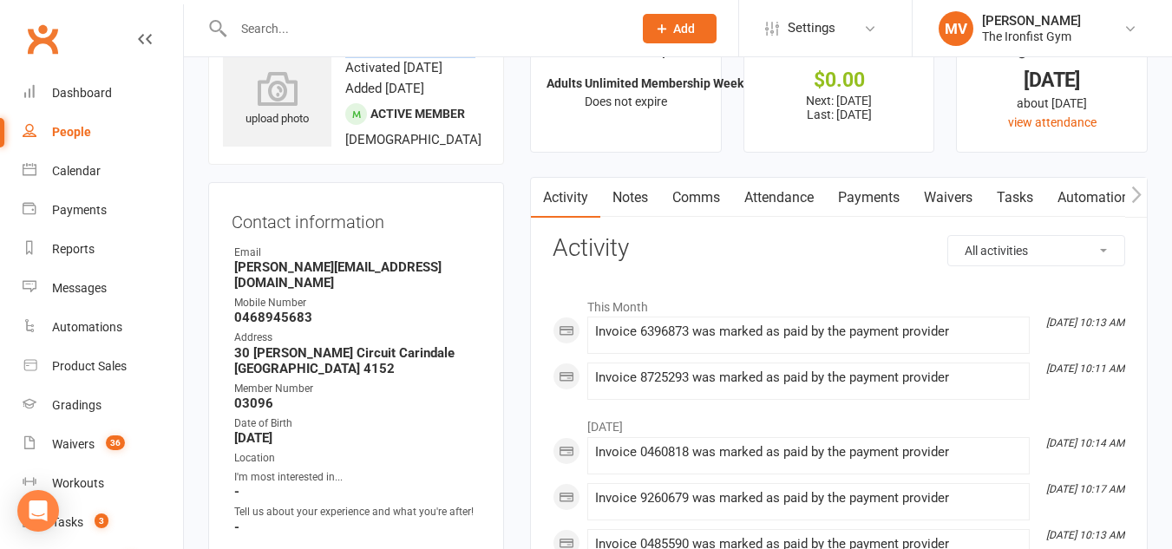
scroll to position [173, 0]
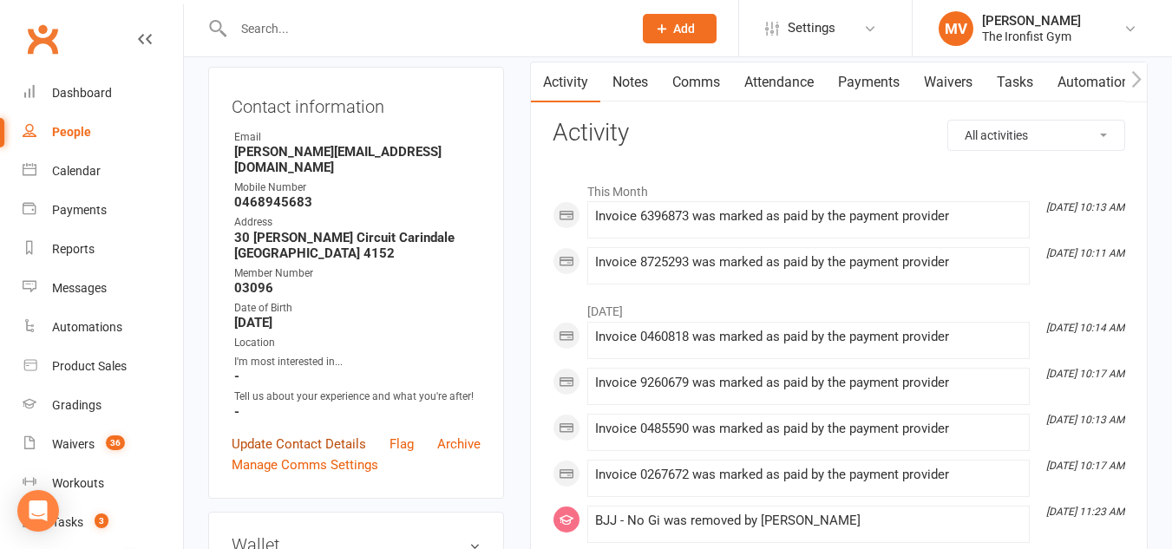
click at [326, 434] on link "Update Contact Details" at bounding box center [299, 444] width 134 height 21
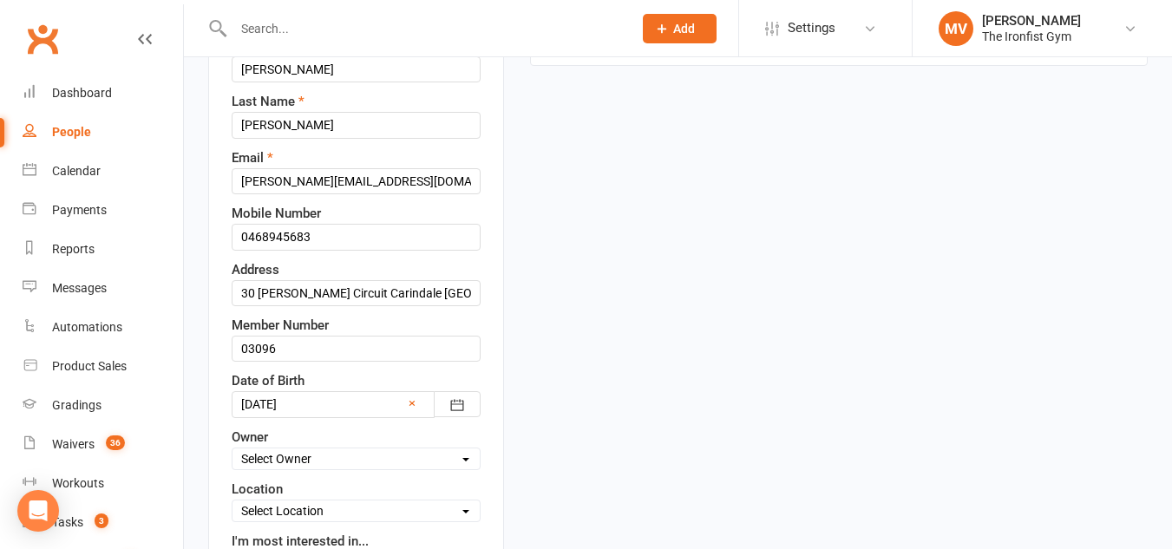
scroll to position [255, 0]
click at [278, 341] on input "03096" at bounding box center [356, 348] width 249 height 26
drag, startPoint x: 278, startPoint y: 343, endPoint x: 153, endPoint y: 332, distance: 126.2
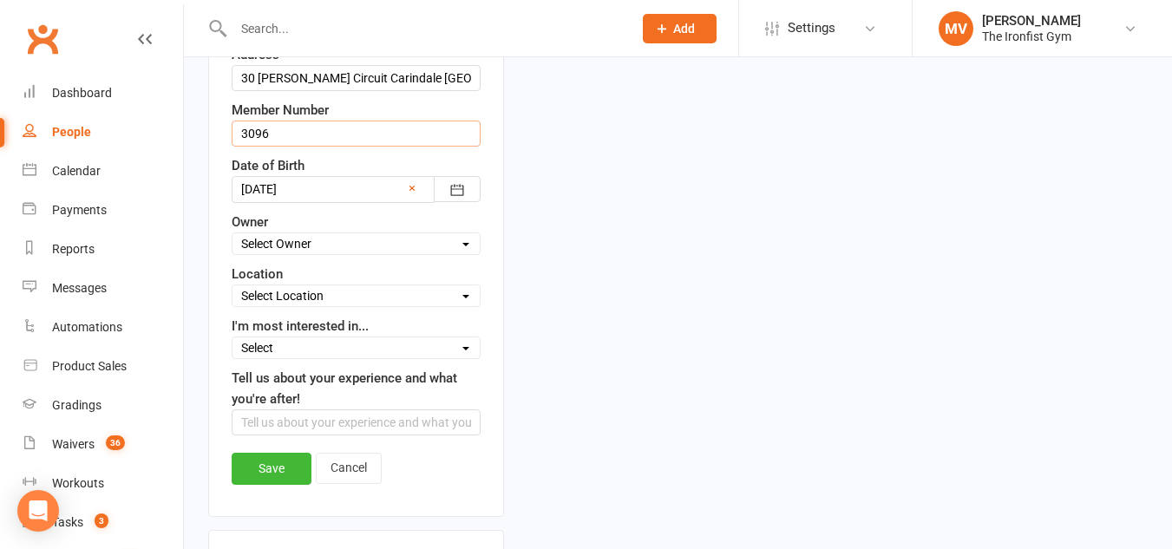
scroll to position [515, 0]
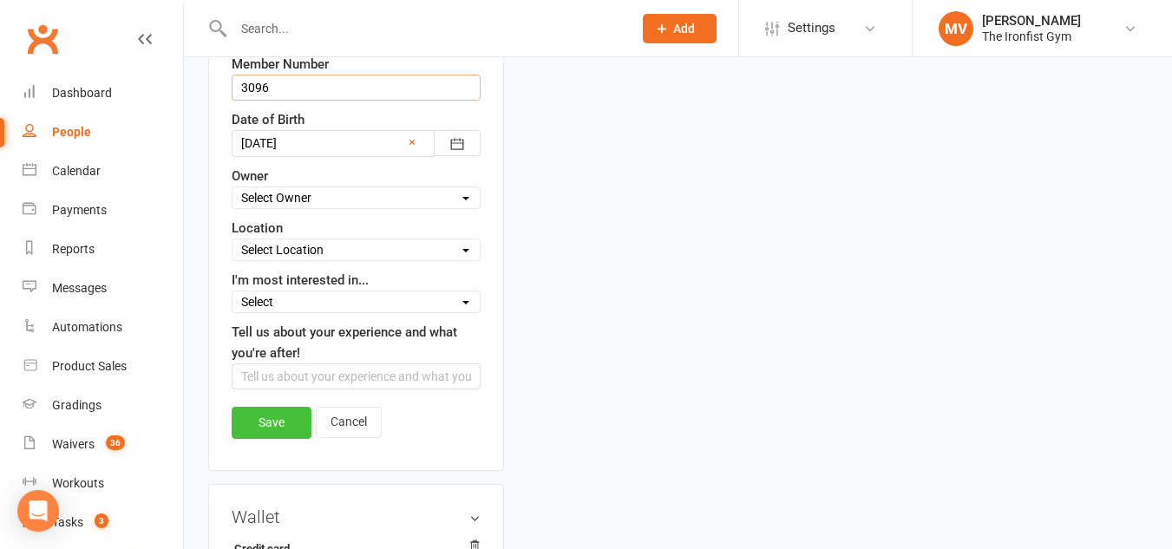
type input "3096"
drag, startPoint x: 270, startPoint y: 427, endPoint x: 284, endPoint y: 391, distance: 38.5
click at [276, 425] on link "Save" at bounding box center [272, 422] width 80 height 31
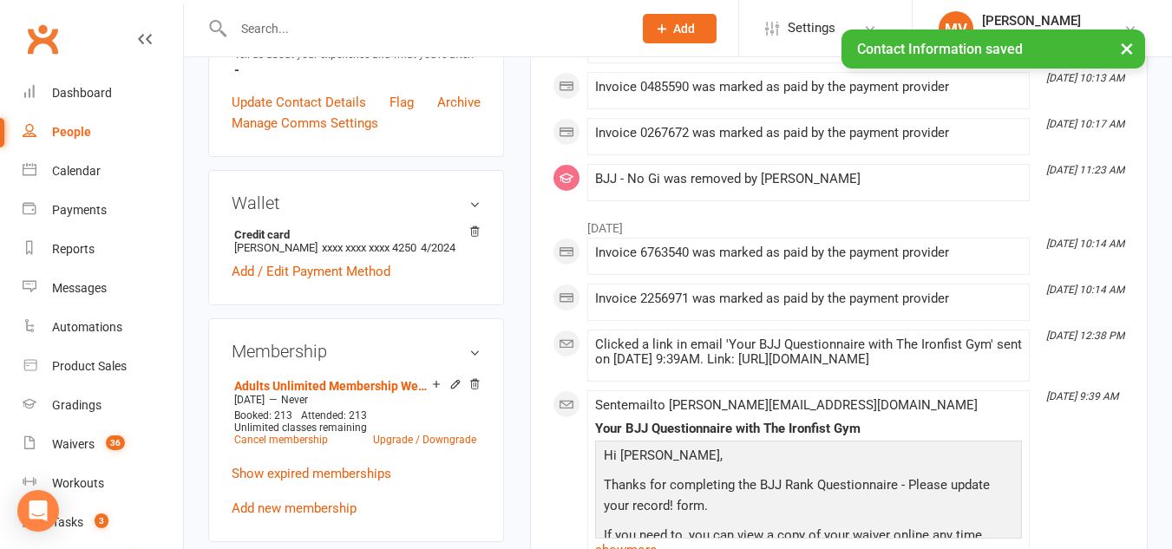
scroll to position [0, 0]
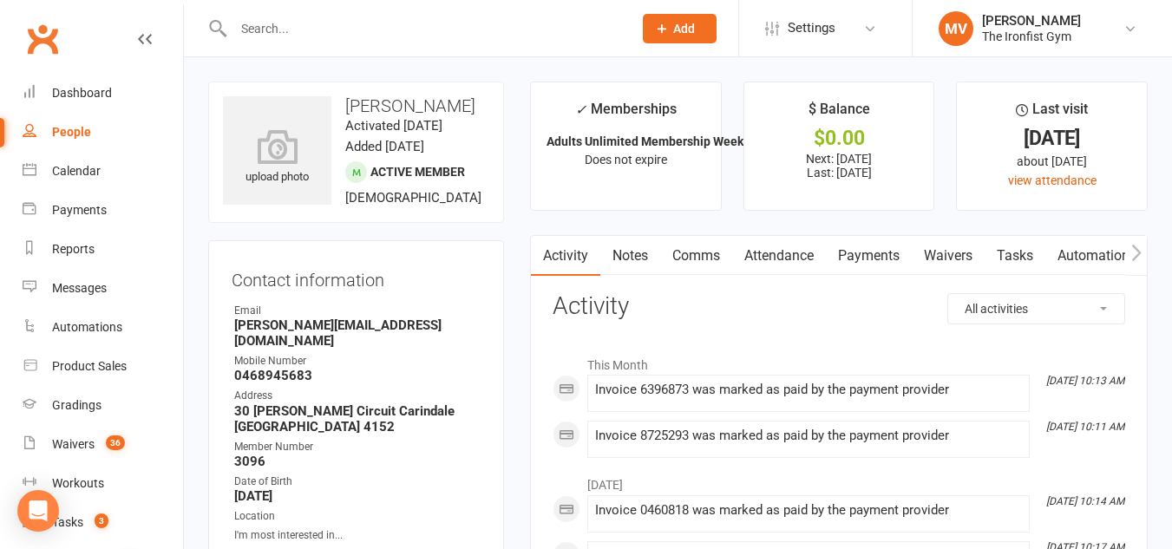
click at [352, 24] on input "text" at bounding box center [424, 28] width 392 height 24
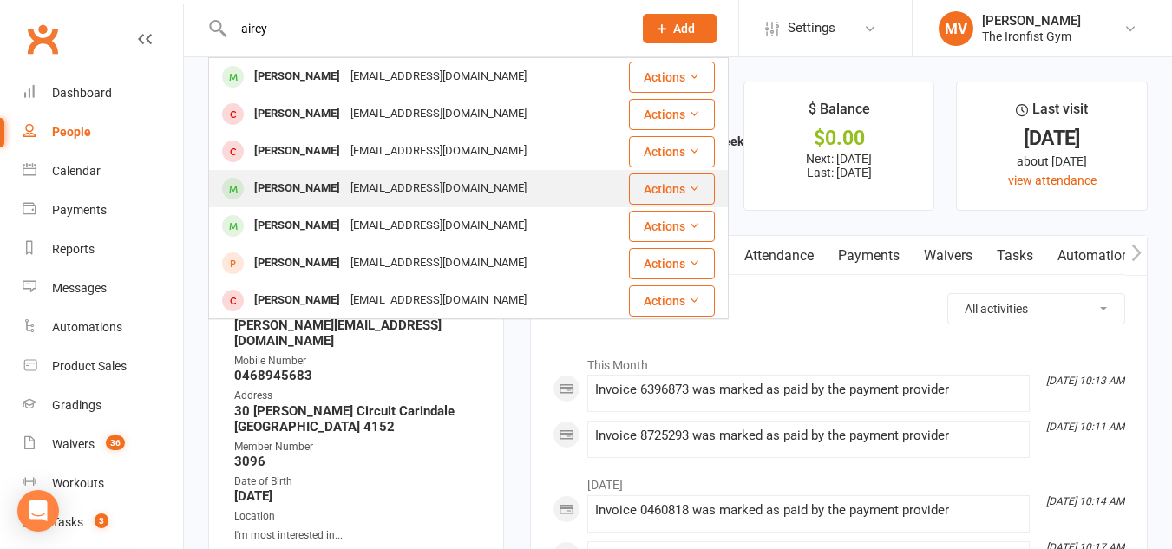
type input "airey"
click at [279, 186] on div "[PERSON_NAME]" at bounding box center [297, 188] width 96 height 25
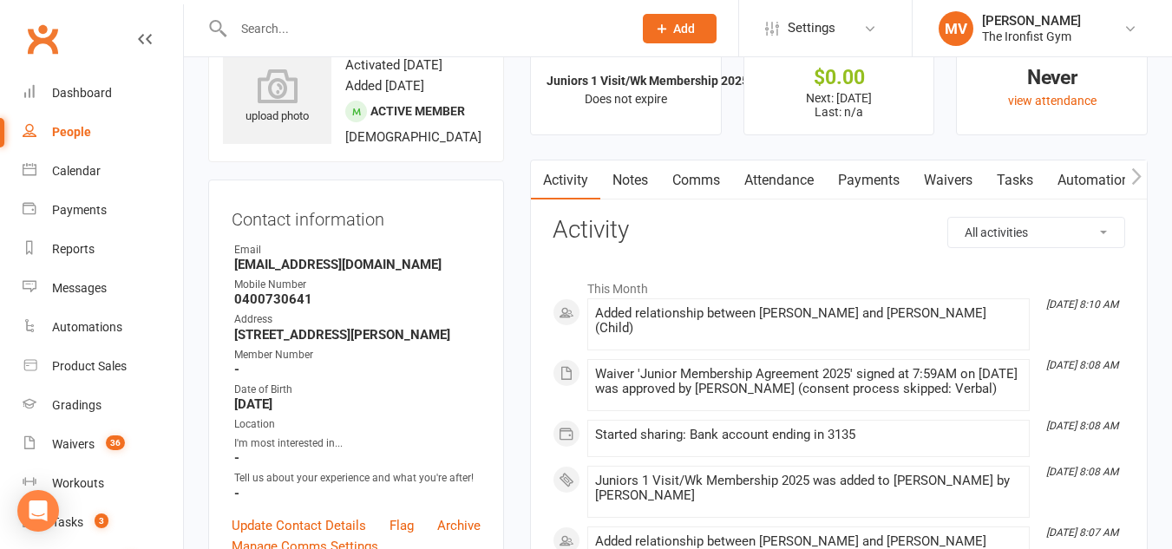
scroll to position [173, 0]
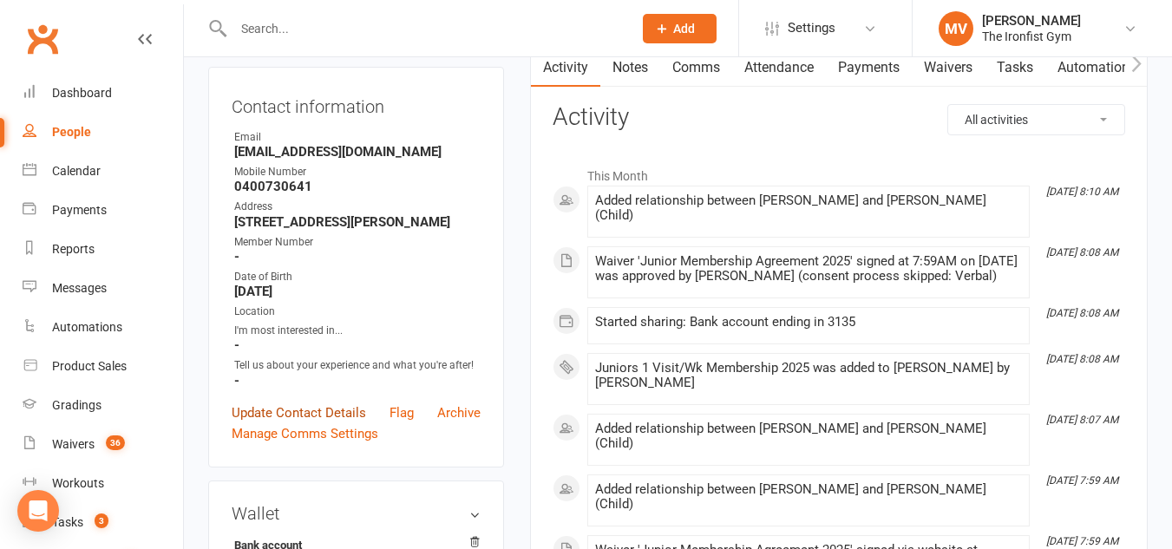
click at [330, 423] on link "Update Contact Details" at bounding box center [299, 412] width 134 height 21
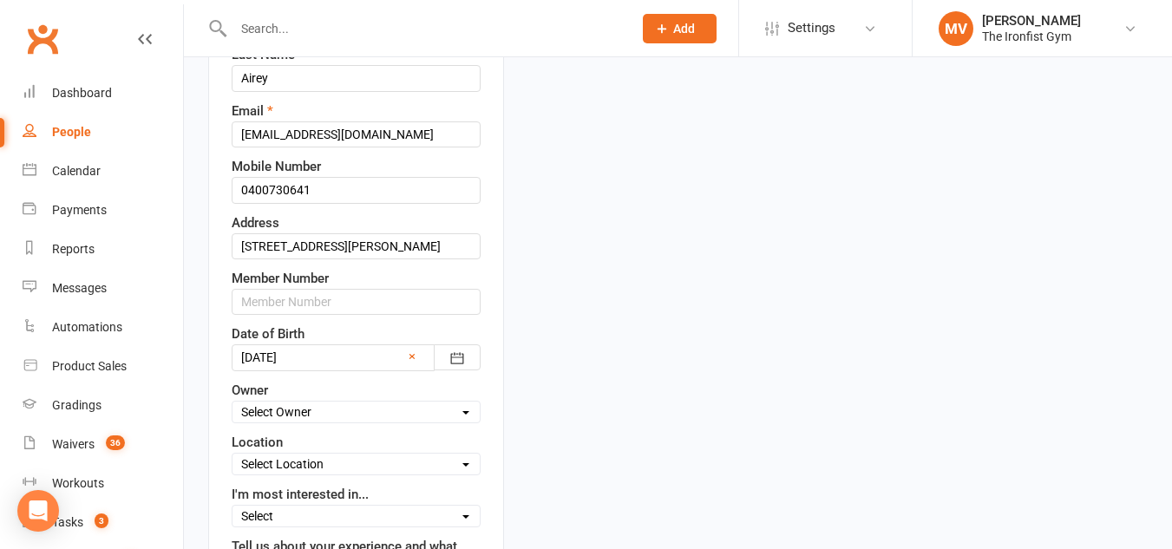
scroll to position [342, 0]
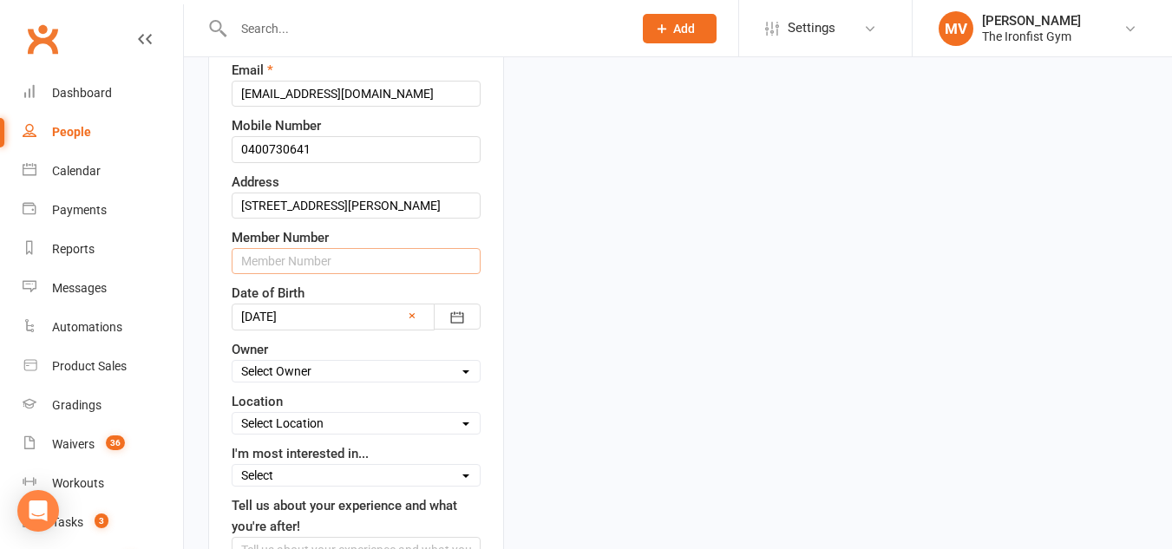
click at [311, 274] on input "text" at bounding box center [356, 261] width 249 height 26
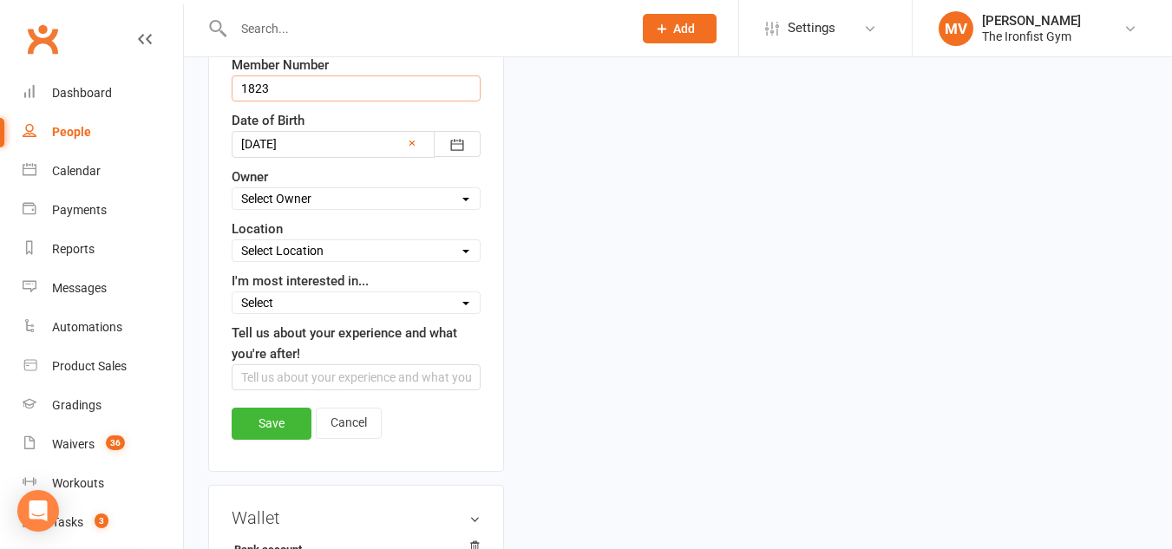
scroll to position [515, 0]
type input "1823"
click at [291, 438] on link "Save" at bounding box center [272, 422] width 80 height 31
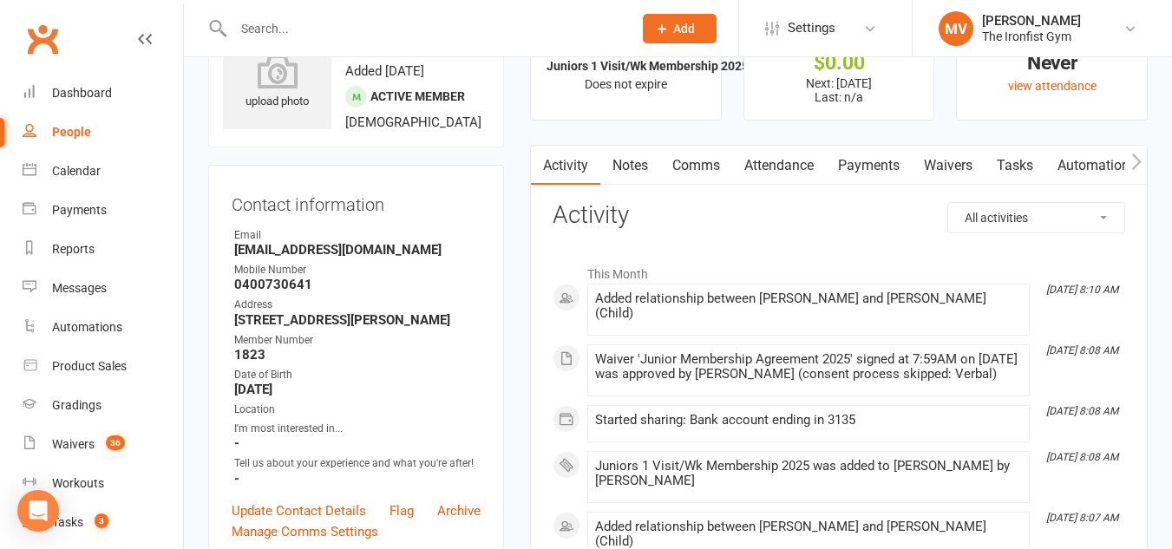
scroll to position [0, 0]
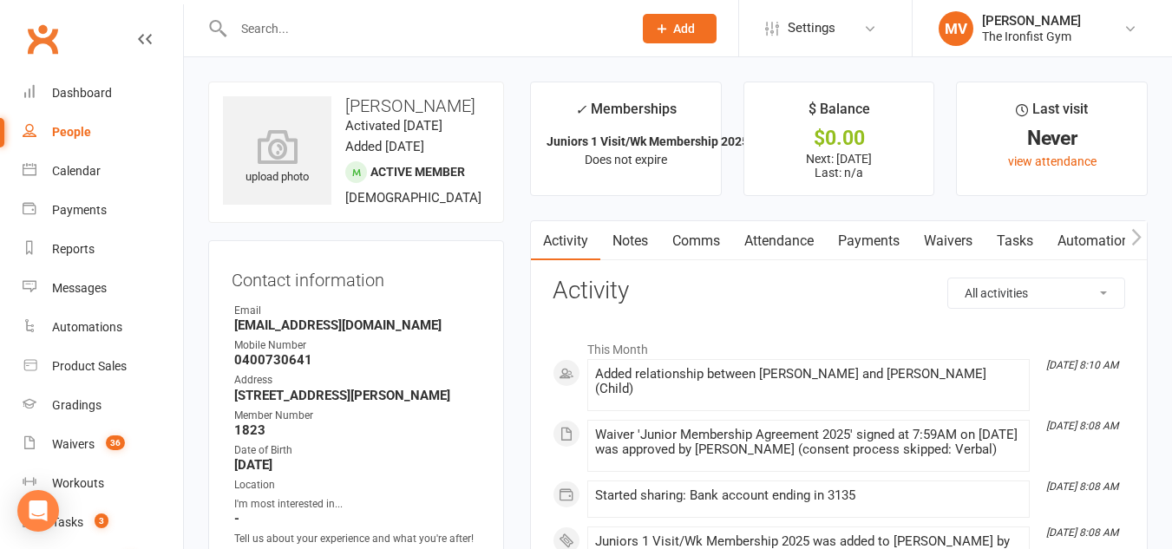
click at [323, 27] on input "text" at bounding box center [424, 28] width 392 height 24
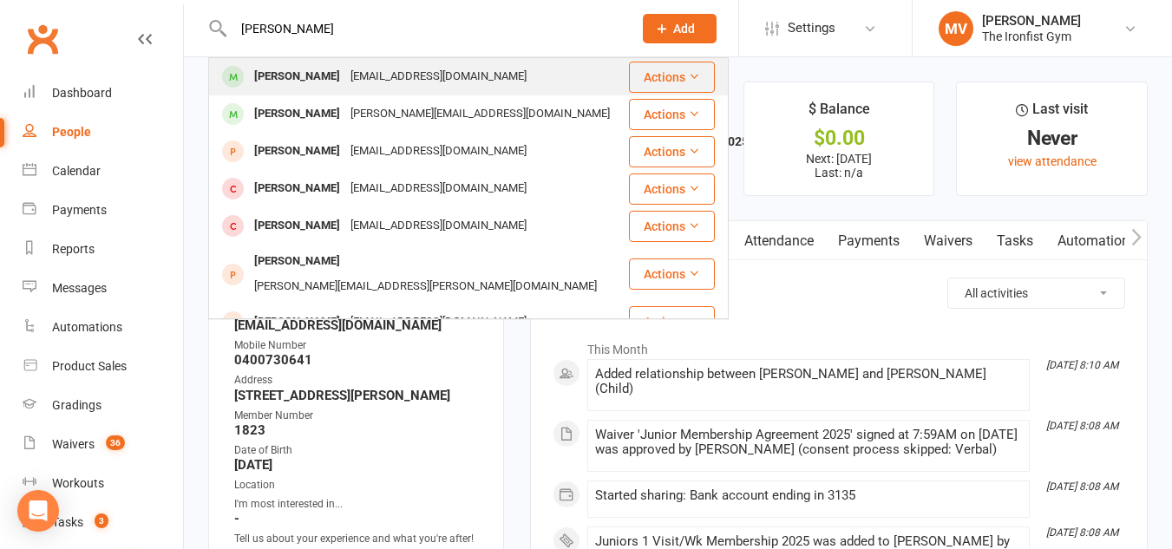
type input "[PERSON_NAME]"
click at [304, 76] on div "[PERSON_NAME]" at bounding box center [297, 76] width 96 height 25
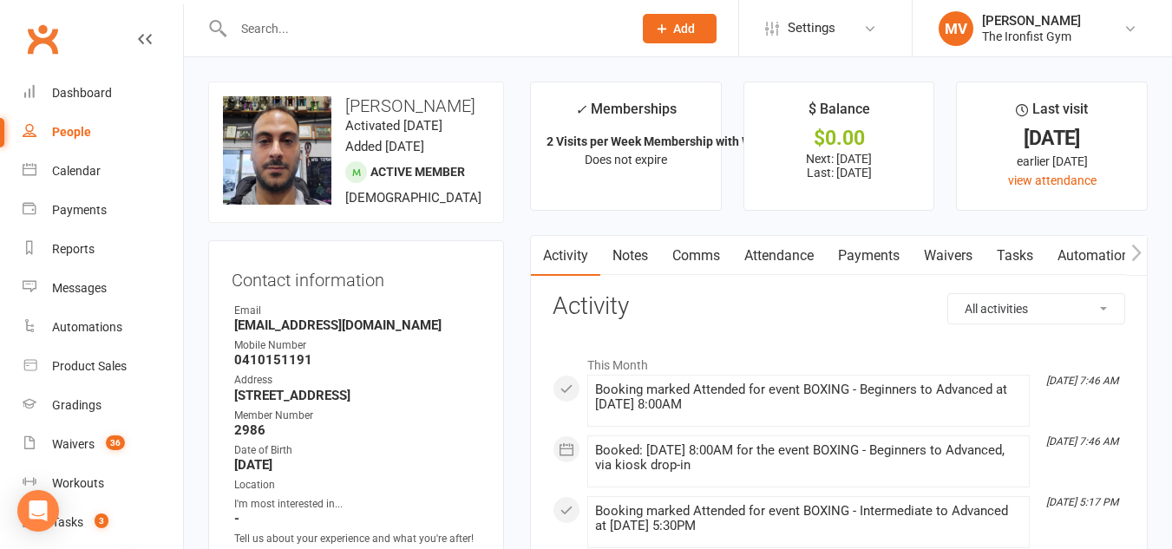
click at [887, 252] on link "Payments" at bounding box center [869, 256] width 86 height 40
drag, startPoint x: 887, startPoint y: 252, endPoint x: 694, endPoint y: 337, distance: 211.3
click at [0, 0] on div "Loading" at bounding box center [0, 0] width 0 height 0
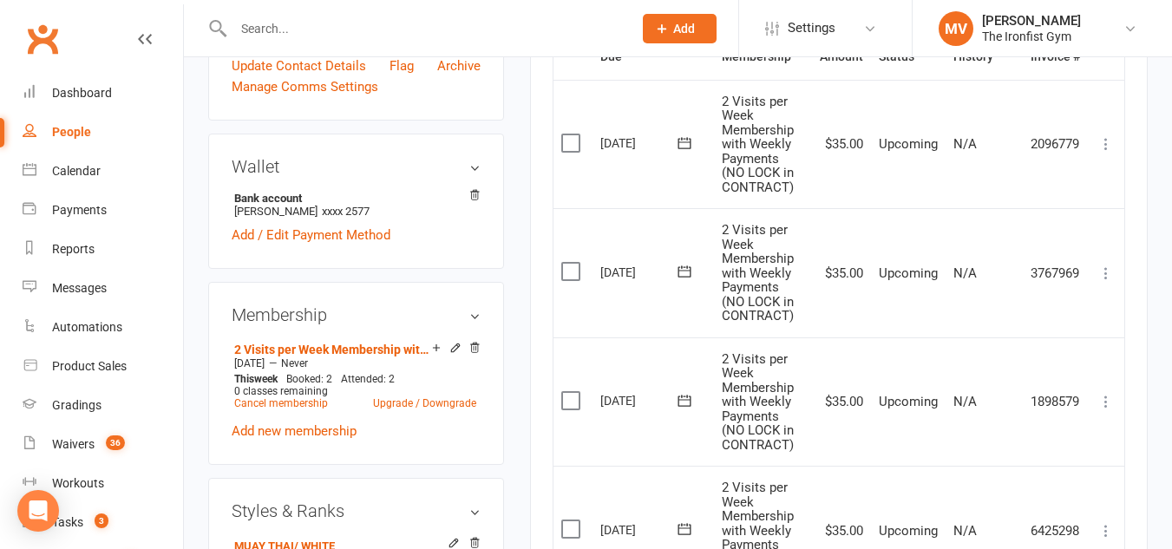
scroll to position [607, 0]
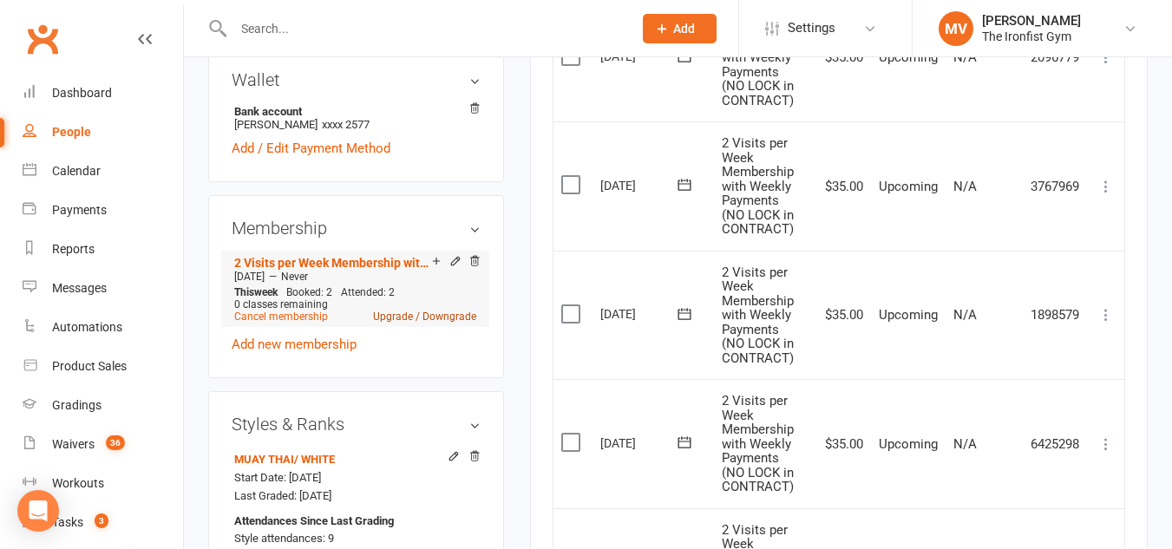
click at [403, 323] on link "Upgrade / Downgrade" at bounding box center [424, 317] width 103 height 12
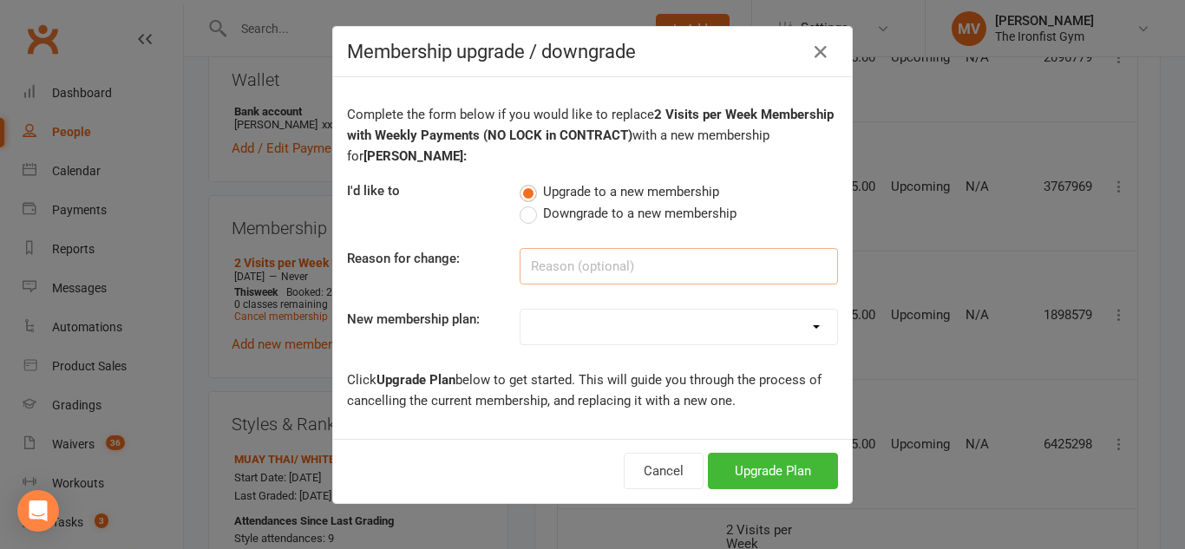
click at [594, 265] on input at bounding box center [679, 266] width 318 height 36
click at [576, 329] on select "Yearly Membership Adults Unlimited Membership - (3M) Juniors 2 Visits/Wk Member…" at bounding box center [678, 327] width 317 height 35
select select "53"
click at [520, 310] on select "Yearly Membership Adults Unlimited Membership - (3M) Juniors 2 Visits/Wk Member…" at bounding box center [678, 327] width 317 height 35
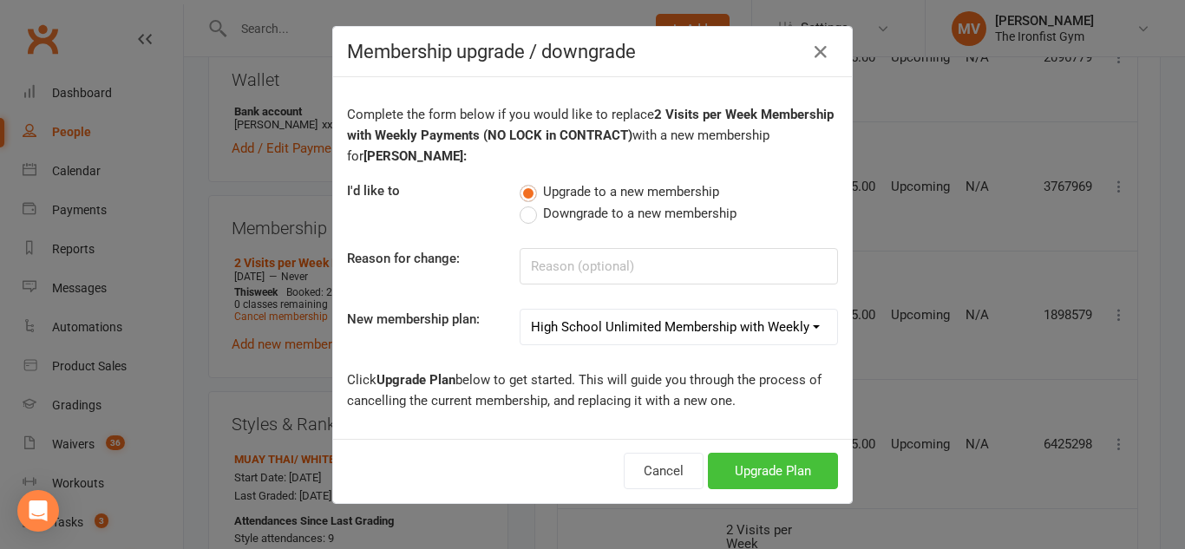
click at [775, 463] on button "Upgrade Plan" at bounding box center [773, 471] width 130 height 36
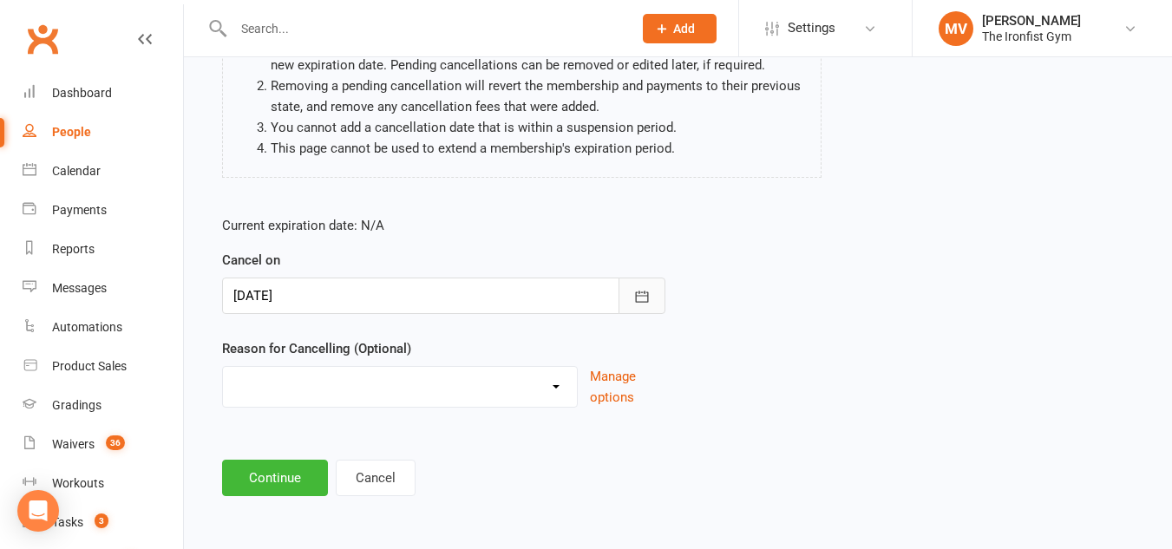
click at [642, 294] on icon "button" at bounding box center [641, 296] width 17 height 17
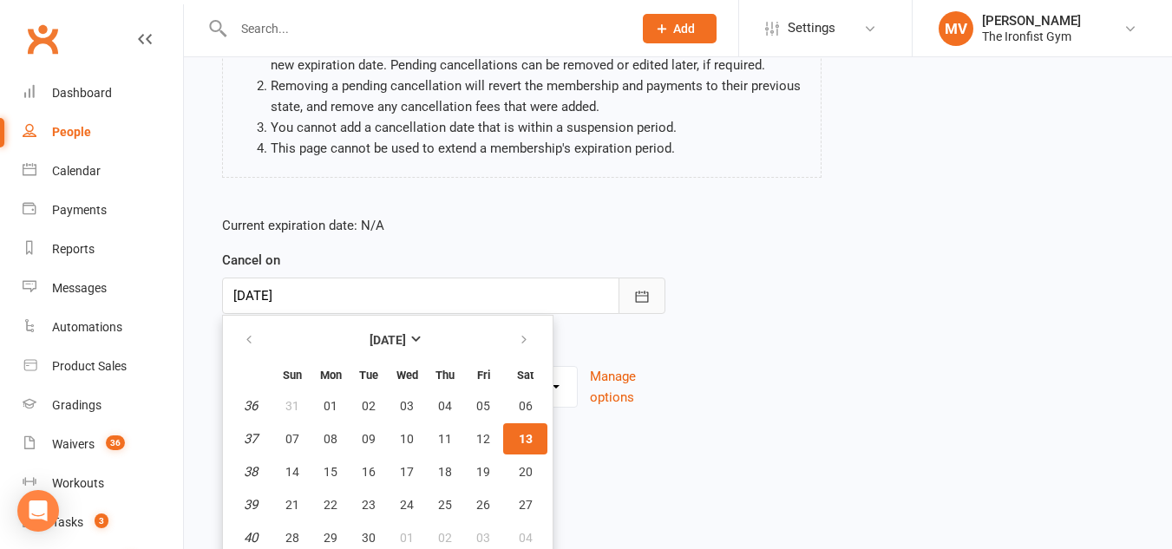
scroll to position [258, 0]
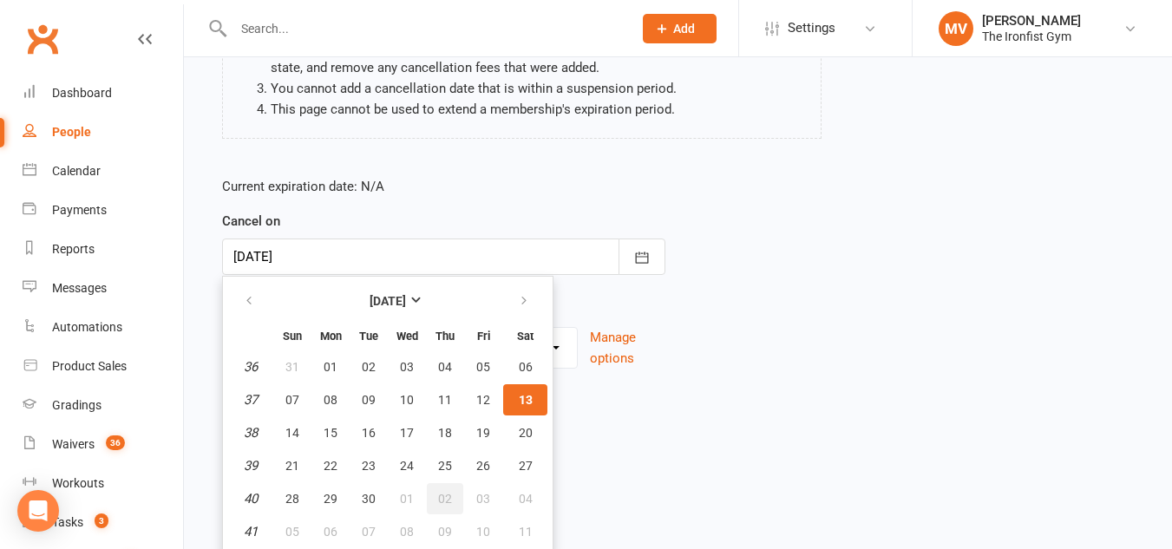
click at [441, 495] on span "02" at bounding box center [445, 499] width 14 height 14
type input "[DATE]"
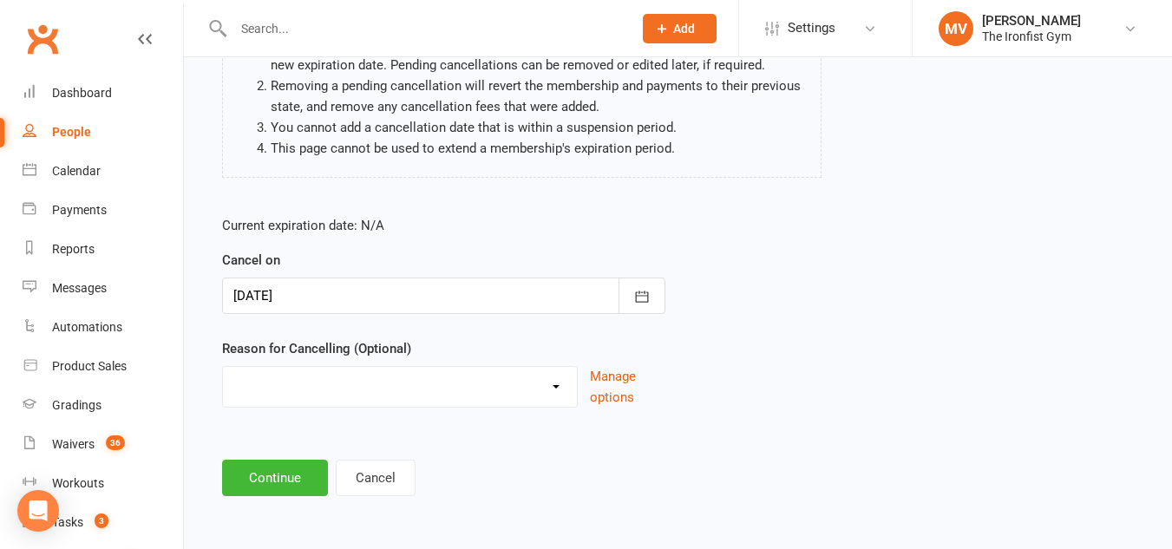
scroll to position [219, 0]
click at [412, 379] on select "Defaulted Payments Double Up with Transfer Downgrade End of PIF Term Failed Pay…" at bounding box center [400, 384] width 354 height 35
select select "7"
click at [223, 367] on select "Defaulted Payments Double Up with Transfer Downgrade End of PIF Term Failed Pay…" at bounding box center [400, 384] width 354 height 35
click at [292, 484] on button "Continue" at bounding box center [275, 478] width 106 height 36
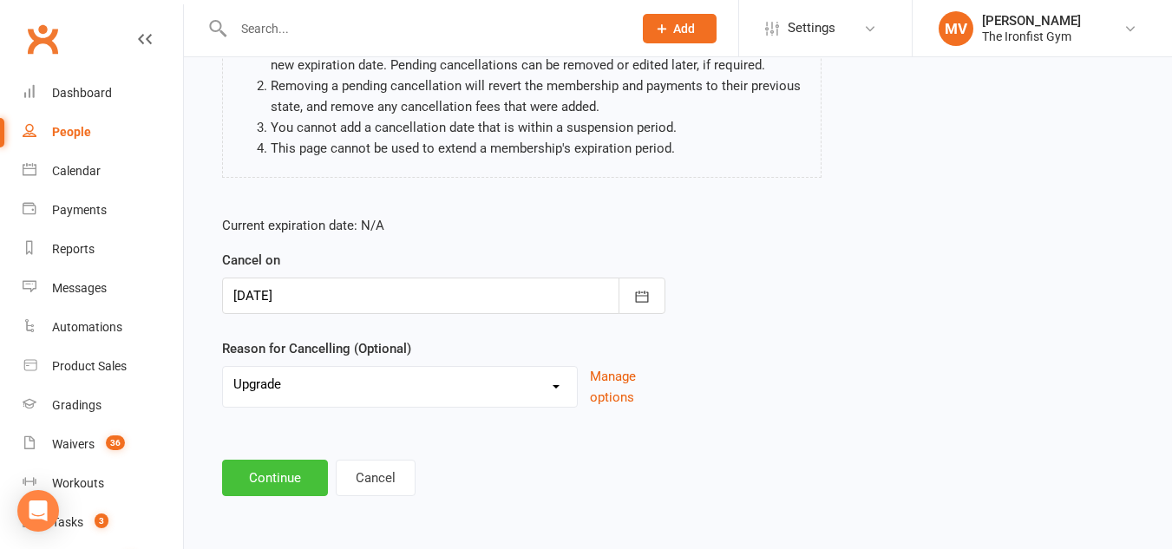
click at [292, 484] on html "Prospect Member Non-attending contact Class / event Appointment Grading event T…" at bounding box center [586, 165] width 1172 height 768
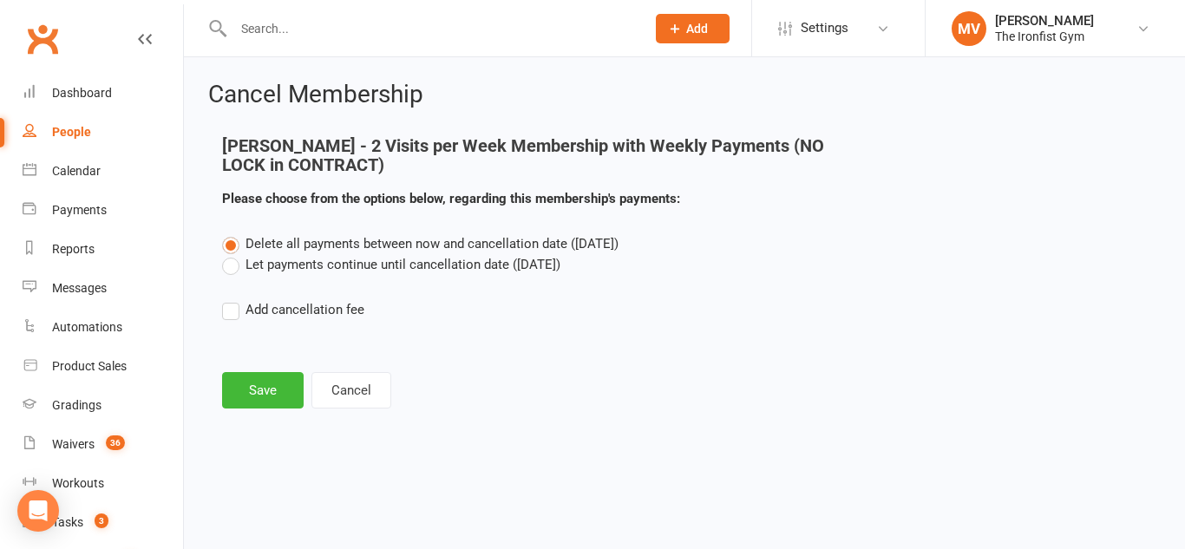
click at [229, 261] on label "Let payments continue until cancellation date ([DATE])" at bounding box center [391, 264] width 338 height 21
click at [229, 254] on input "Let payments continue until cancellation date ([DATE])" at bounding box center [227, 254] width 11 height 0
click at [229, 261] on label "Let payments continue until cancellation date ([DATE])" at bounding box center [391, 264] width 338 height 21
click at [229, 254] on input "Let payments continue until cancellation date ([DATE])" at bounding box center [227, 254] width 11 height 0
click at [261, 394] on button "Save" at bounding box center [263, 390] width 82 height 36
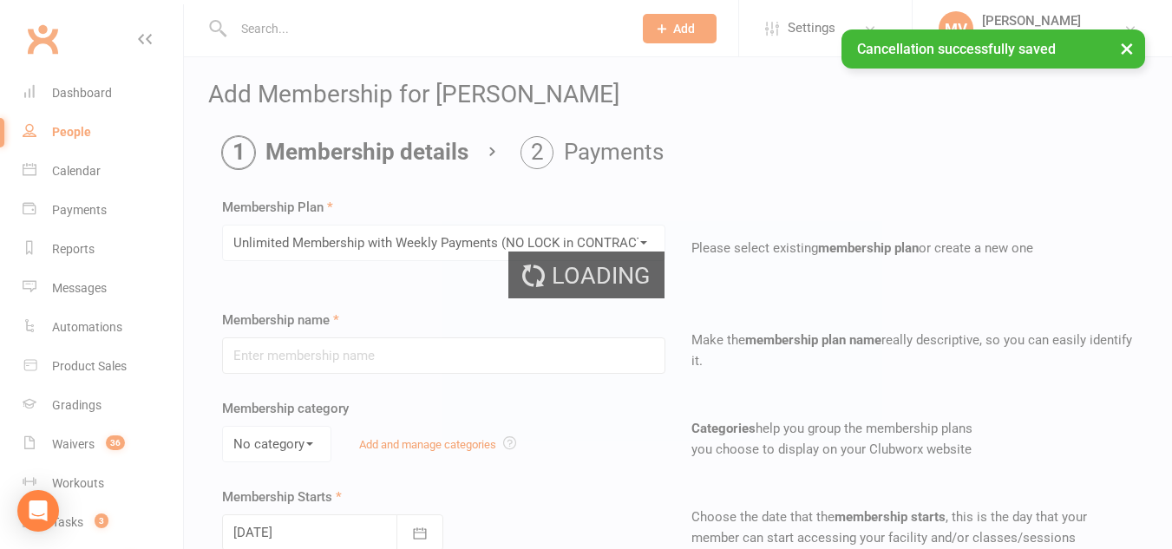
type input "Unlimited Membership with Weekly Payments (NO LOCK in CONTRACT)"
select select "0"
type input "0"
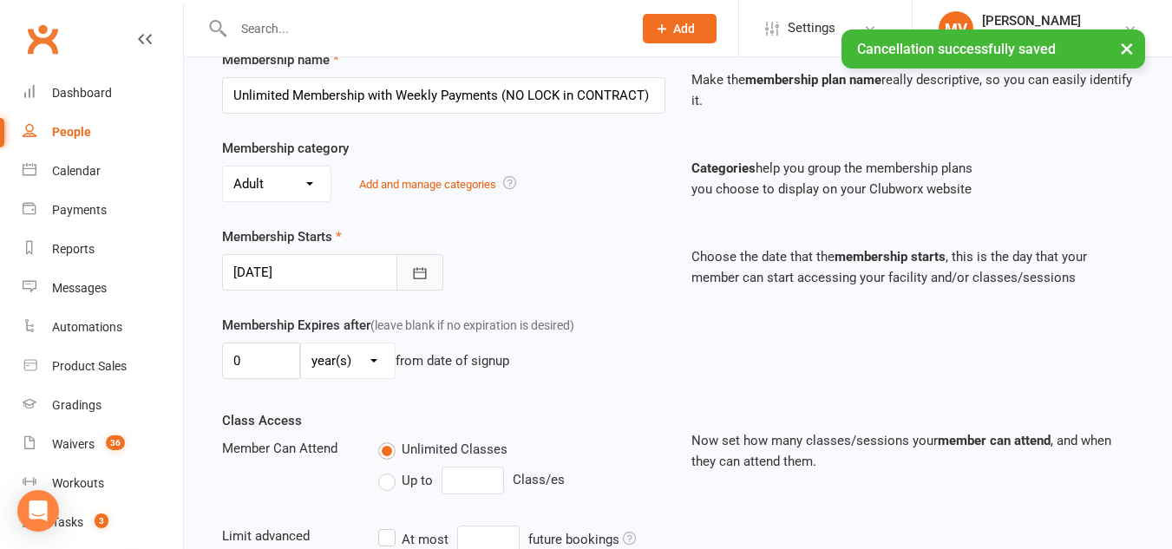
click at [427, 278] on icon "button" at bounding box center [419, 273] width 17 height 17
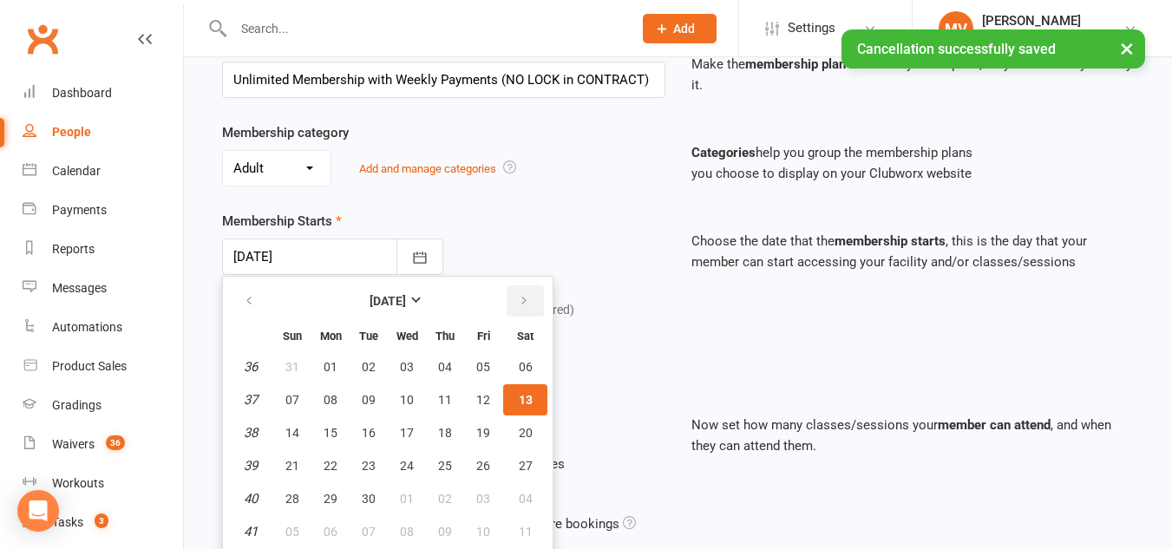
click at [520, 300] on icon "button" at bounding box center [524, 301] width 12 height 14
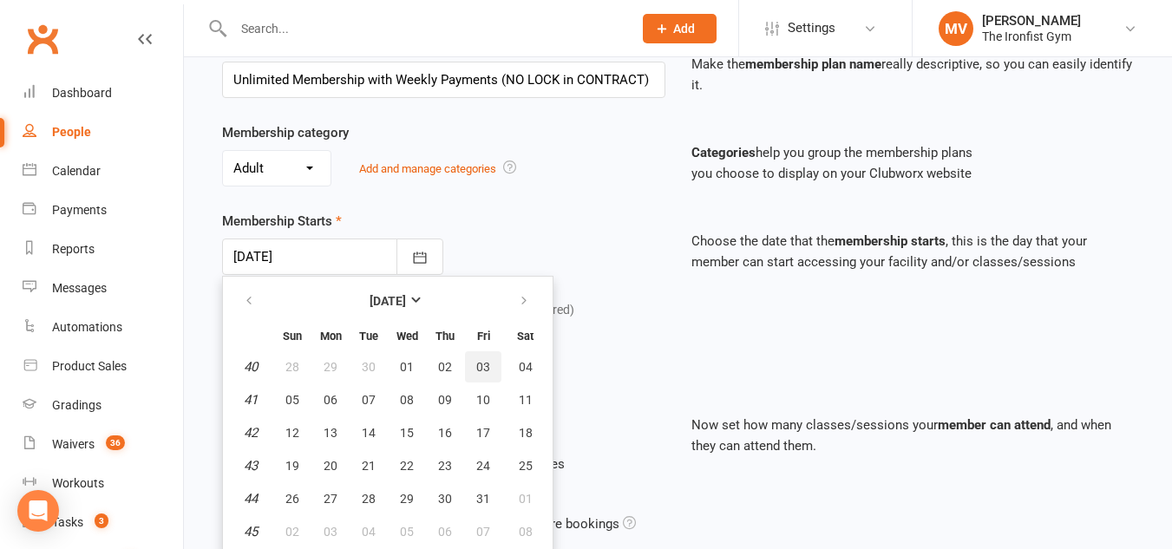
click at [488, 363] on span "03" at bounding box center [483, 367] width 14 height 14
type input "[DATE]"
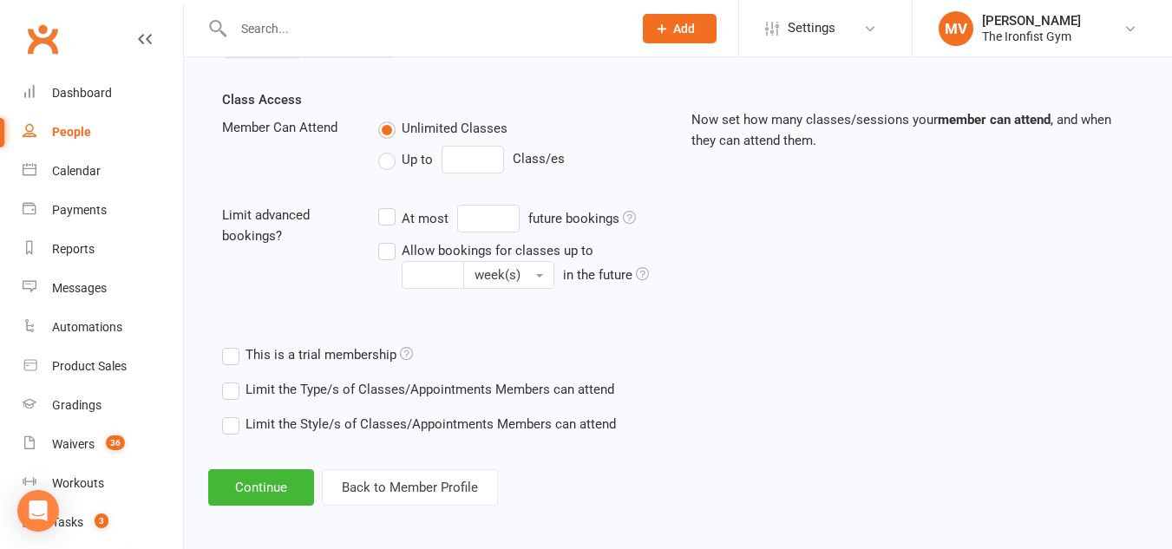
scroll to position [587, 0]
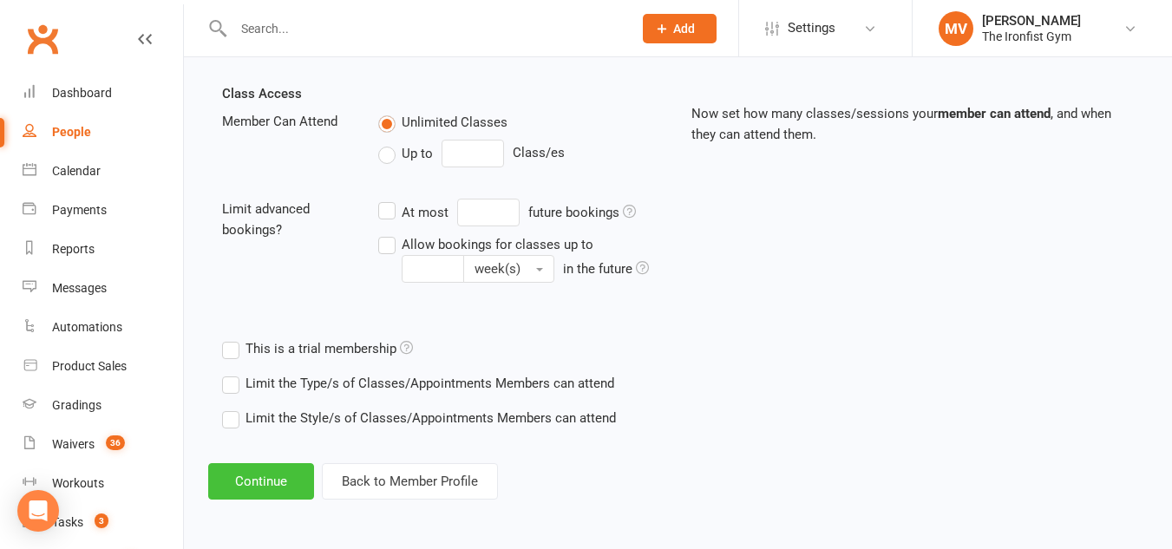
click at [292, 479] on button "Continue" at bounding box center [261, 481] width 106 height 36
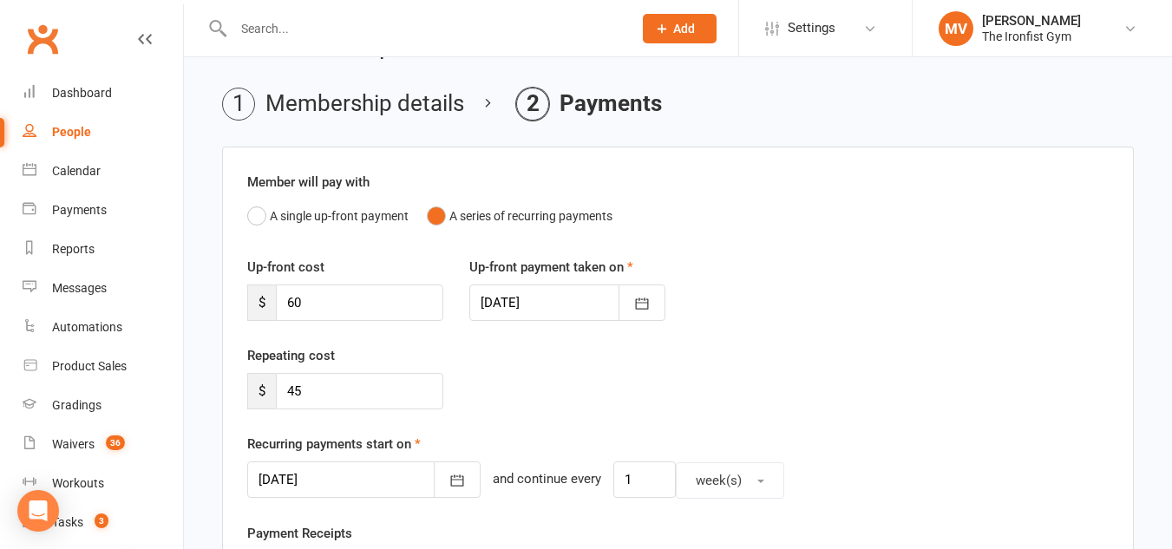
scroll to position [87, 0]
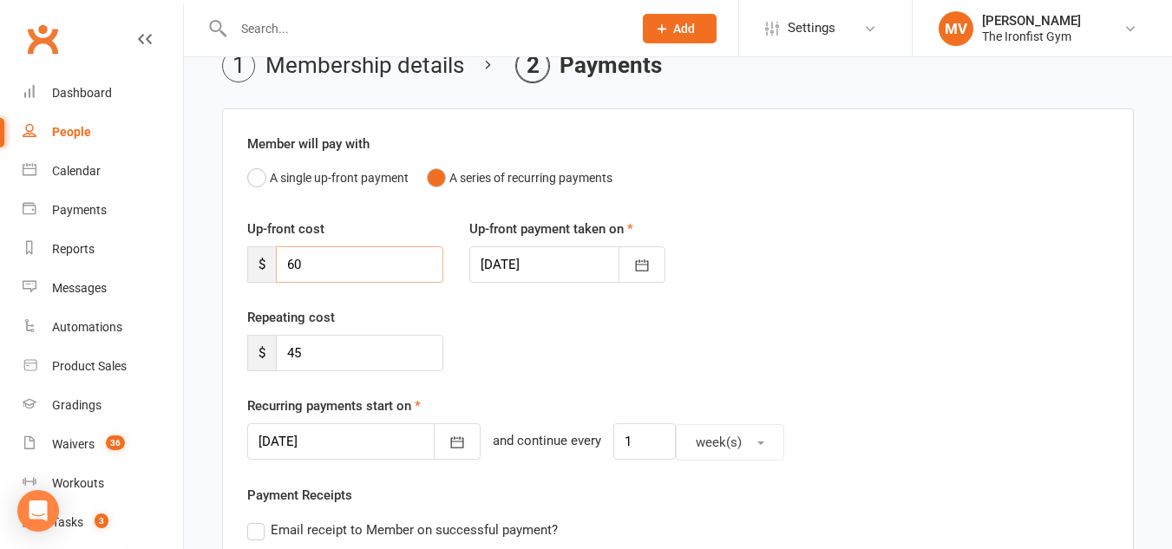
drag, startPoint x: 323, startPoint y: 263, endPoint x: 247, endPoint y: 259, distance: 75.5
click at [247, 259] on div "$ 60" at bounding box center [345, 264] width 196 height 36
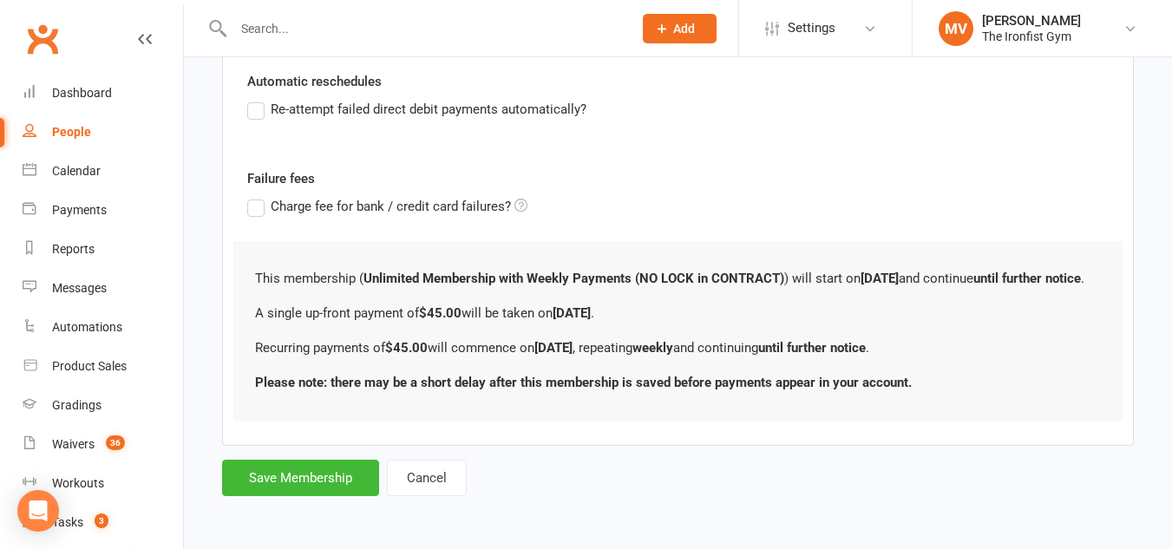
scroll to position [629, 0]
type input "45"
click at [284, 478] on button "Save Membership" at bounding box center [300, 478] width 157 height 36
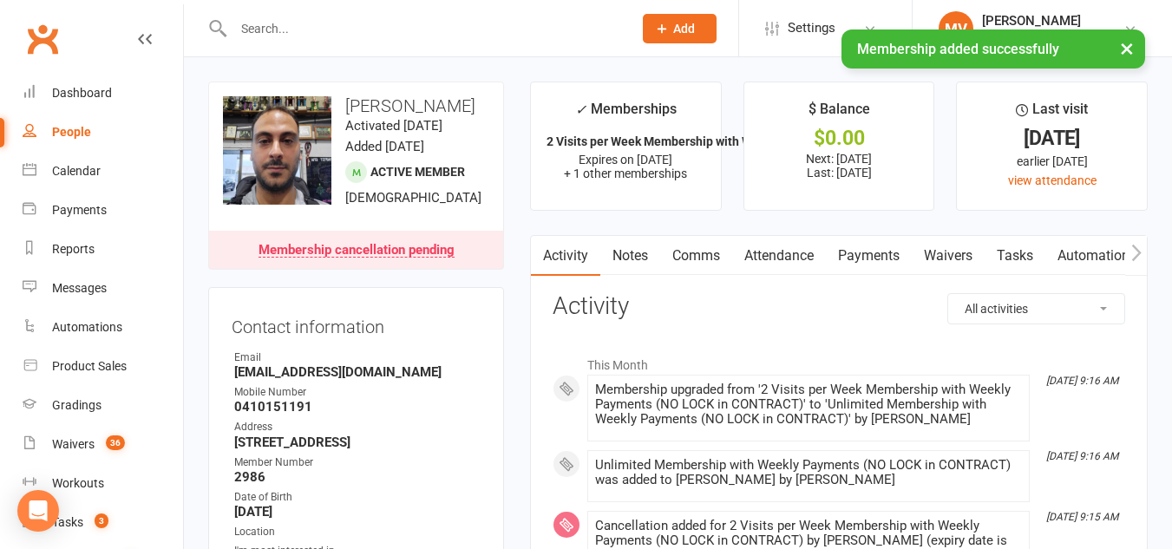
click at [871, 254] on link "Payments" at bounding box center [869, 256] width 86 height 40
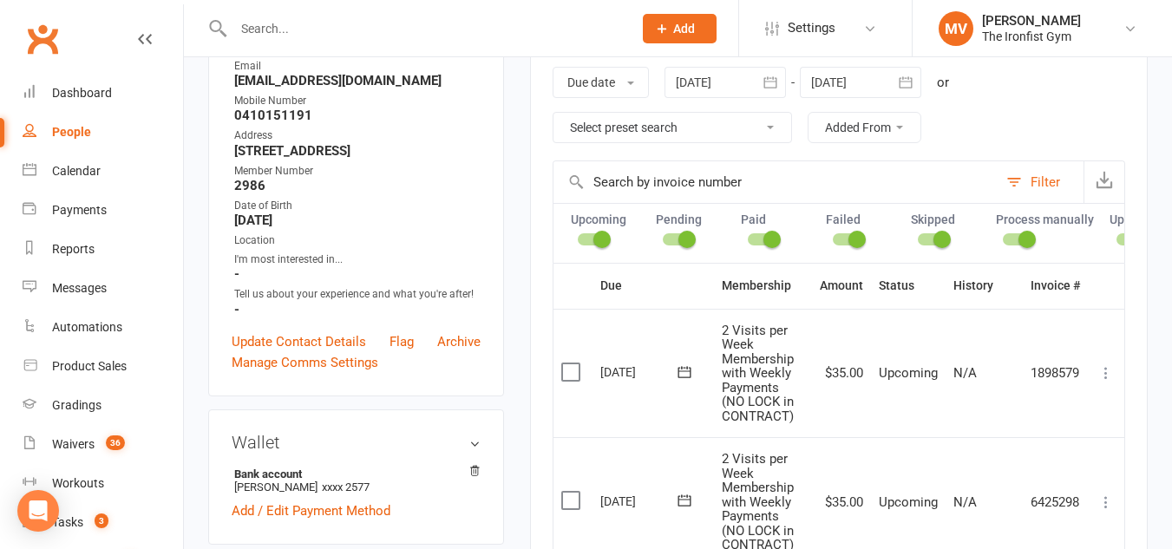
scroll to position [260, 0]
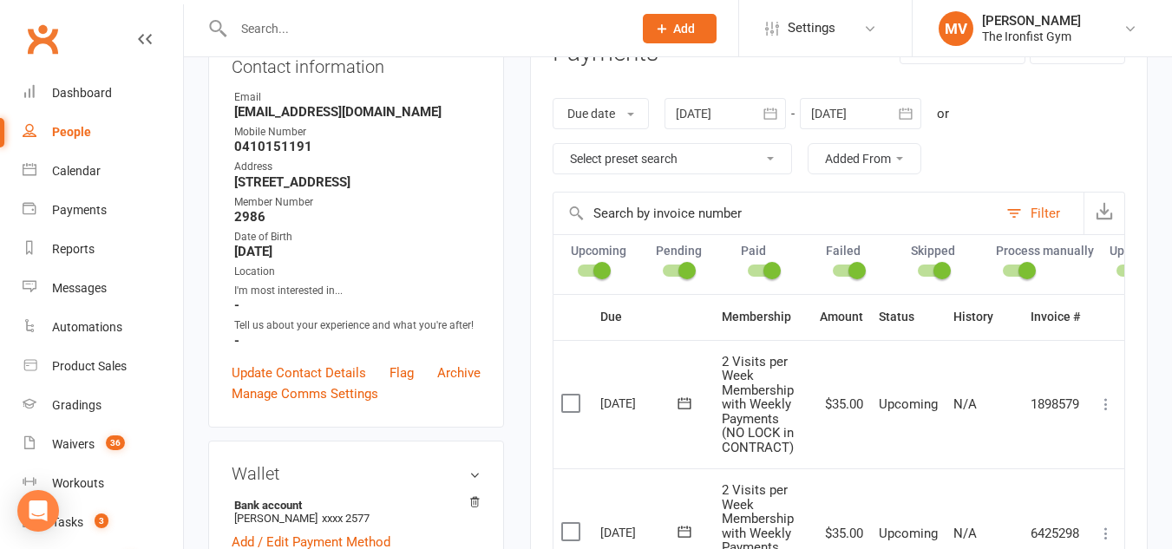
click at [911, 112] on icon "button" at bounding box center [905, 113] width 17 height 17
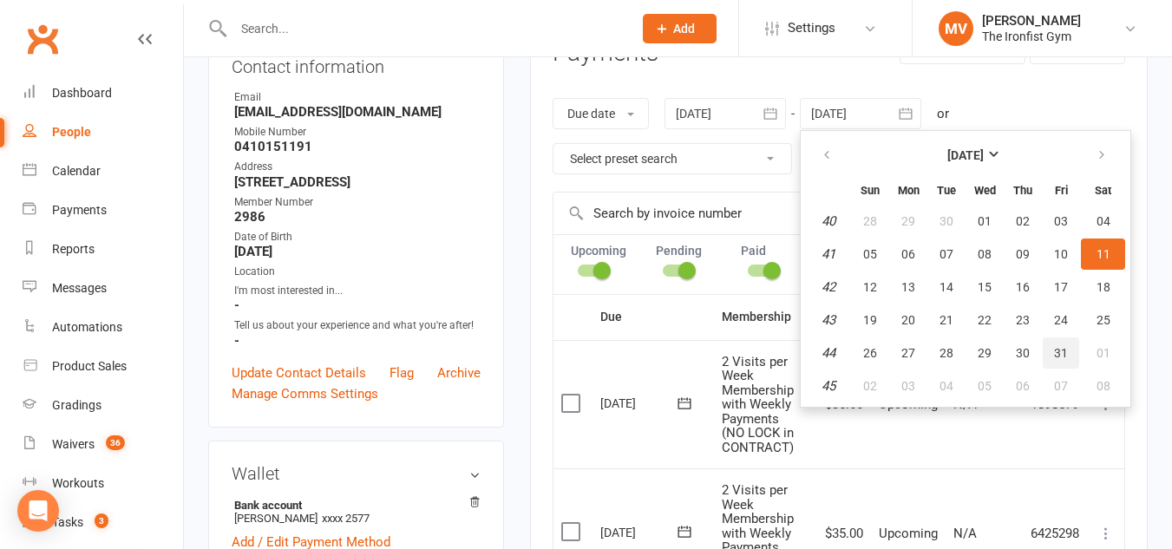
click at [1063, 352] on span "31" at bounding box center [1061, 353] width 14 height 14
type input "[DATE]"
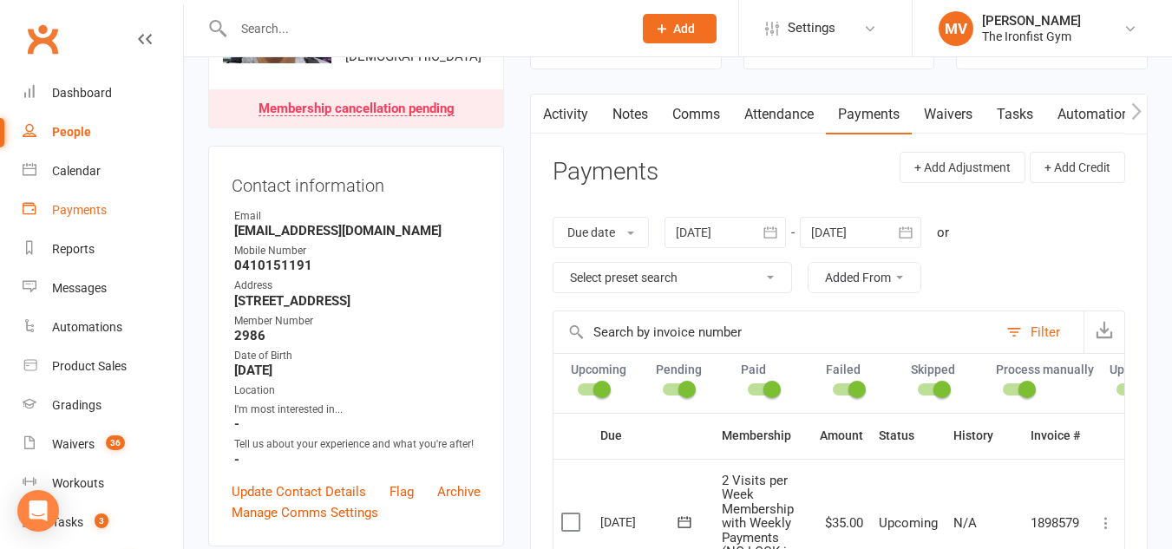
scroll to position [0, 0]
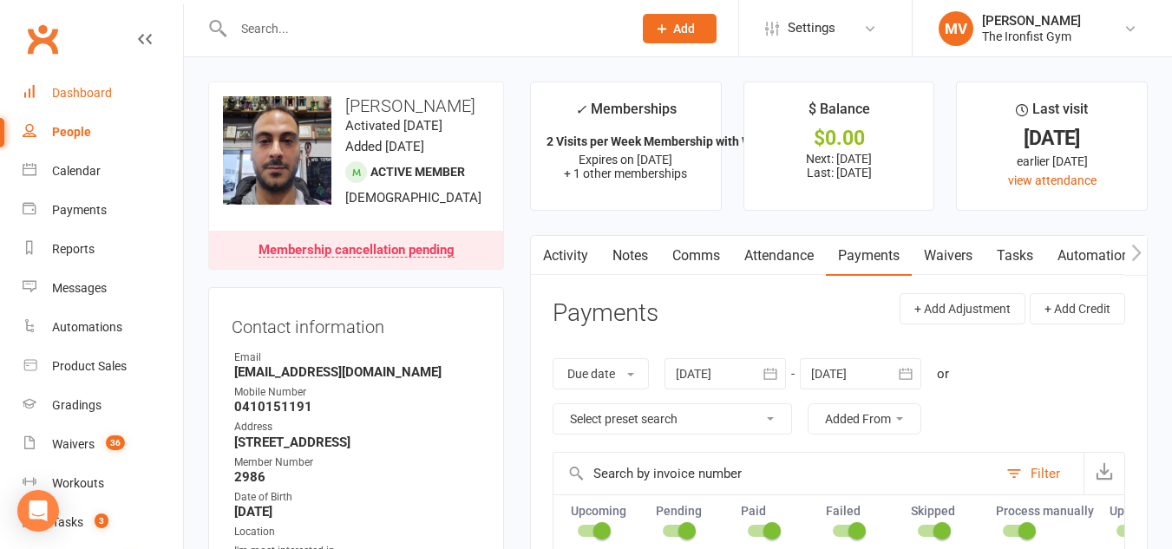
click at [103, 95] on div "Dashboard" at bounding box center [82, 93] width 60 height 14
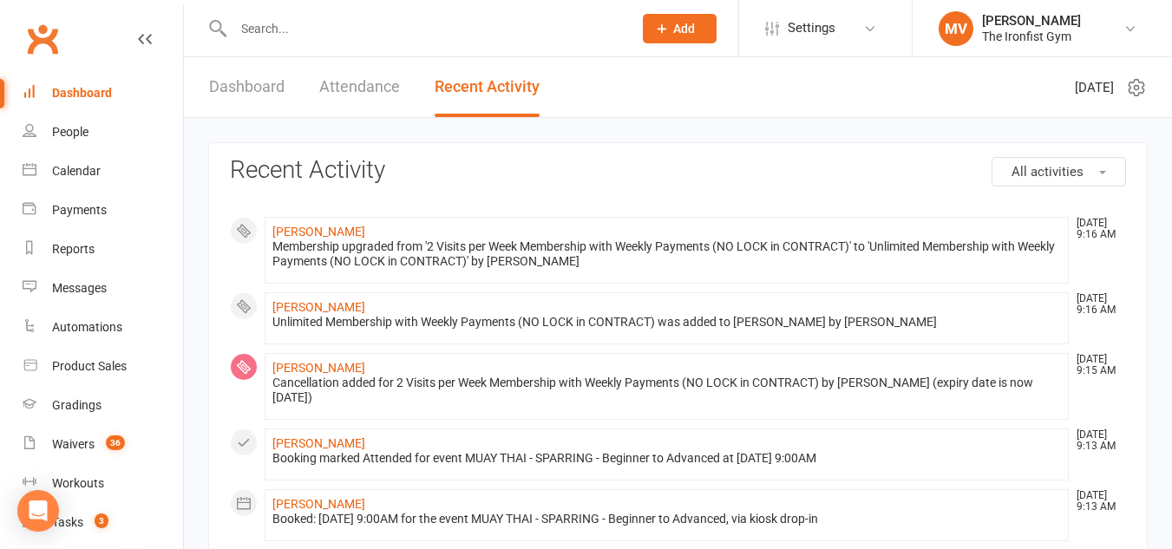
drag, startPoint x: 238, startPoint y: 80, endPoint x: 249, endPoint y: 86, distance: 12.8
click at [239, 80] on link "Dashboard" at bounding box center [246, 87] width 75 height 60
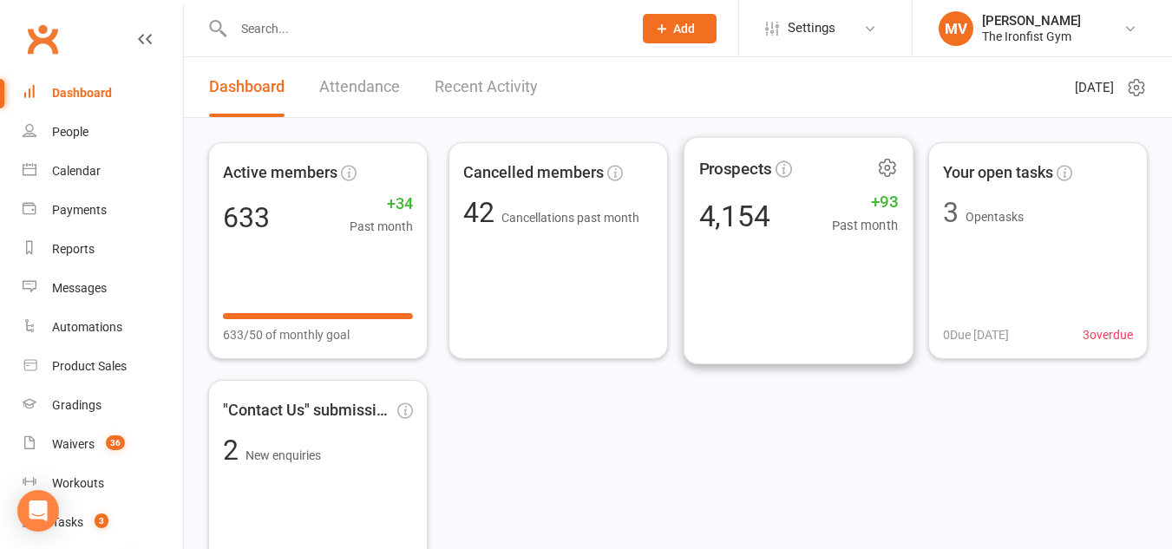
click at [808, 256] on div "Prospects 4,154 +93 Past month" at bounding box center [798, 251] width 230 height 228
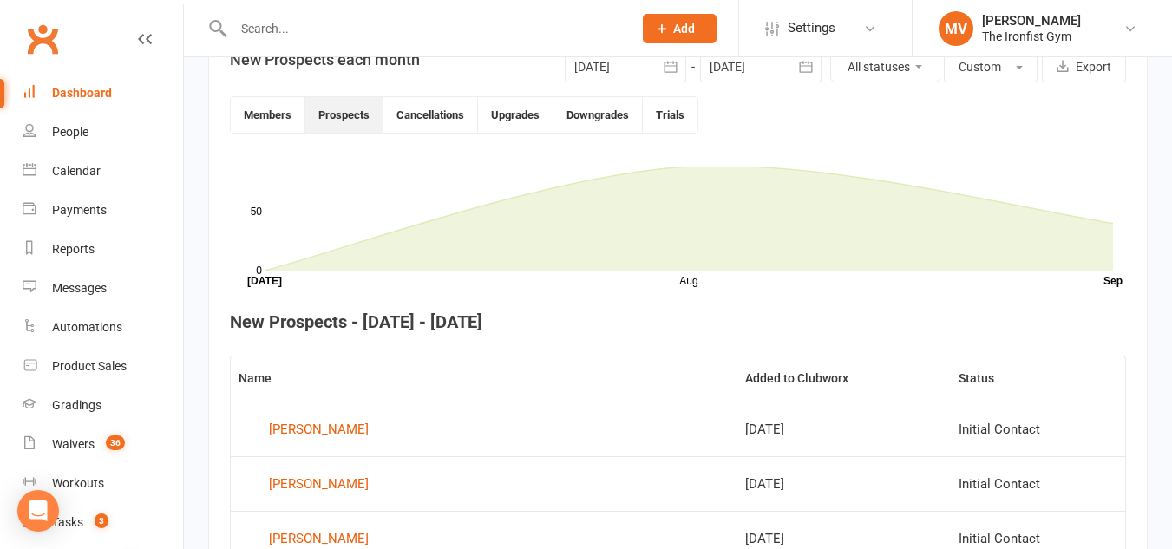
scroll to position [243, 0]
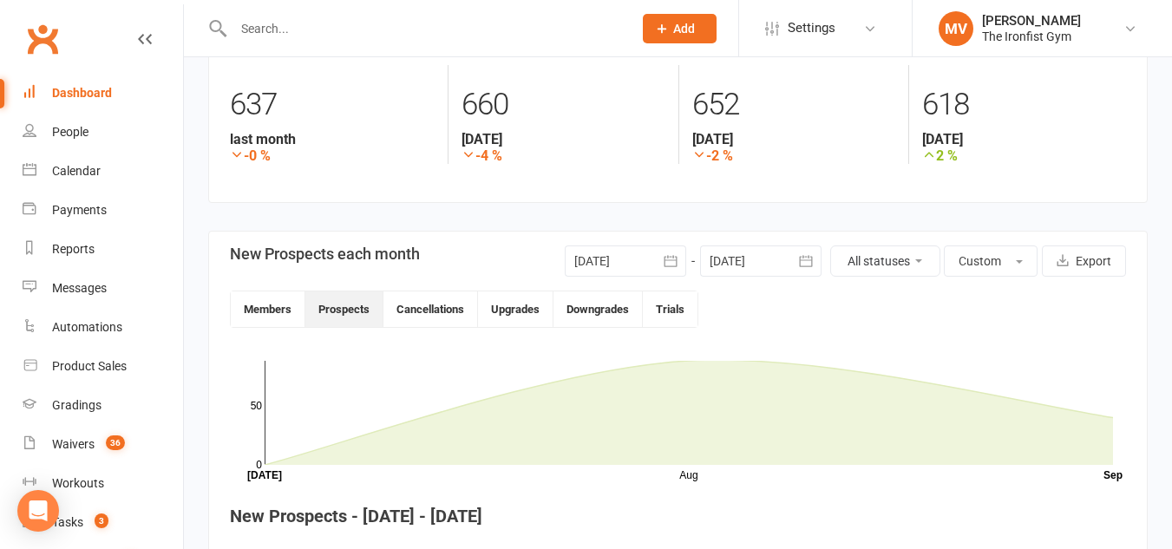
click at [670, 261] on icon "button" at bounding box center [670, 260] width 17 height 17
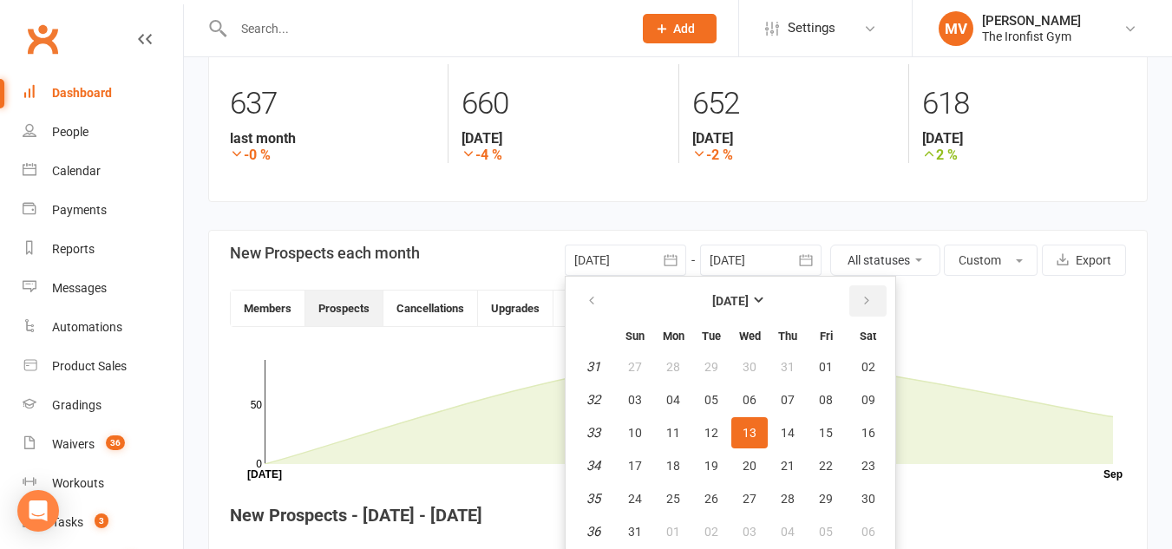
click at [862, 293] on button "button" at bounding box center [867, 300] width 37 height 31
click at [740, 360] on button "01" at bounding box center [749, 366] width 36 height 31
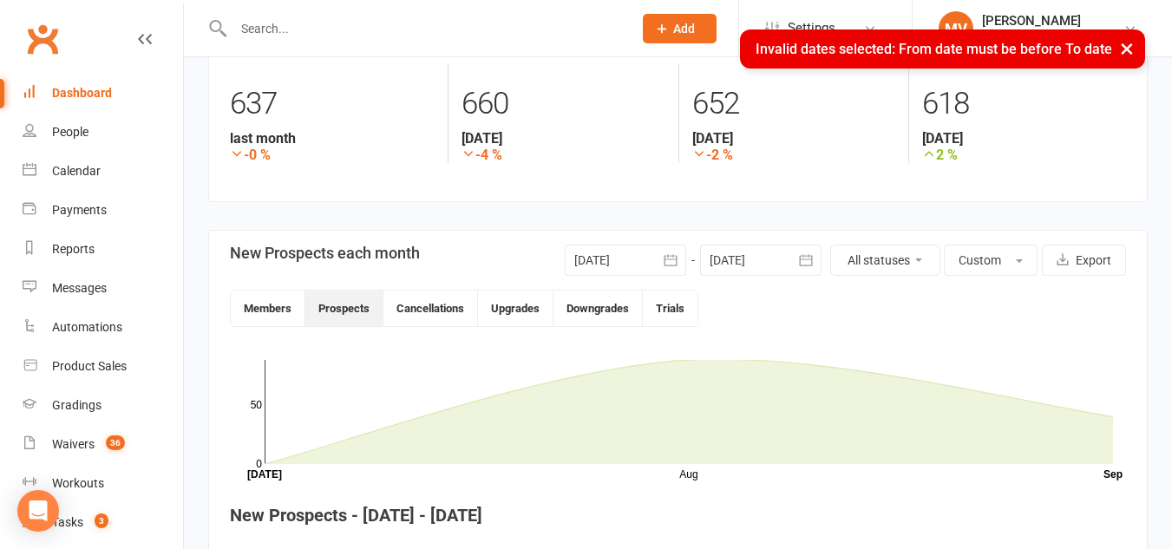
click at [669, 265] on icon "button" at bounding box center [670, 259] width 13 height 11
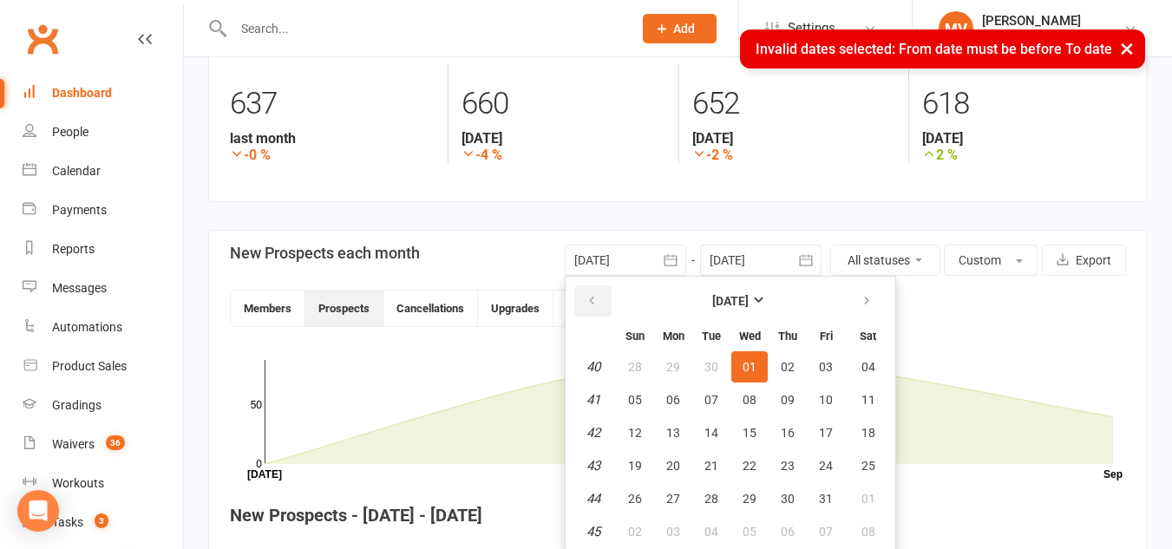
click at [600, 304] on button "button" at bounding box center [592, 300] width 37 height 31
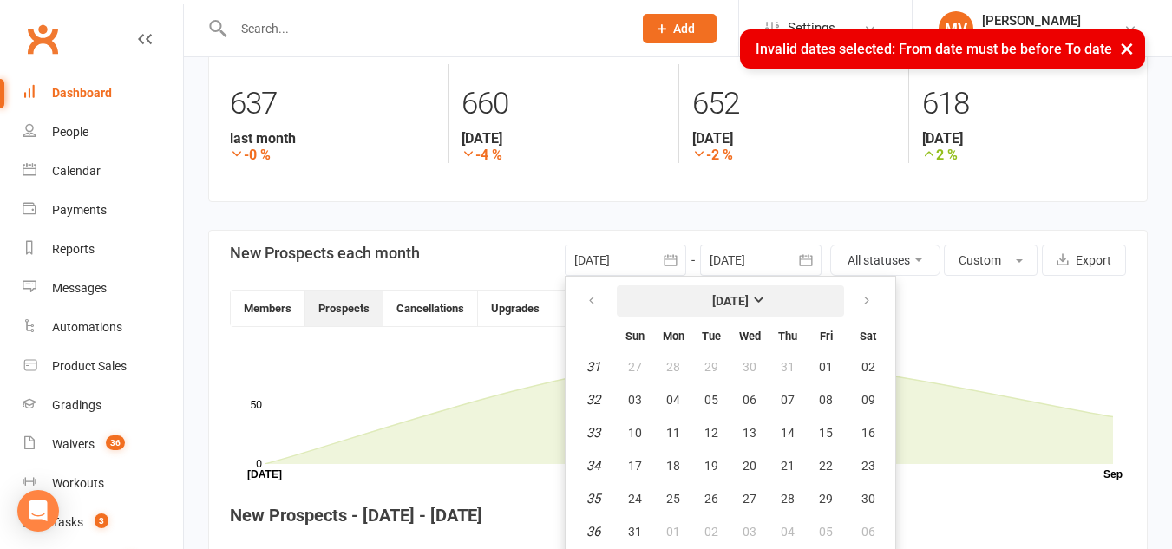
click at [749, 303] on strong "[DATE]" at bounding box center [730, 301] width 36 height 14
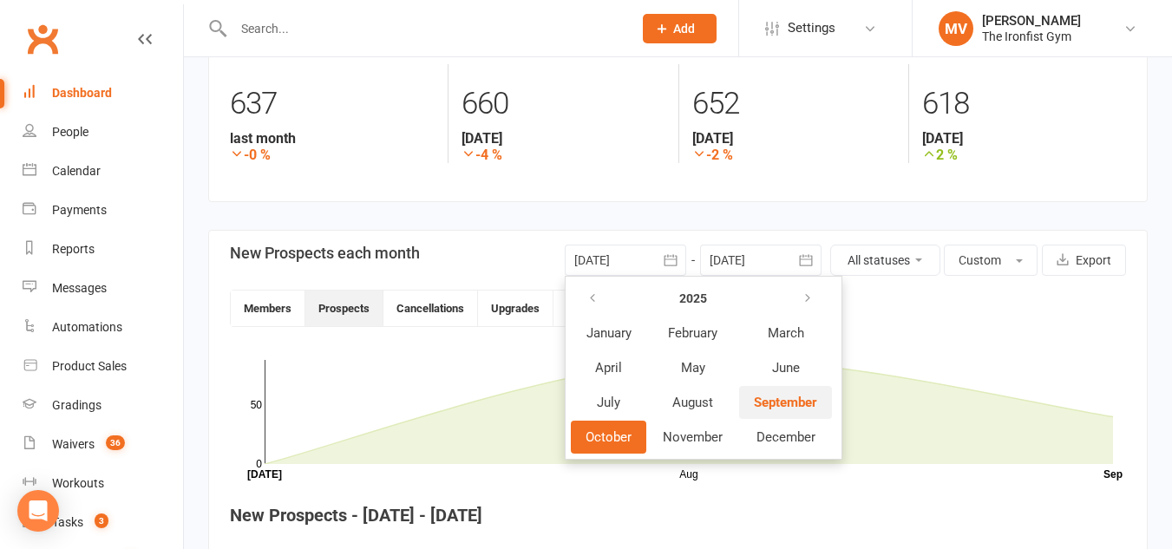
click at [784, 396] on span "September" at bounding box center [785, 403] width 63 height 16
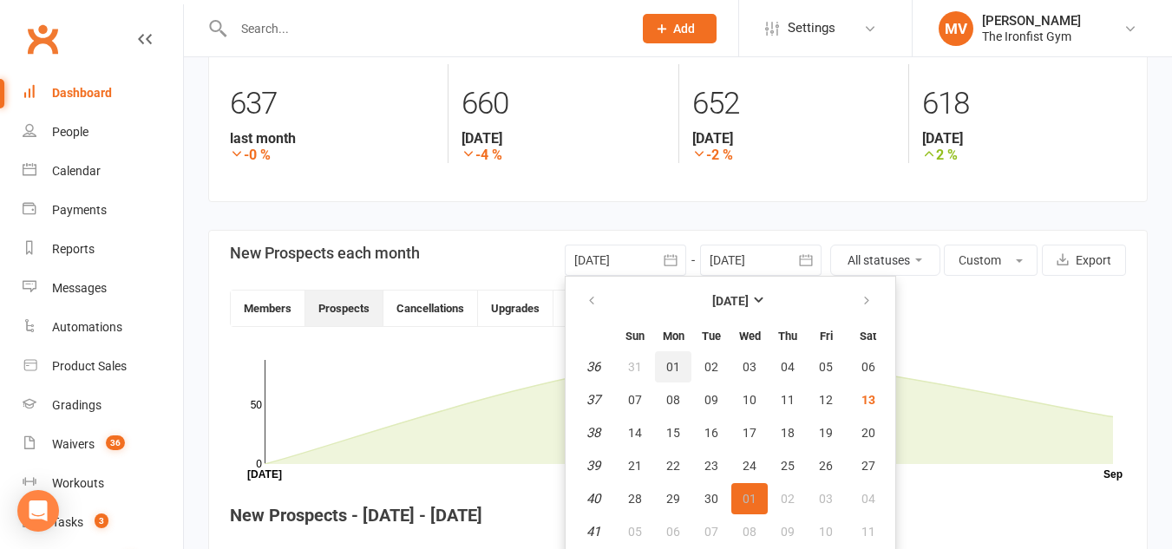
click at [666, 369] on span "01" at bounding box center [673, 367] width 14 height 14
type input "[DATE]"
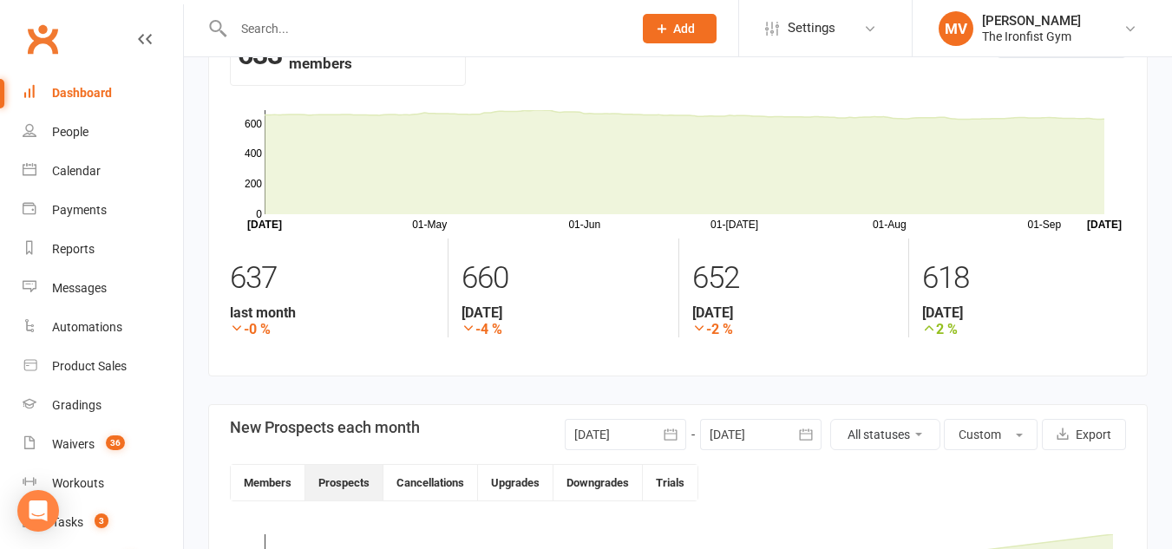
scroll to position [173, 0]
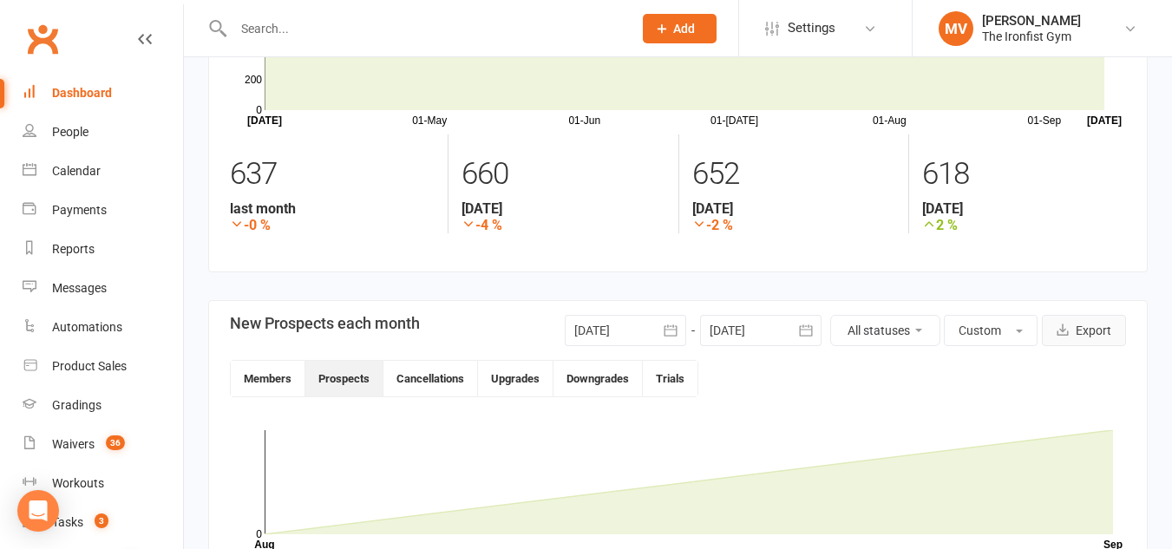
click at [1100, 330] on button "Export" at bounding box center [1084, 330] width 84 height 31
click at [304, 30] on input "text" at bounding box center [424, 28] width 392 height 24
paste input "[PERSON_NAME]"
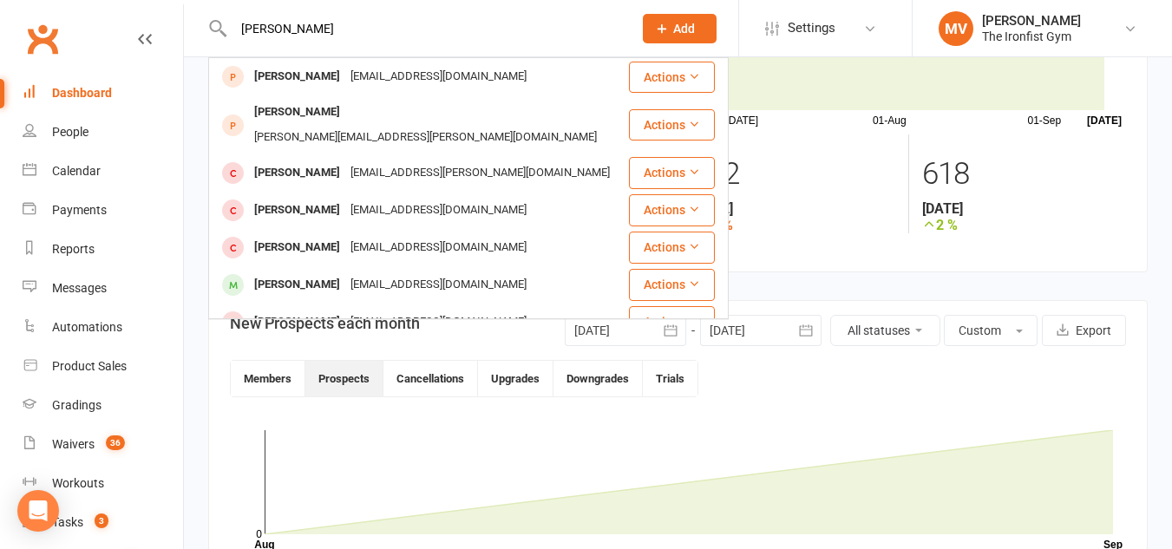
drag, startPoint x: 336, startPoint y: 30, endPoint x: 182, endPoint y: 10, distance: 154.8
paste input "[PERSON_NAME]"
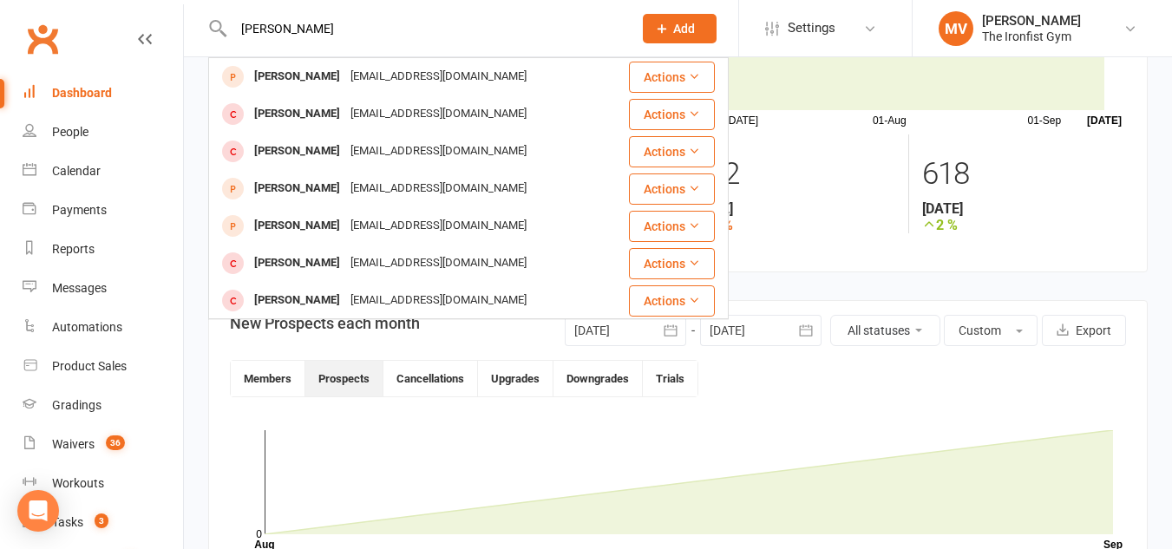
drag, startPoint x: 329, startPoint y: 26, endPoint x: 170, endPoint y: 11, distance: 159.4
paste input "[PERSON_NAME]"
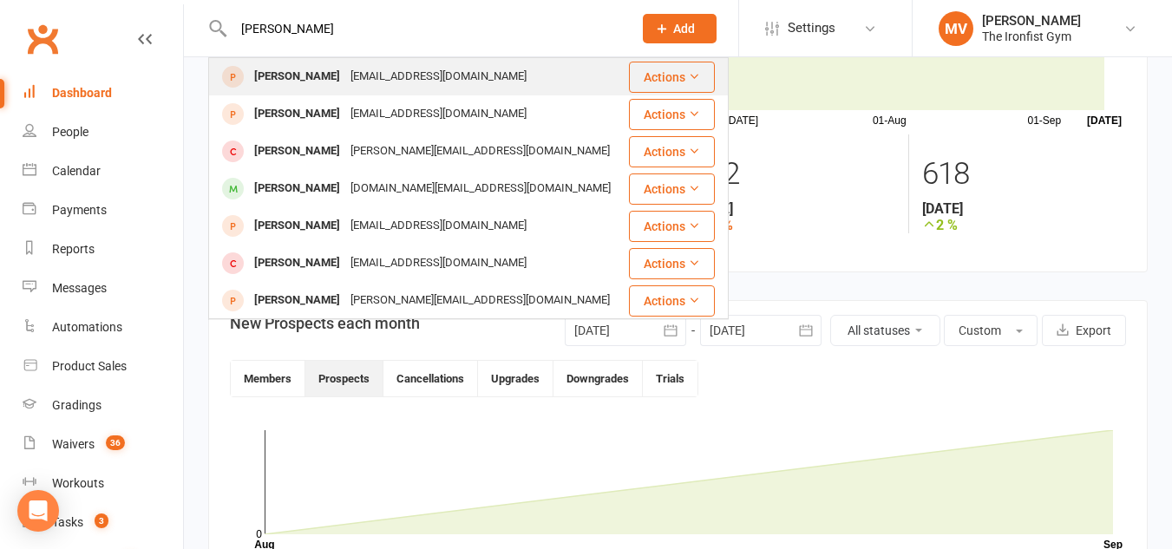
type input "[PERSON_NAME]"
click at [316, 72] on div "[PERSON_NAME]" at bounding box center [297, 76] width 96 height 25
click at [0, 0] on div "Loading" at bounding box center [0, 0] width 0 height 0
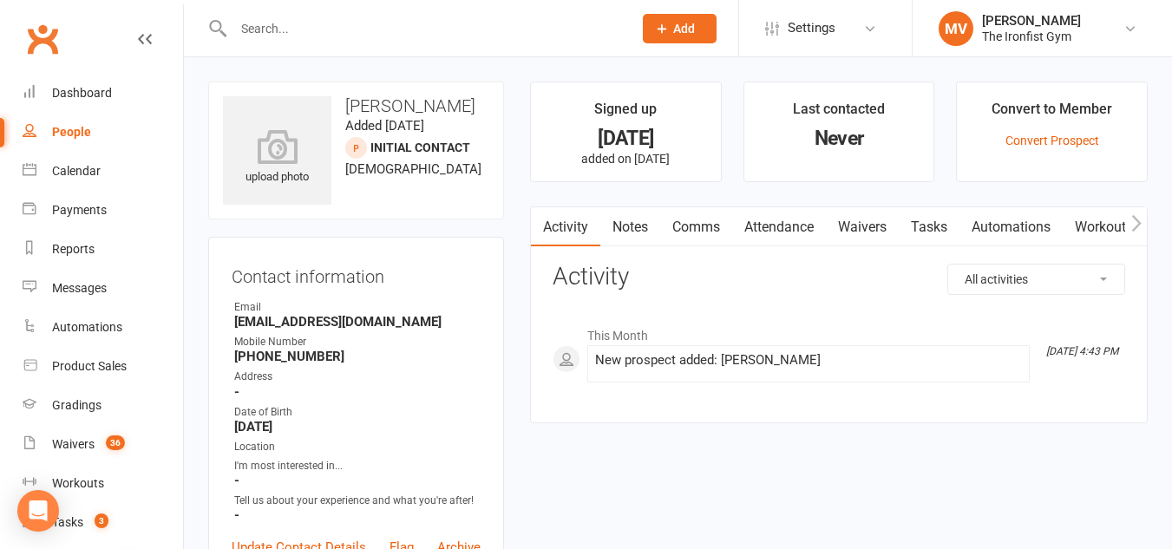
click at [324, 28] on input "text" at bounding box center [424, 28] width 392 height 24
paste input "[PERSON_NAME]"
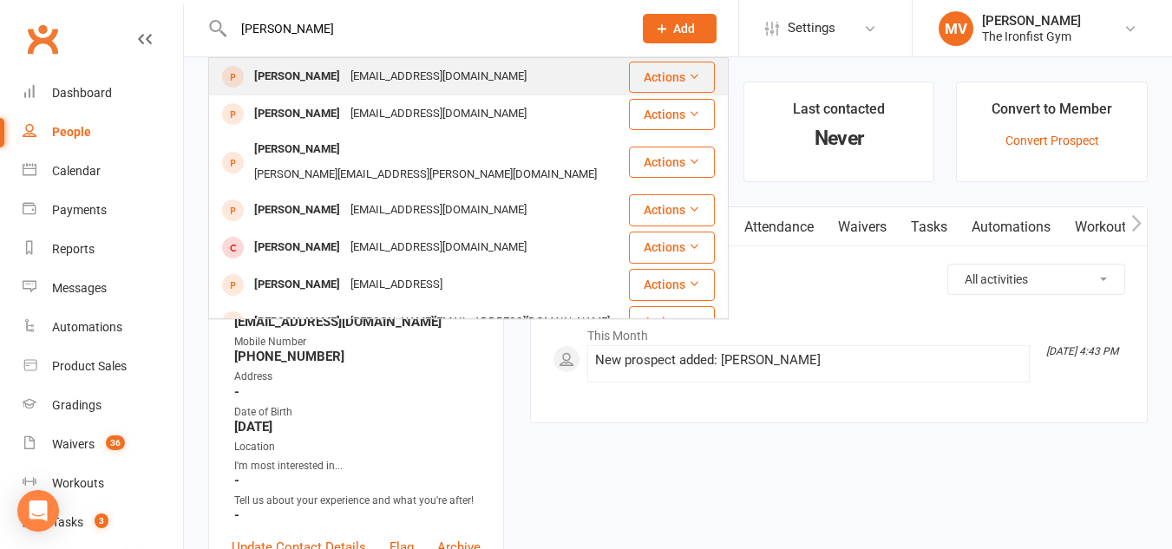
type input "[PERSON_NAME]"
click at [297, 75] on div "[PERSON_NAME]" at bounding box center [297, 76] width 96 height 25
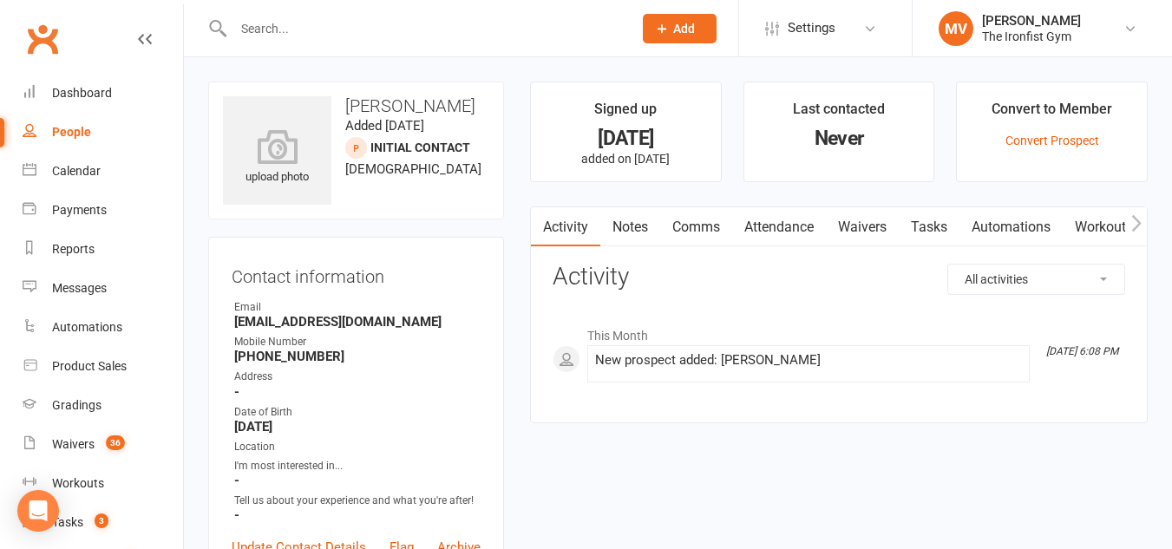
click at [337, 24] on input "text" at bounding box center [424, 28] width 392 height 24
paste input "Patsara Anisara"
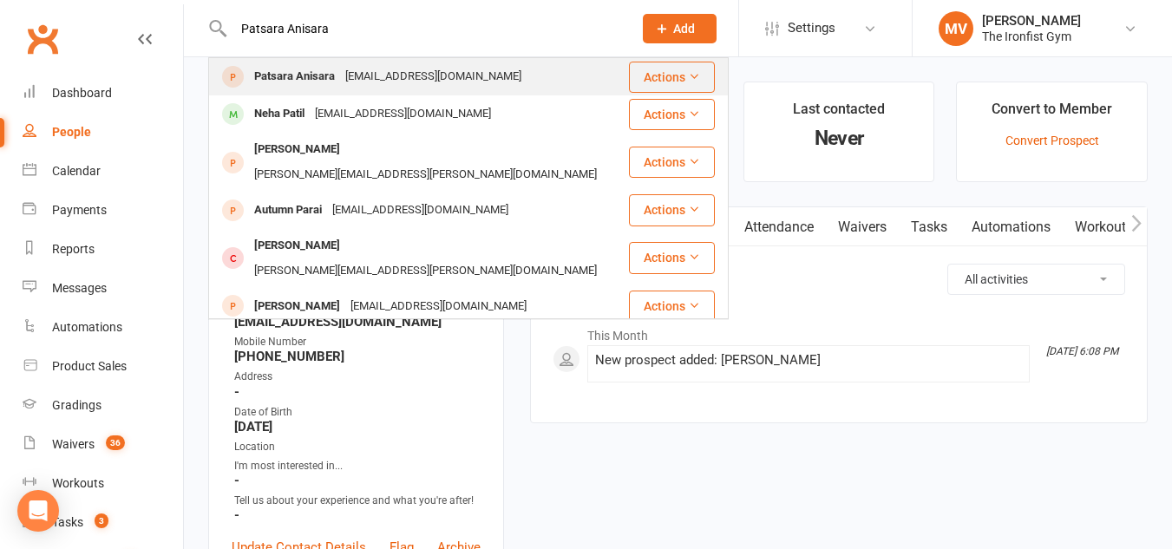
type input "Patsara Anisara"
click at [306, 64] on div "Patsara Anisara" at bounding box center [294, 76] width 91 height 25
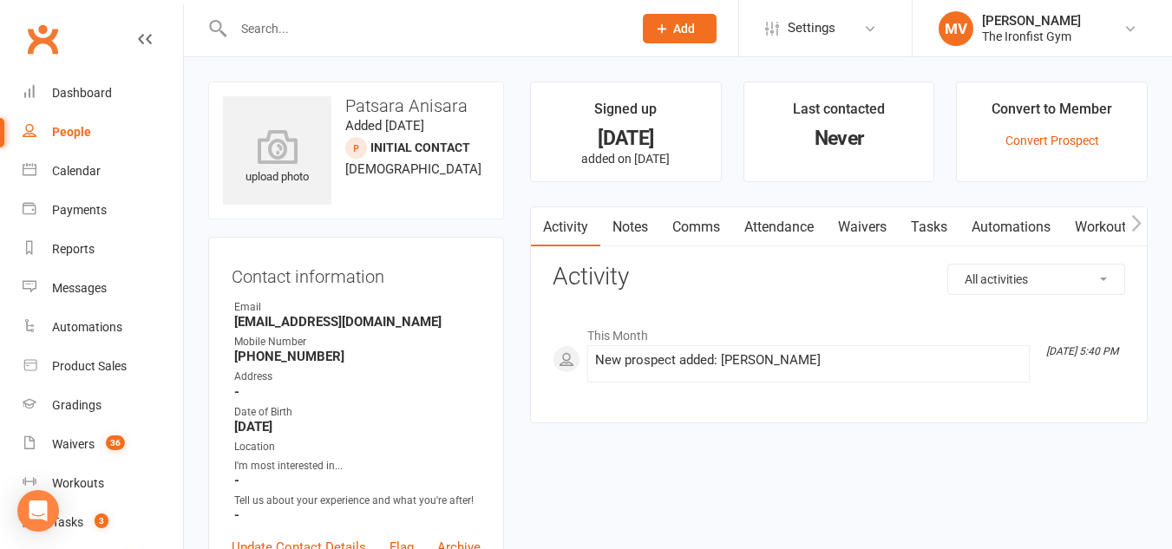
click at [296, 22] on input "text" at bounding box center [424, 28] width 392 height 24
type input "k"
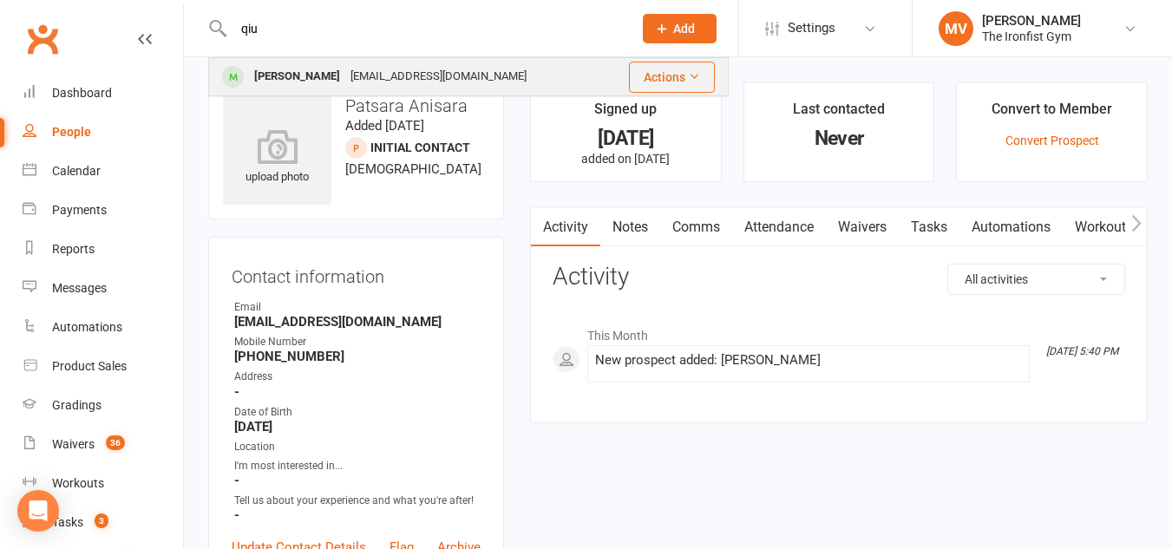
type input "qiu"
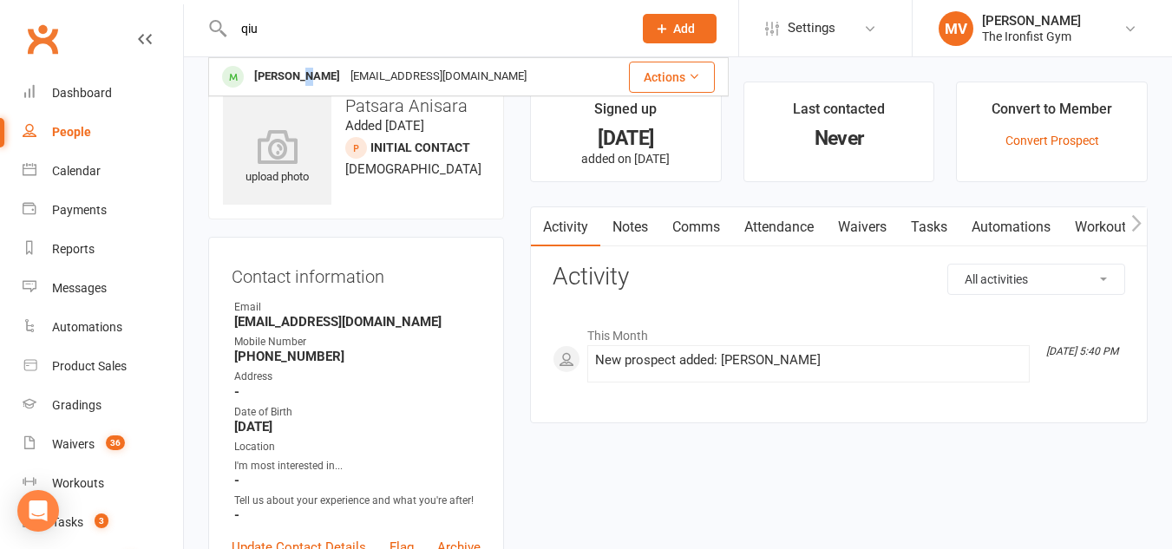
click at [301, 70] on div "[PERSON_NAME]" at bounding box center [297, 76] width 96 height 25
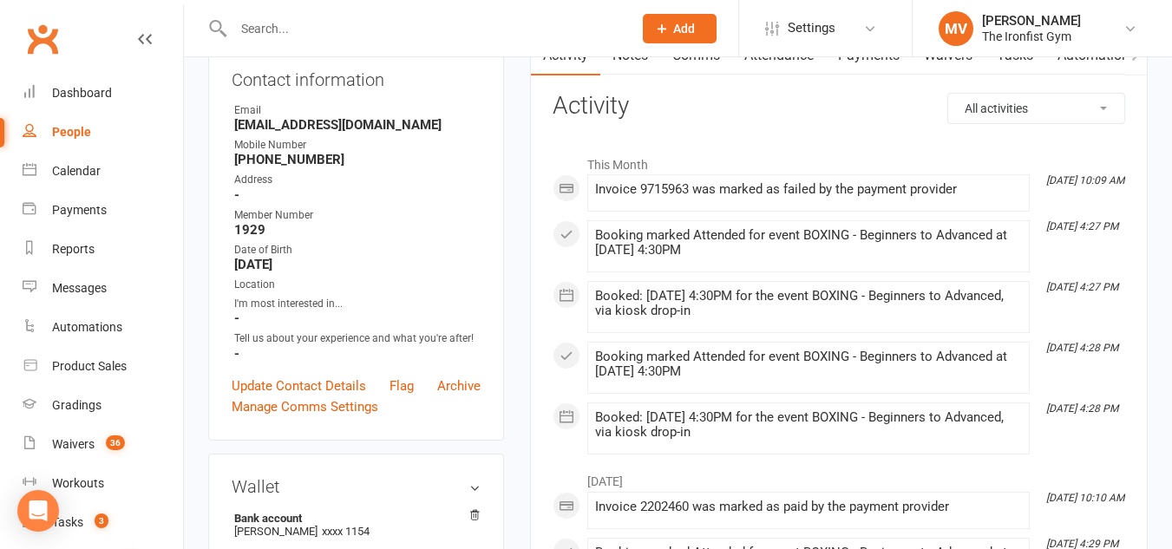
scroll to position [173, 0]
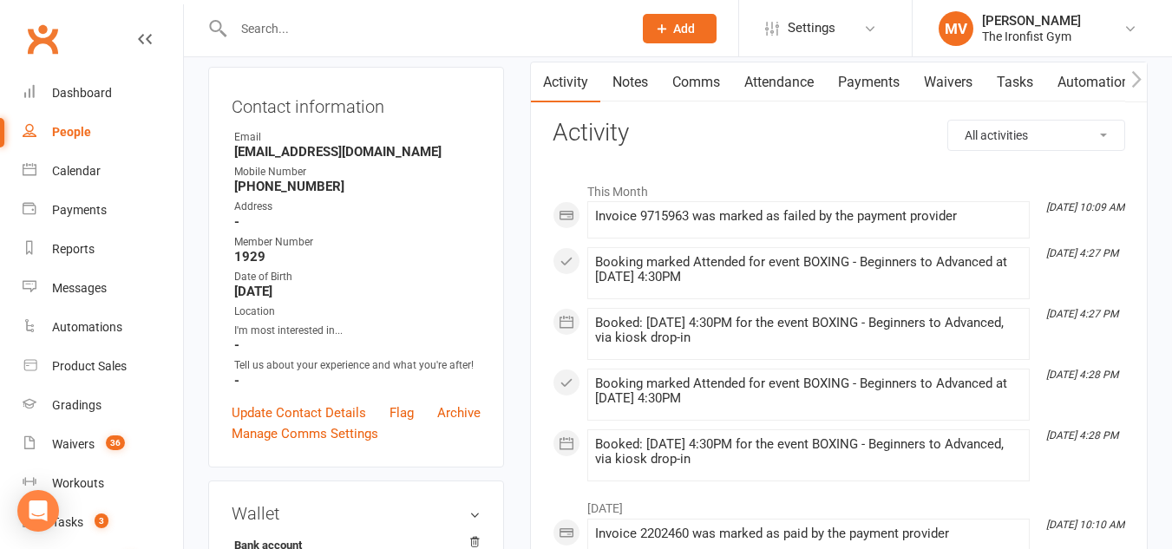
click at [870, 75] on link "Payments" at bounding box center [869, 82] width 86 height 40
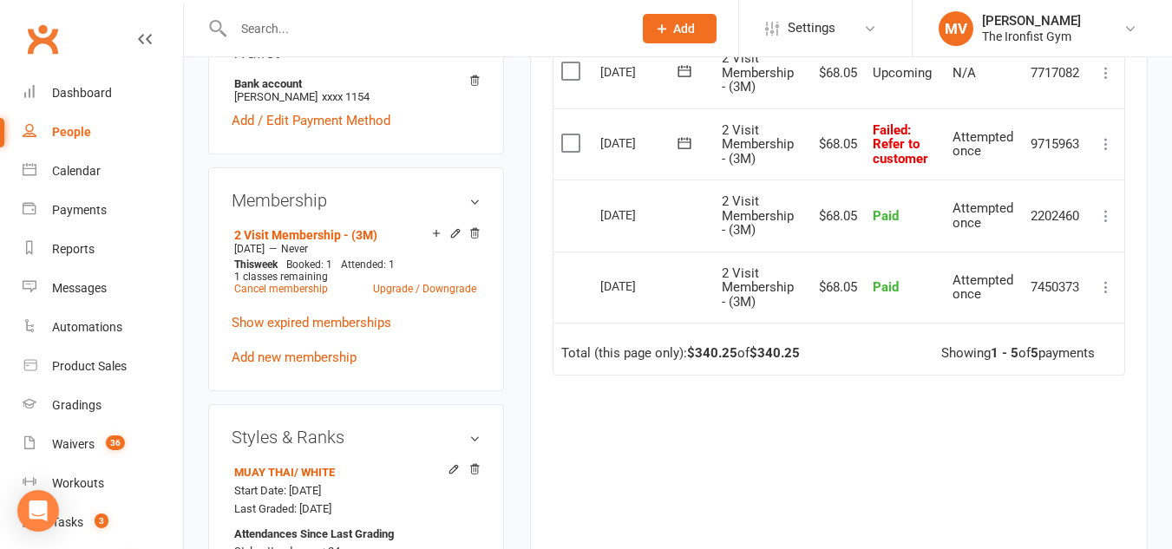
scroll to position [607, 0]
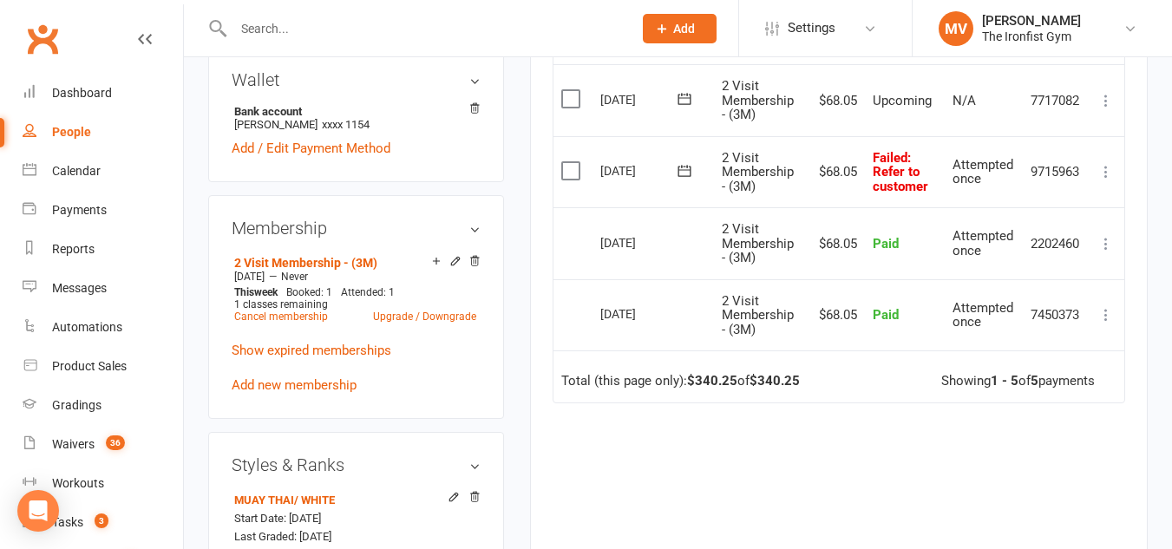
click at [1114, 180] on icon at bounding box center [1105, 171] width 17 height 17
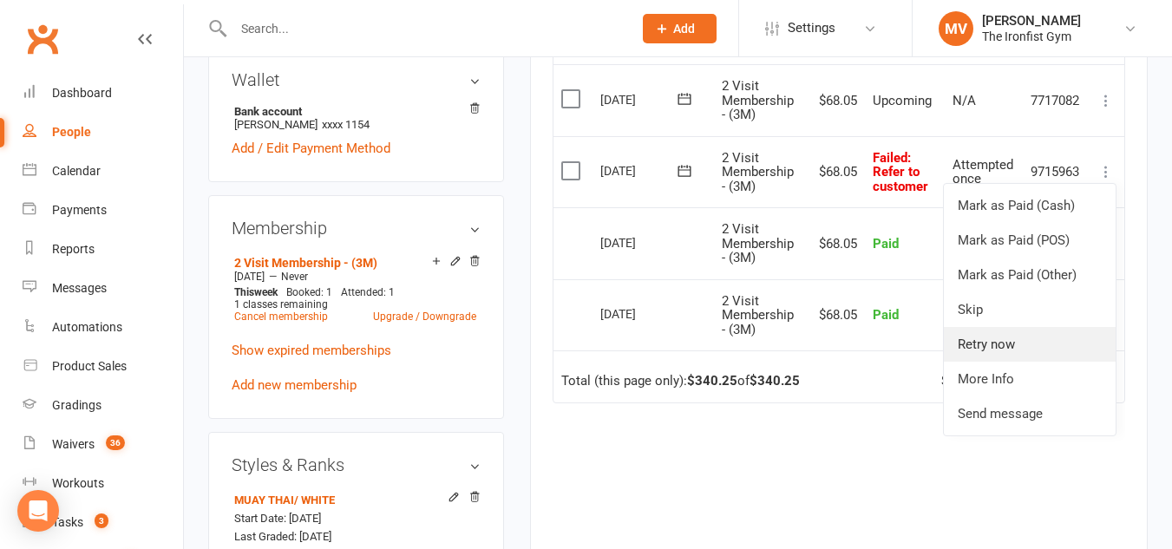
click at [1011, 358] on link "Retry now" at bounding box center [1030, 344] width 172 height 35
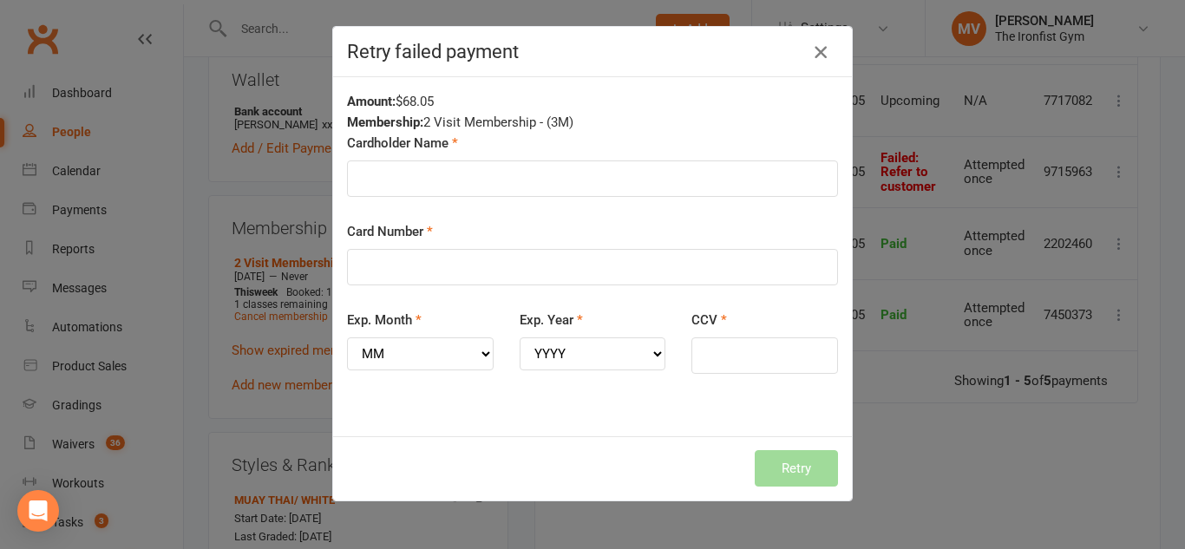
click at [820, 48] on icon "button" at bounding box center [820, 52] width 21 height 21
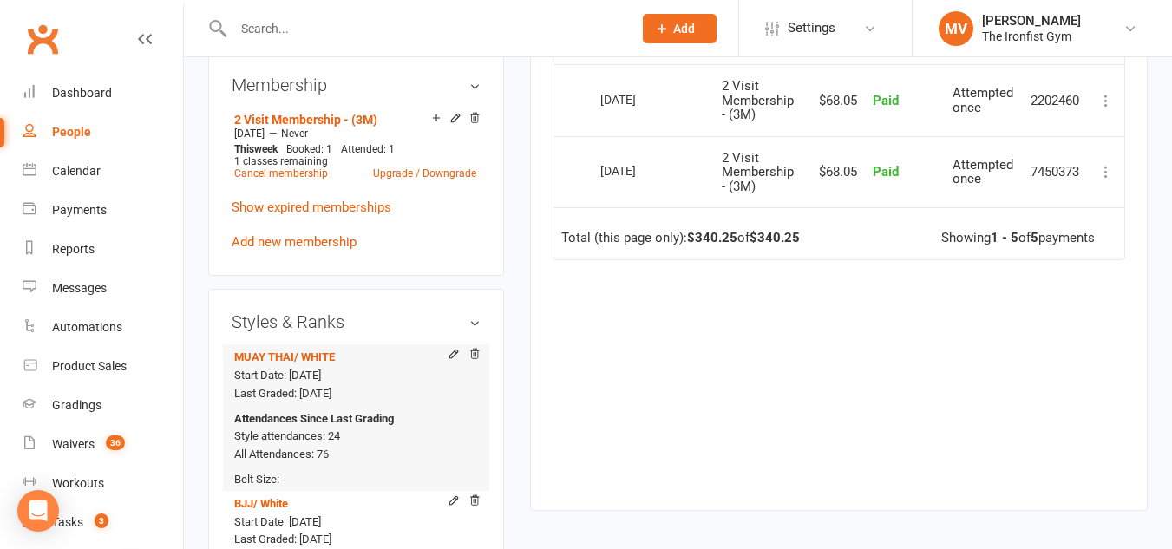
scroll to position [520, 0]
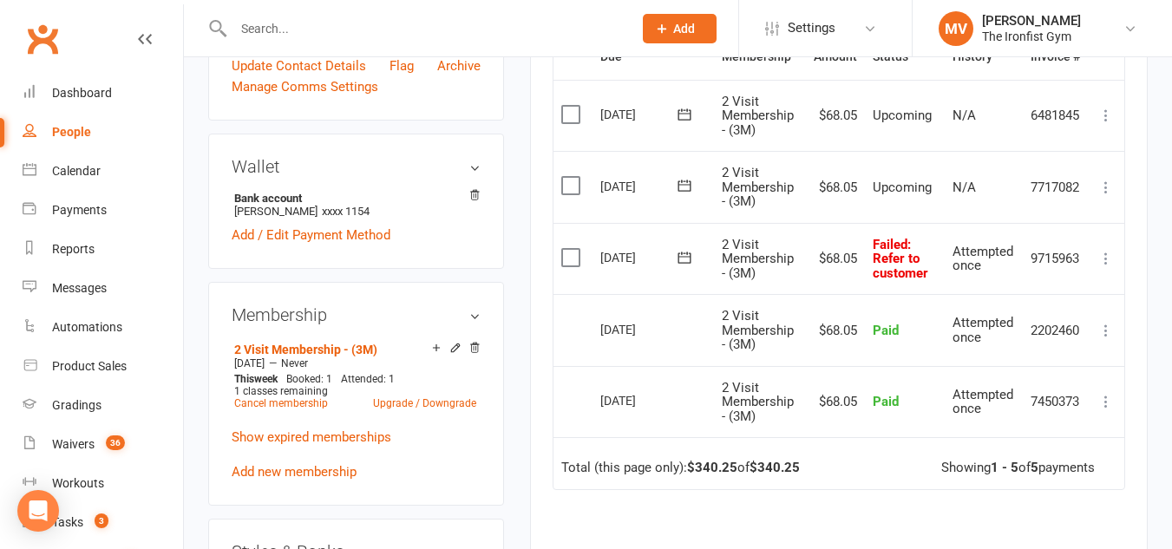
click at [687, 263] on icon at bounding box center [684, 257] width 13 height 11
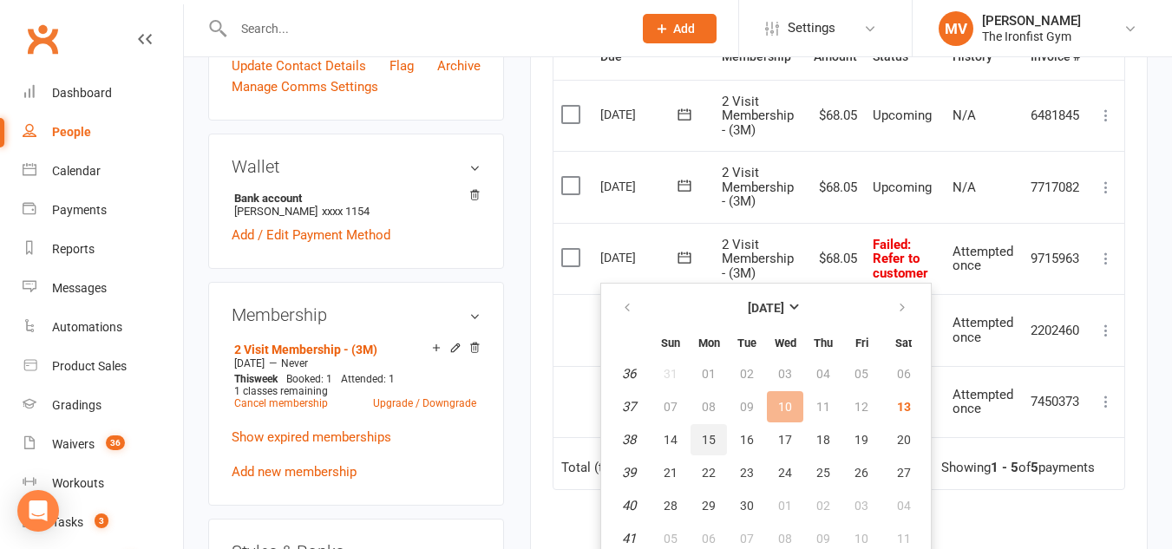
click at [716, 434] on button "15" at bounding box center [708, 439] width 36 height 31
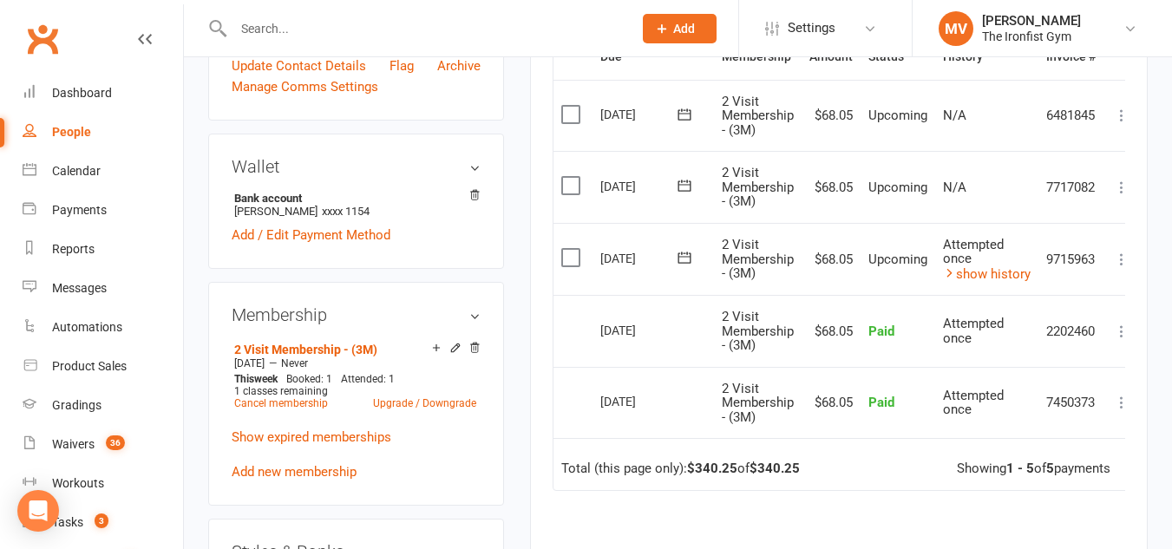
click at [822, 270] on td "$68.05" at bounding box center [830, 259] width 59 height 73
click at [1022, 282] on link "show history" at bounding box center [987, 274] width 88 height 16
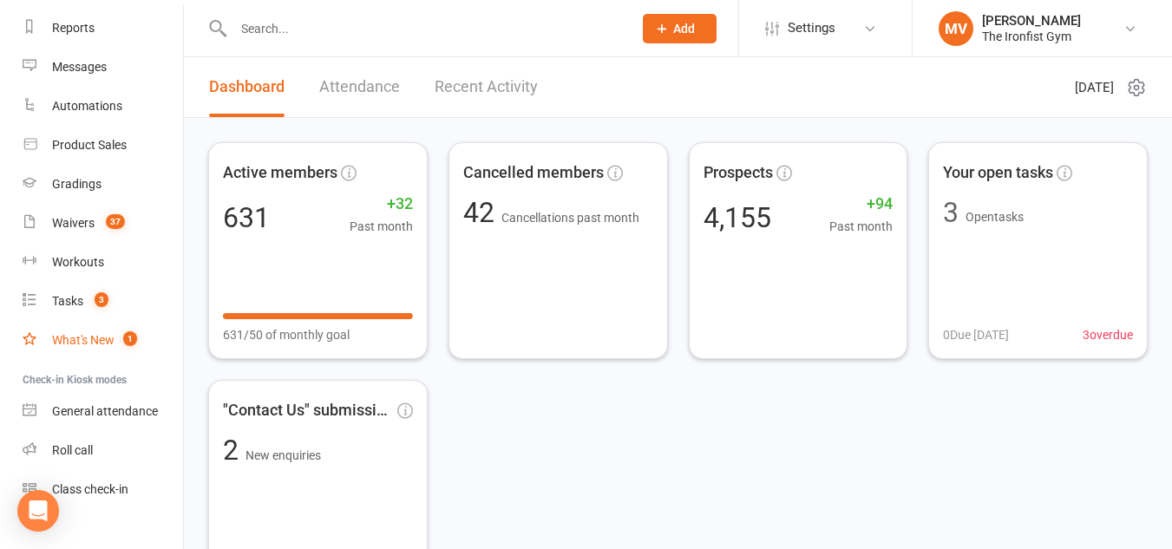
scroll to position [246, 0]
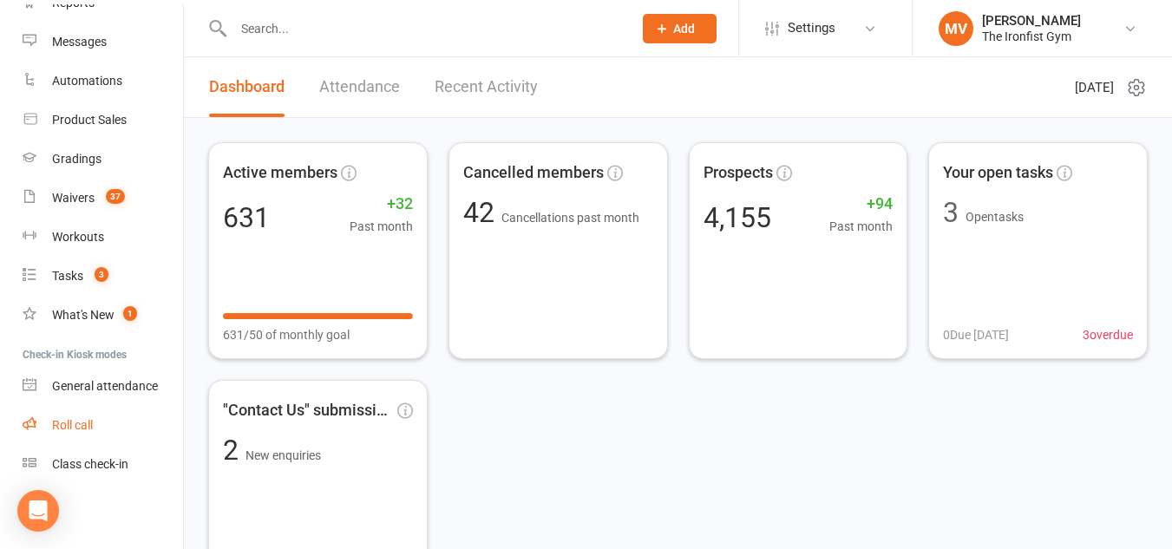
click at [82, 428] on div "Roll call" at bounding box center [72, 425] width 41 height 14
